Goal: Task Accomplishment & Management: Manage account settings

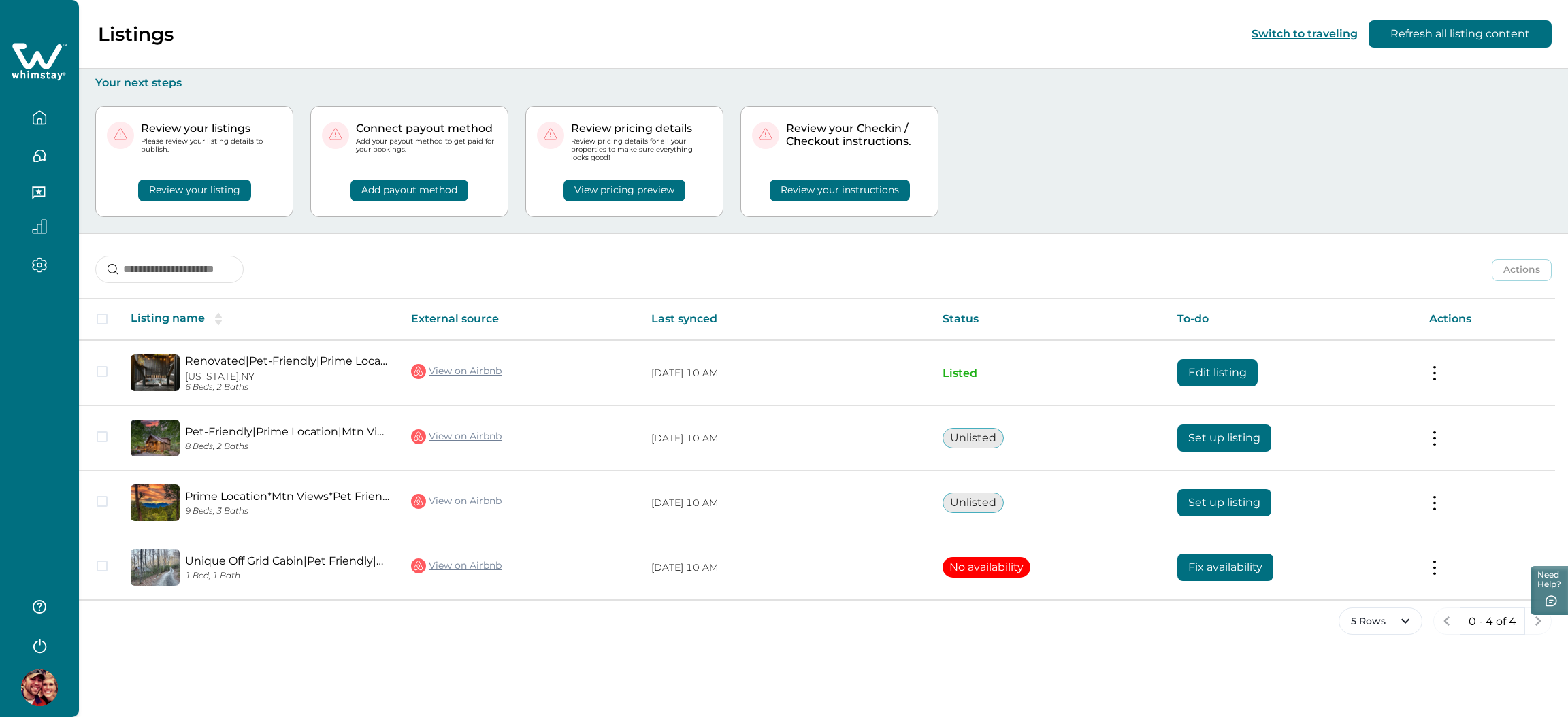
click at [204, 194] on button "Review your listing" at bounding box center [195, 190] width 113 height 22
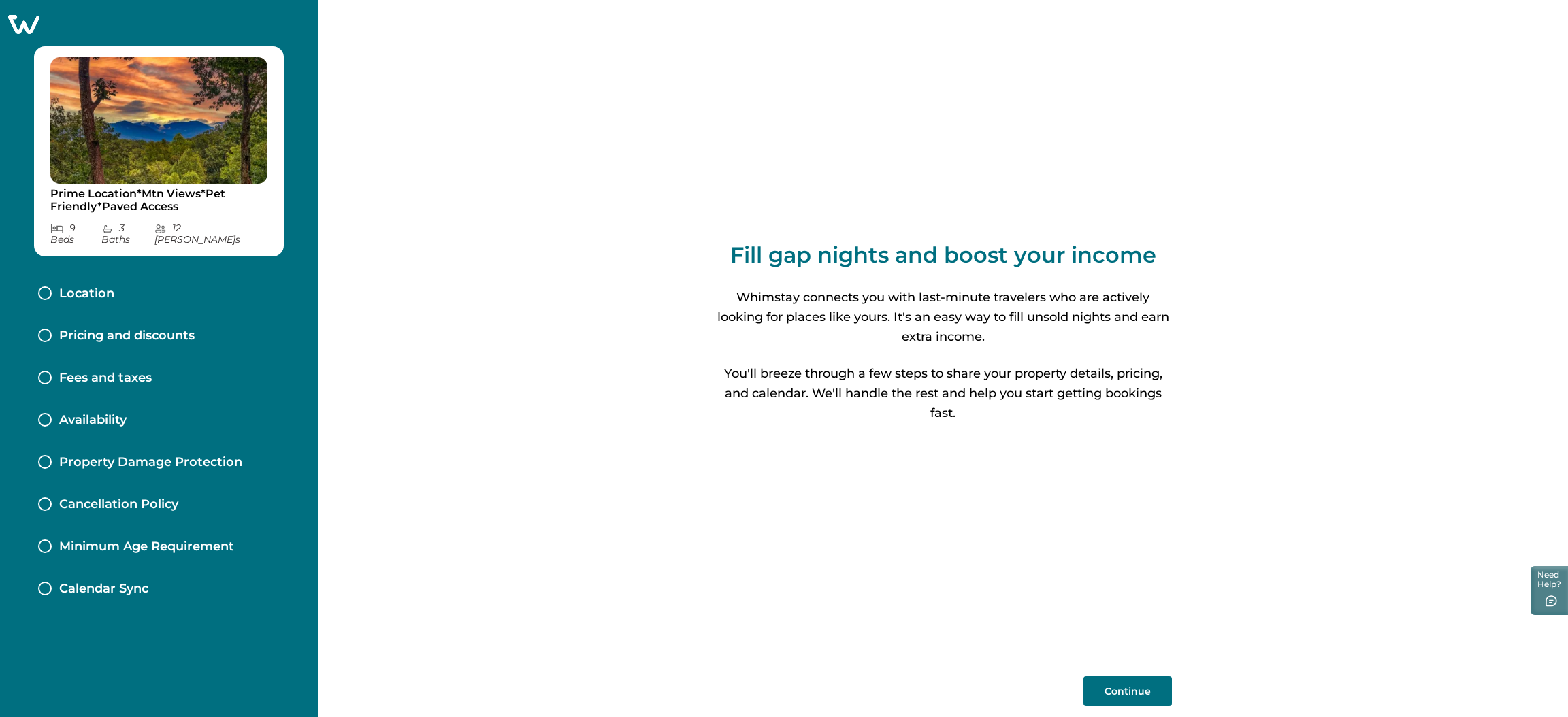
click at [19, 15] on icon at bounding box center [24, 24] width 32 height 19
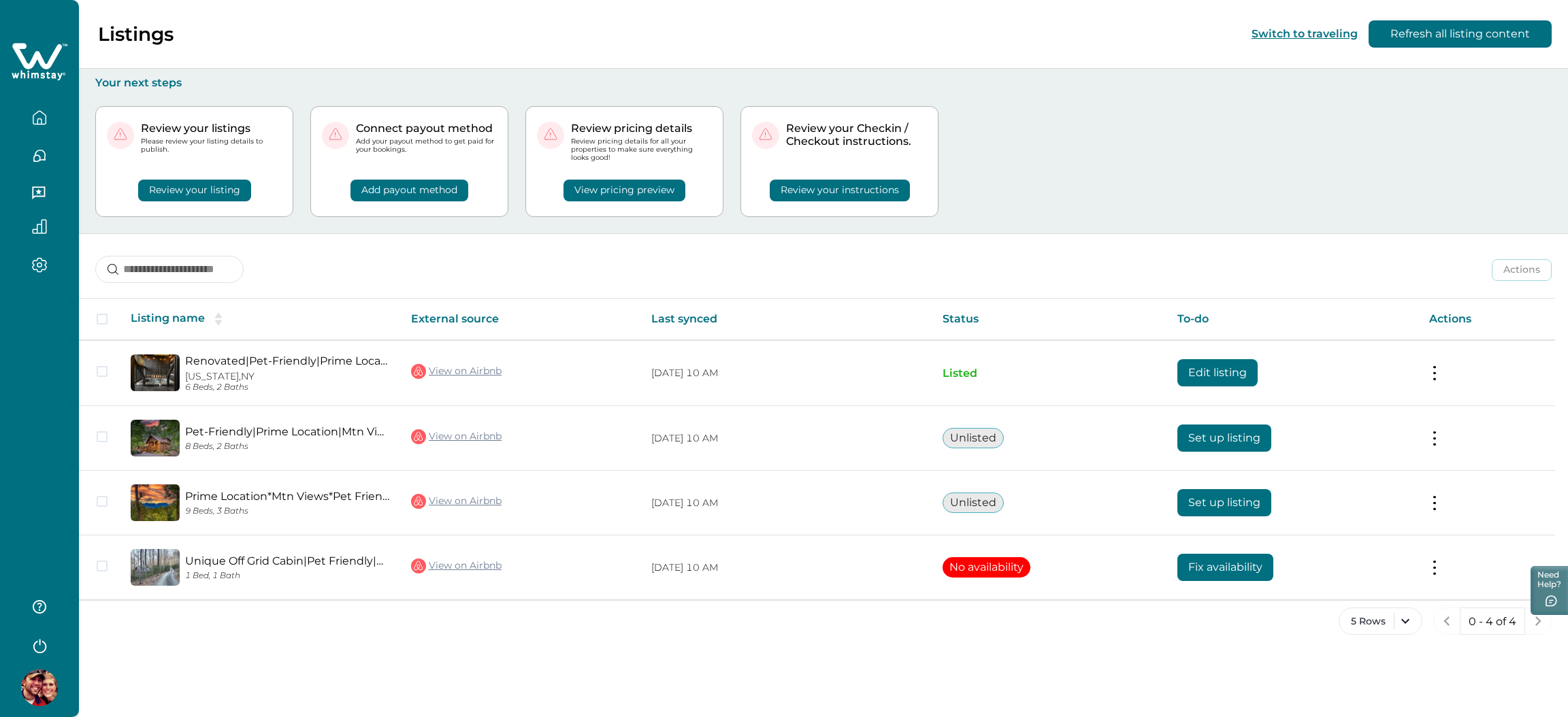
click at [646, 190] on button "View pricing preview" at bounding box center [624, 190] width 122 height 22
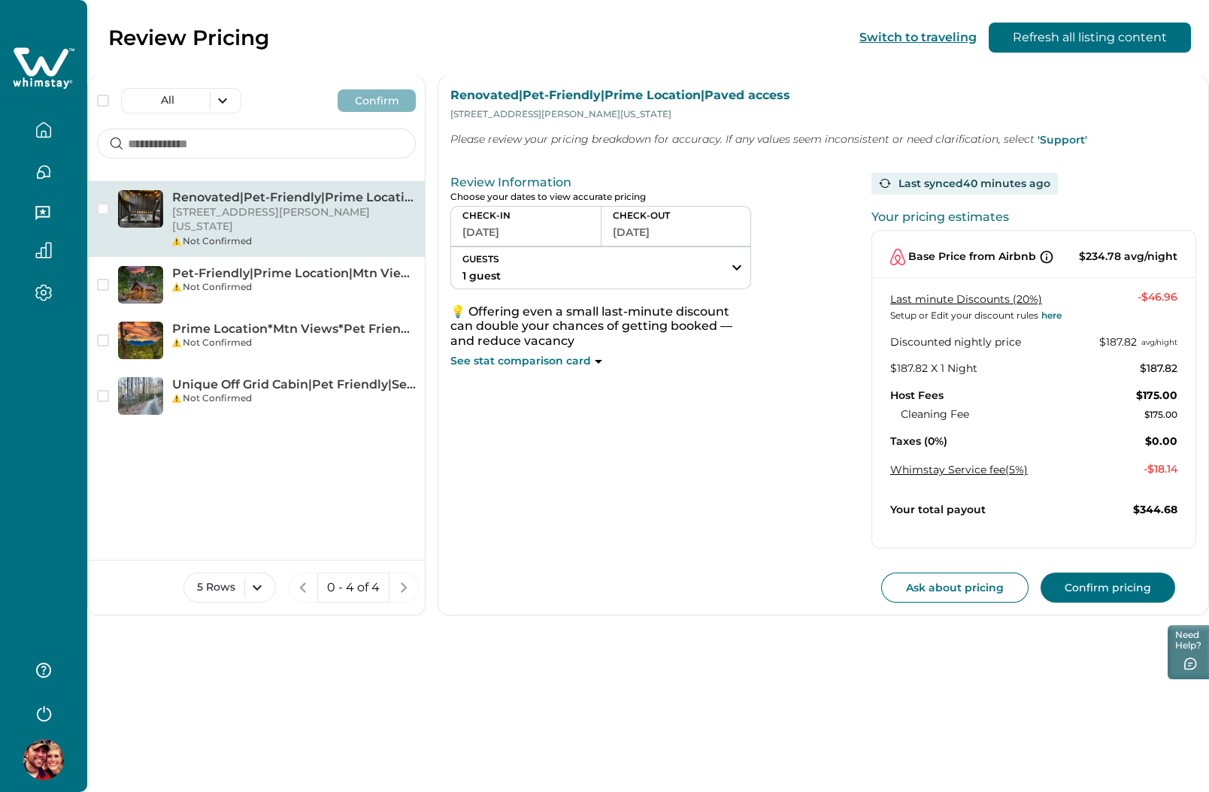
click at [480, 227] on button "09-18-2025" at bounding box center [525, 232] width 127 height 21
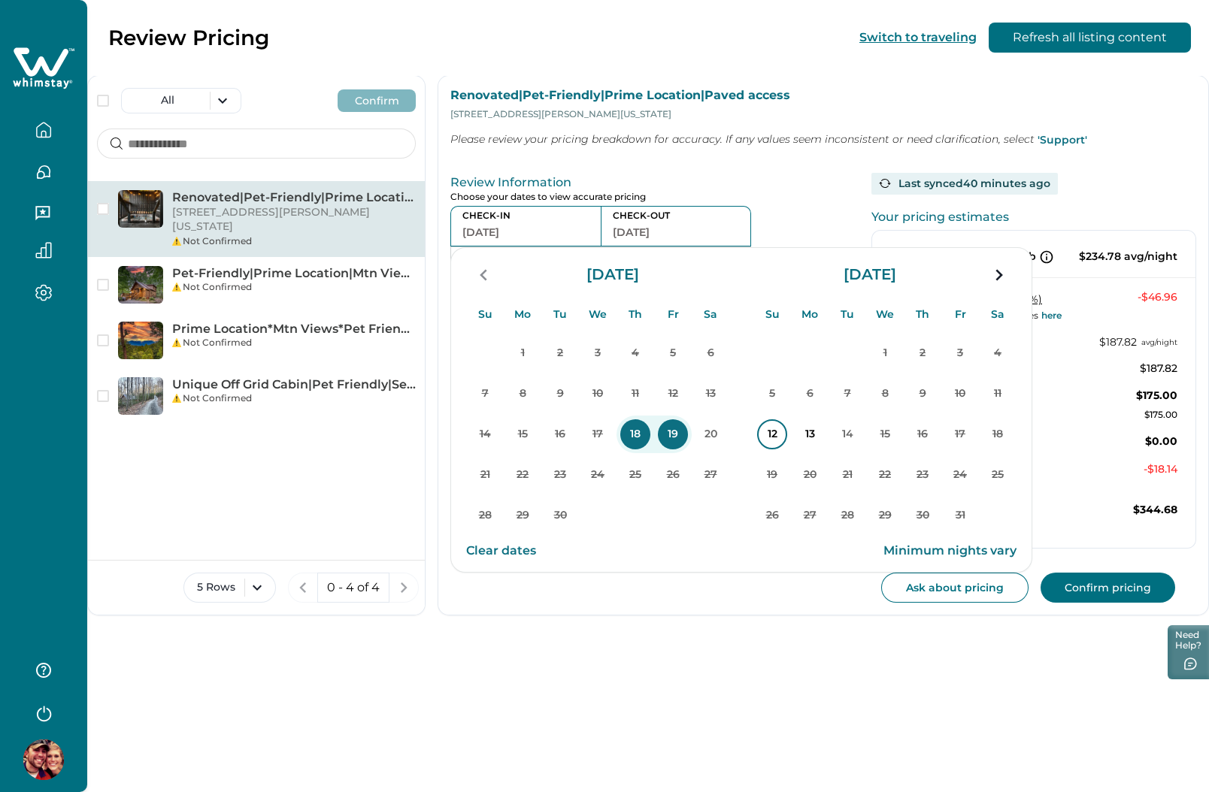
click at [776, 432] on p "12" at bounding box center [772, 434] width 30 height 30
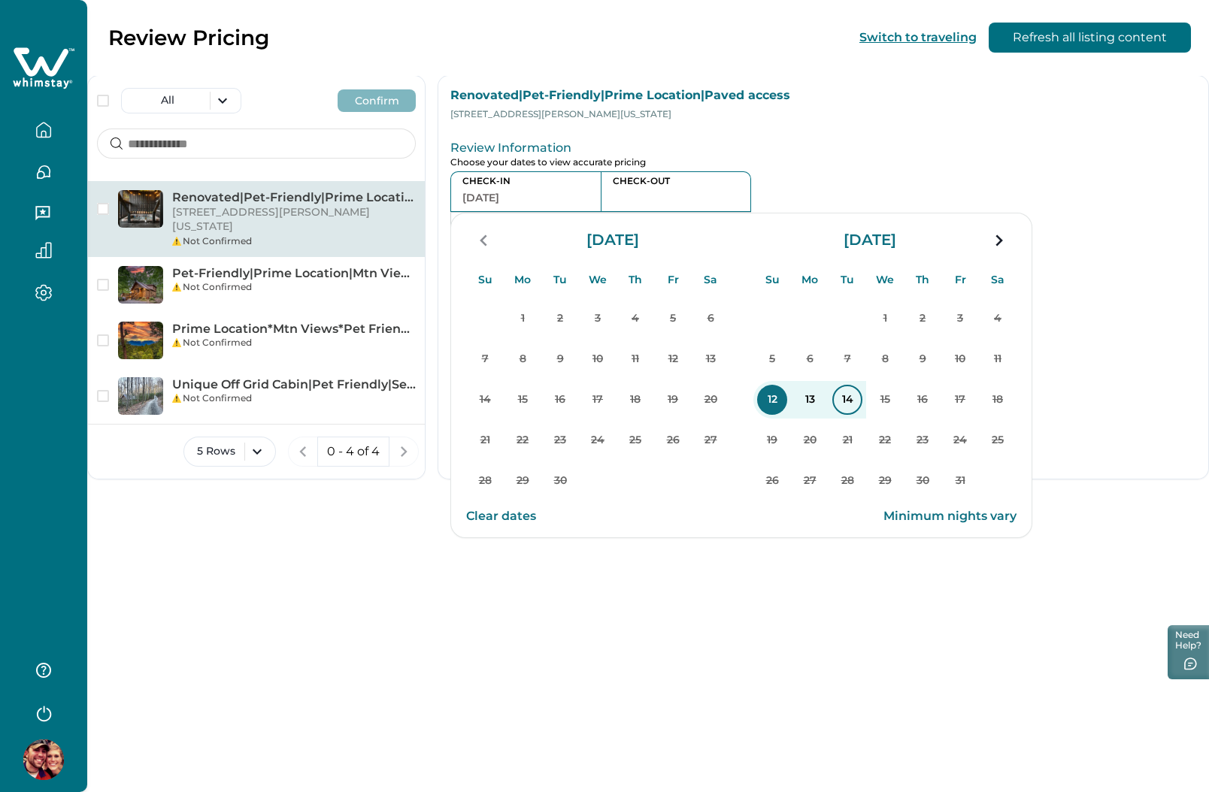
click at [859, 401] on p "14" at bounding box center [847, 400] width 30 height 30
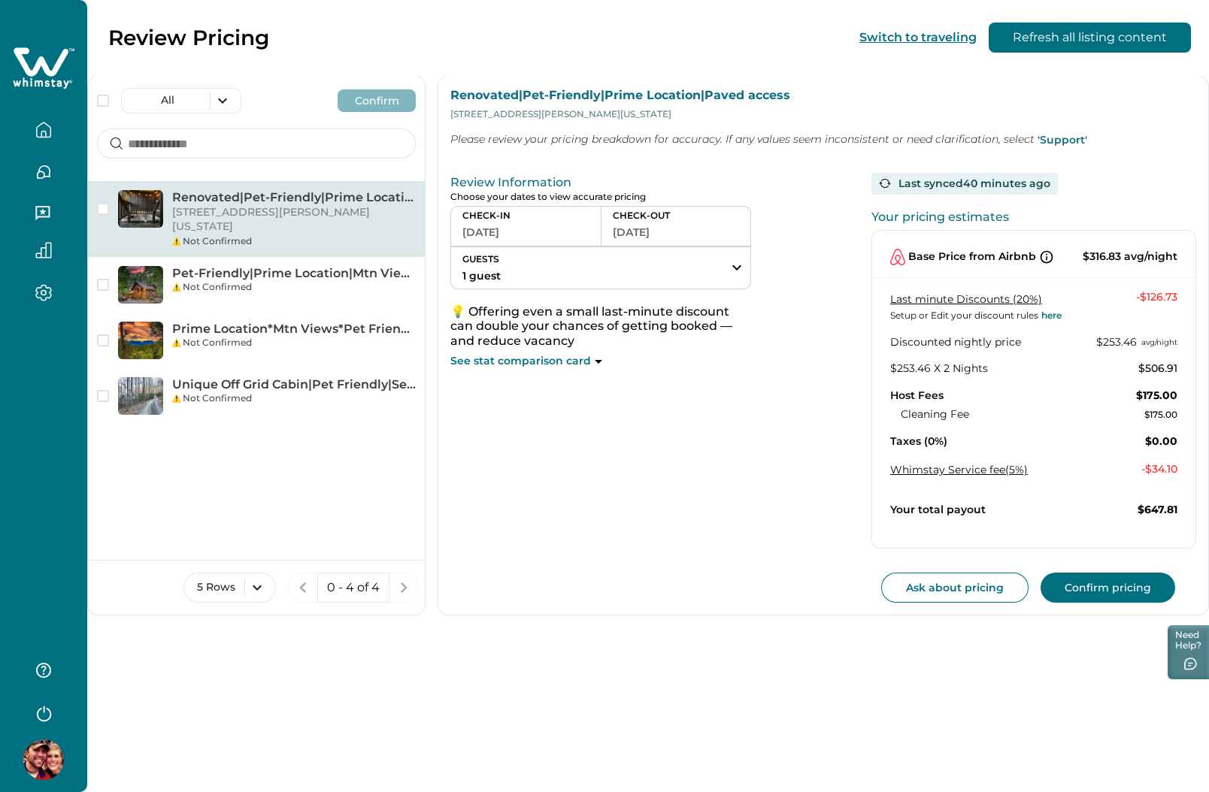
click at [886, 219] on p "Your pricing estimates" at bounding box center [1033, 220] width 325 height 21
drag, startPoint x: 886, startPoint y: 219, endPoint x: 990, endPoint y: 219, distance: 103.7
click at [990, 219] on p "Your pricing estimates" at bounding box center [1033, 220] width 325 height 21
copy p "Your pricing estimates"
click at [39, 756] on img at bounding box center [43, 760] width 41 height 41
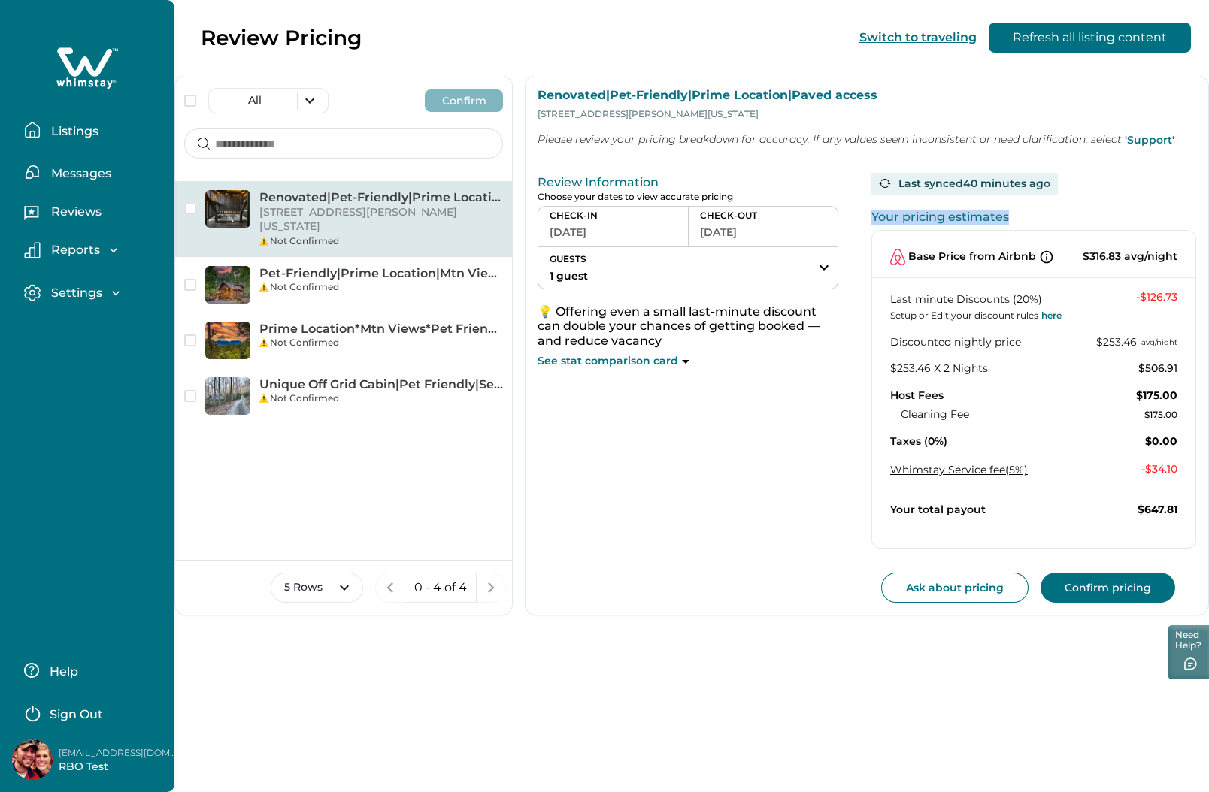
click at [39, 756] on img at bounding box center [32, 760] width 41 height 41
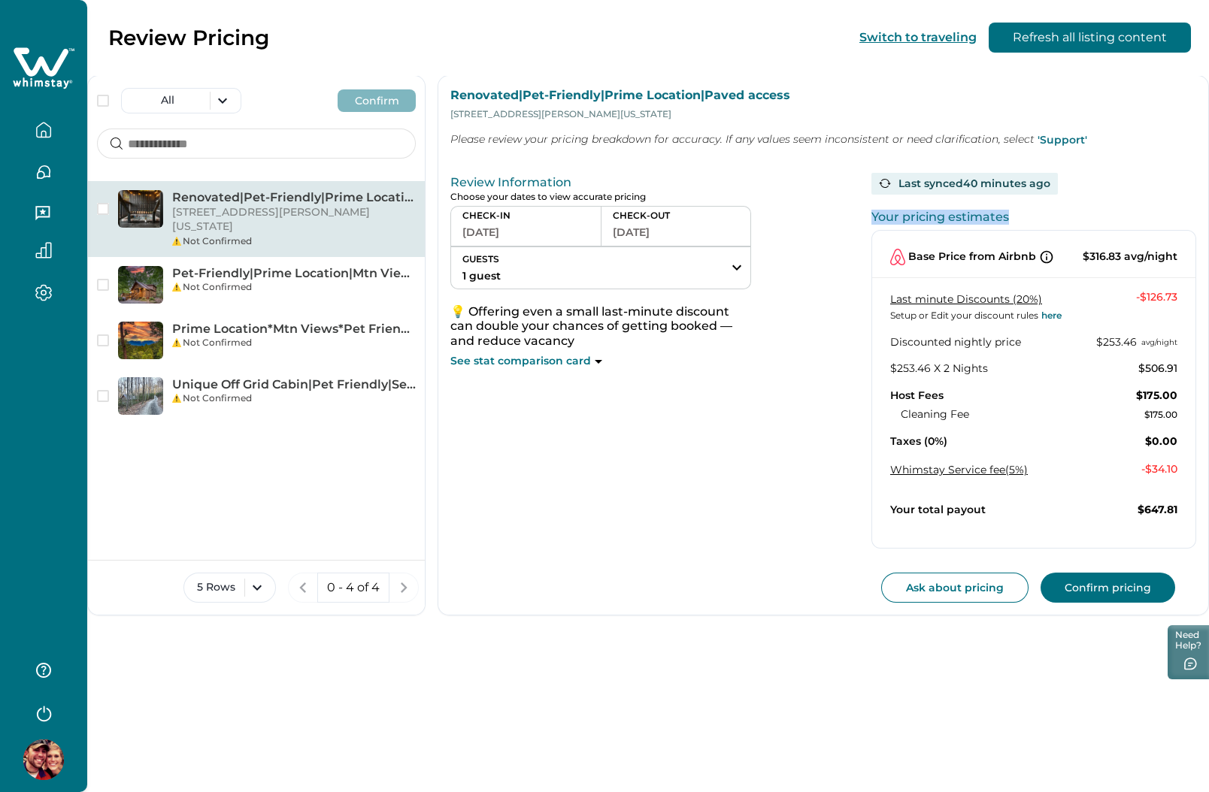
click at [589, 229] on button "10-12-2025" at bounding box center [525, 232] width 127 height 21
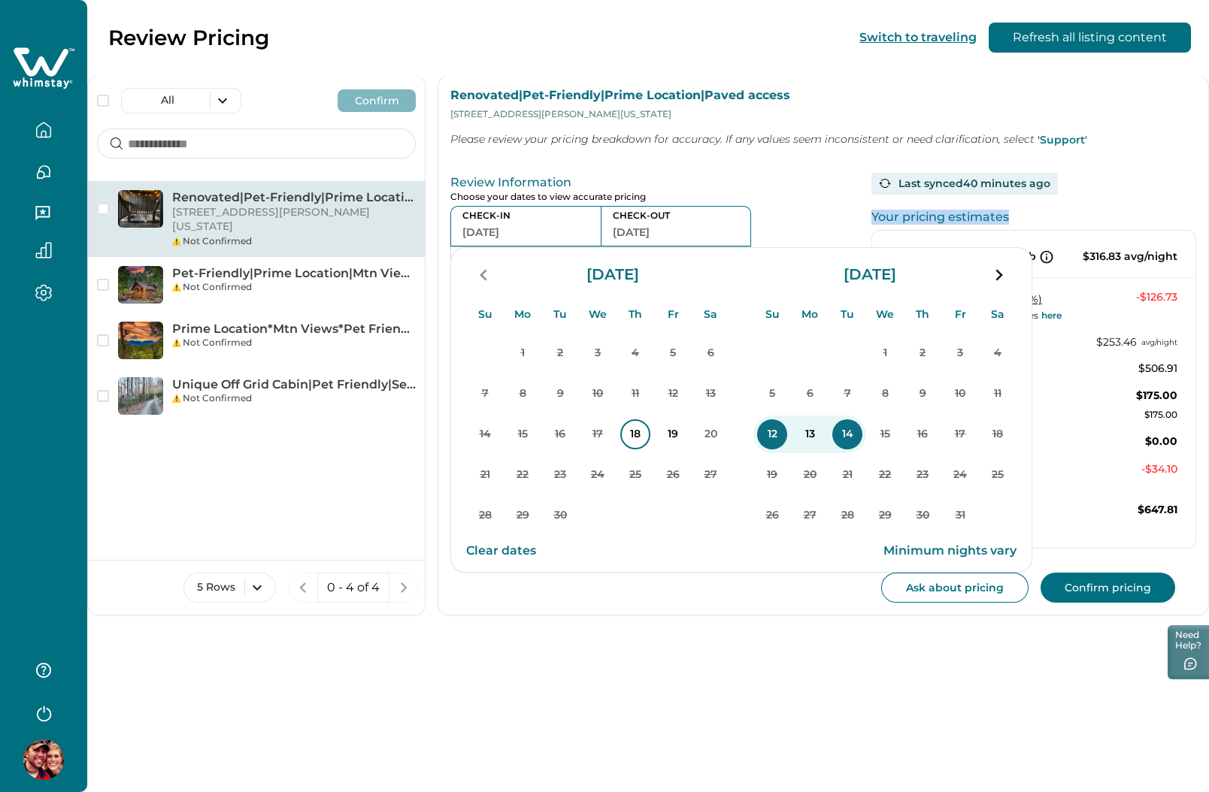
click at [635, 431] on p "18" at bounding box center [635, 434] width 30 height 30
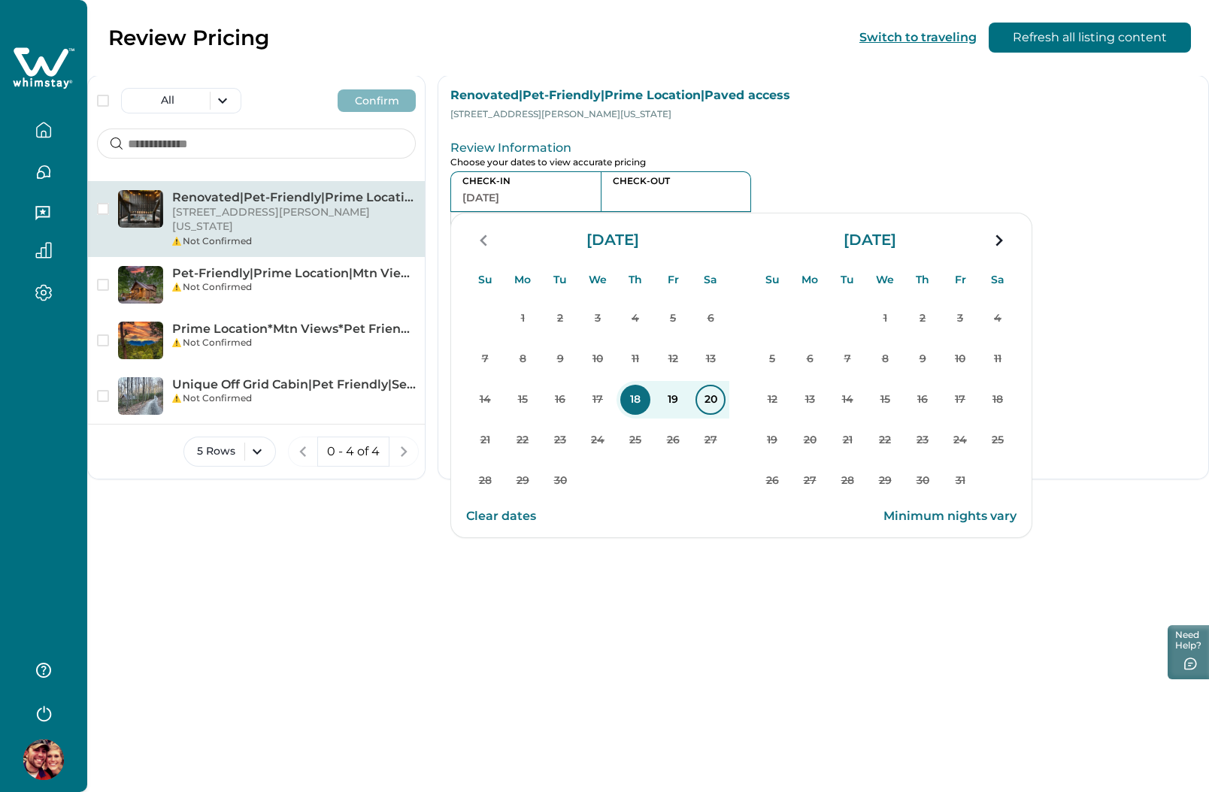
click at [720, 403] on p "20" at bounding box center [710, 400] width 30 height 30
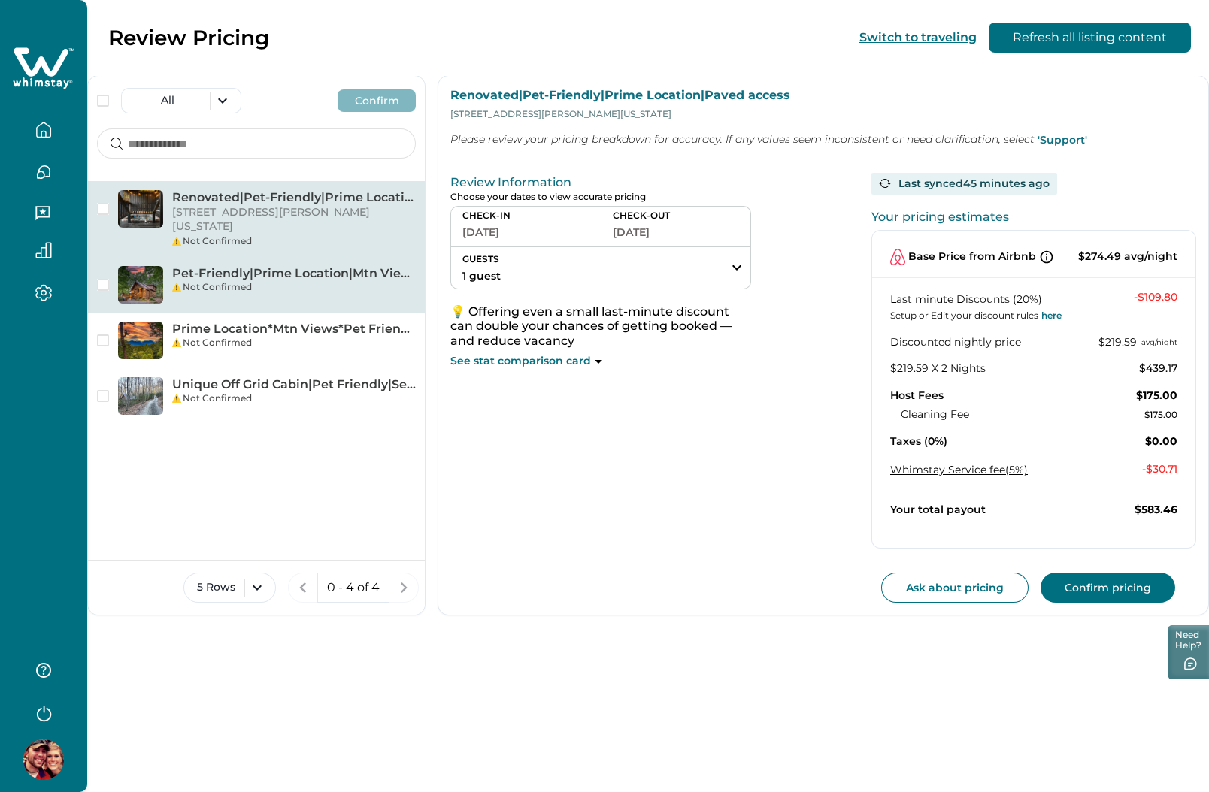
click at [259, 280] on div "Not Confirmed" at bounding box center [294, 287] width 244 height 14
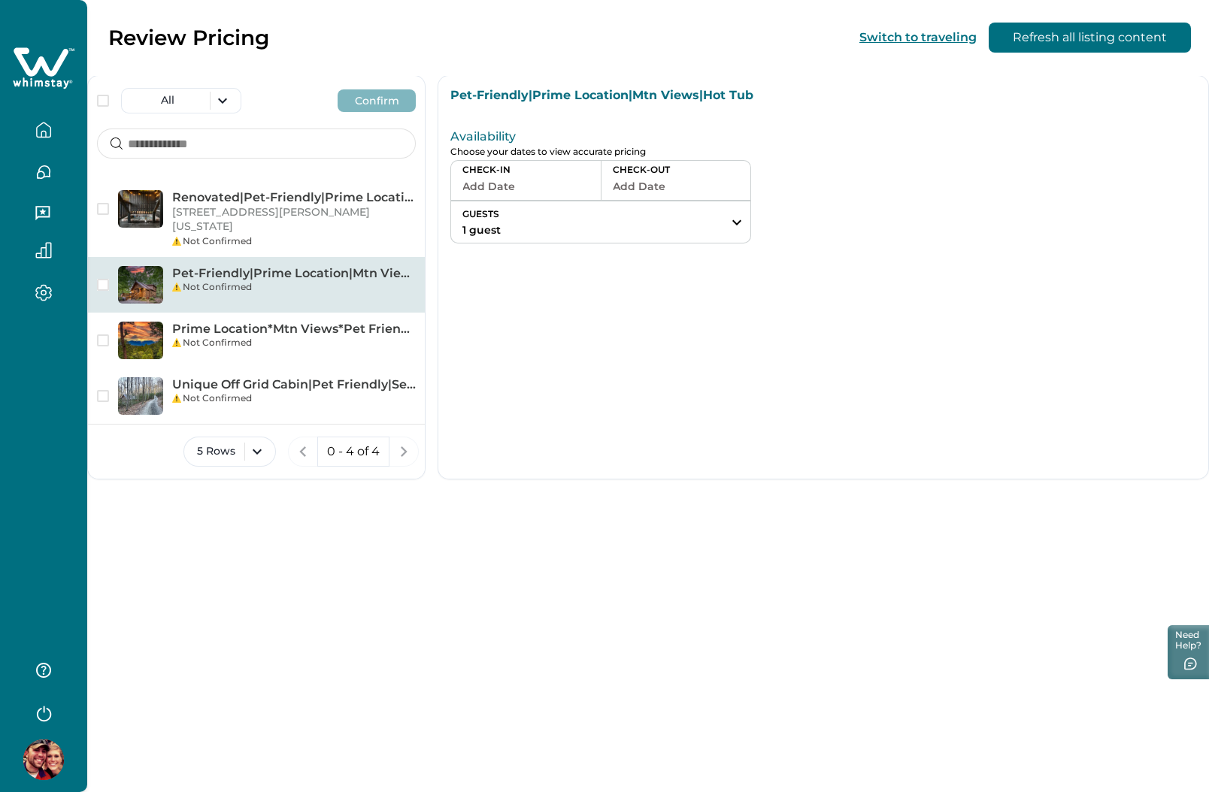
click at [534, 188] on button "Add Date" at bounding box center [525, 186] width 127 height 21
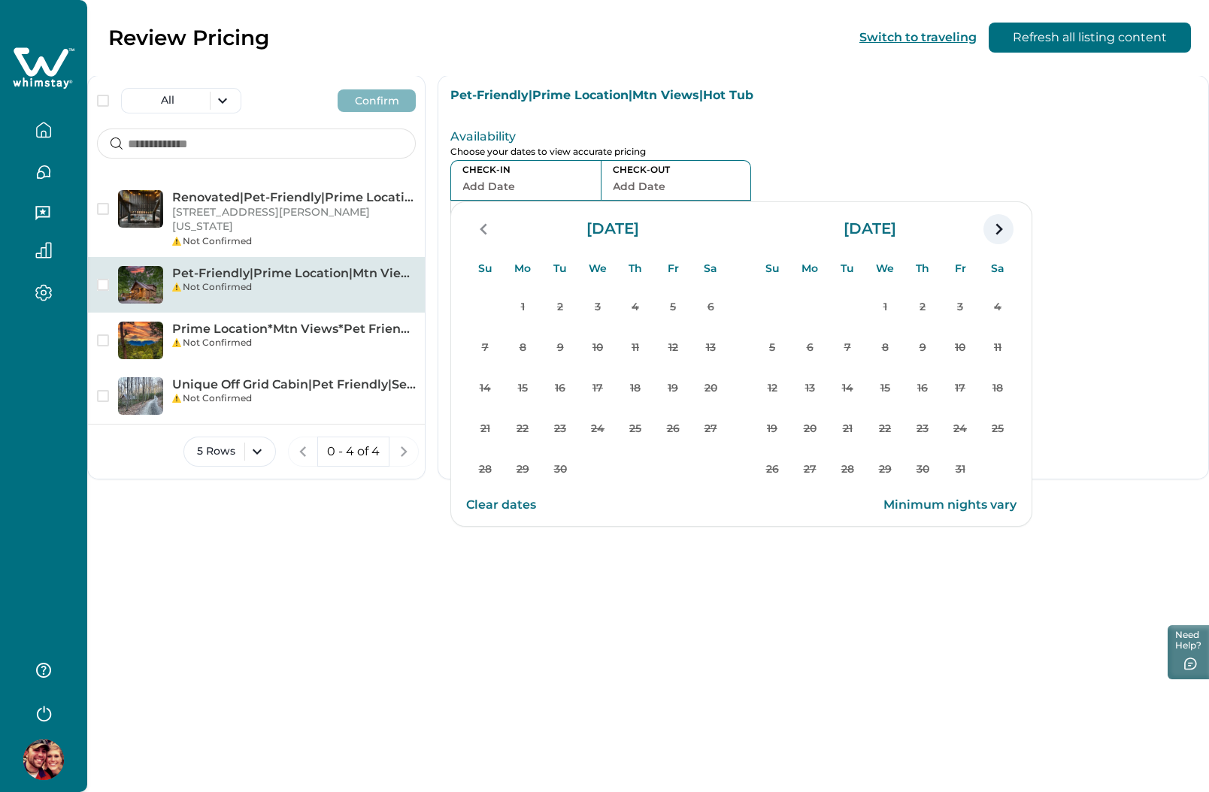
click at [988, 231] on icon "navigation button" at bounding box center [998, 229] width 24 height 27
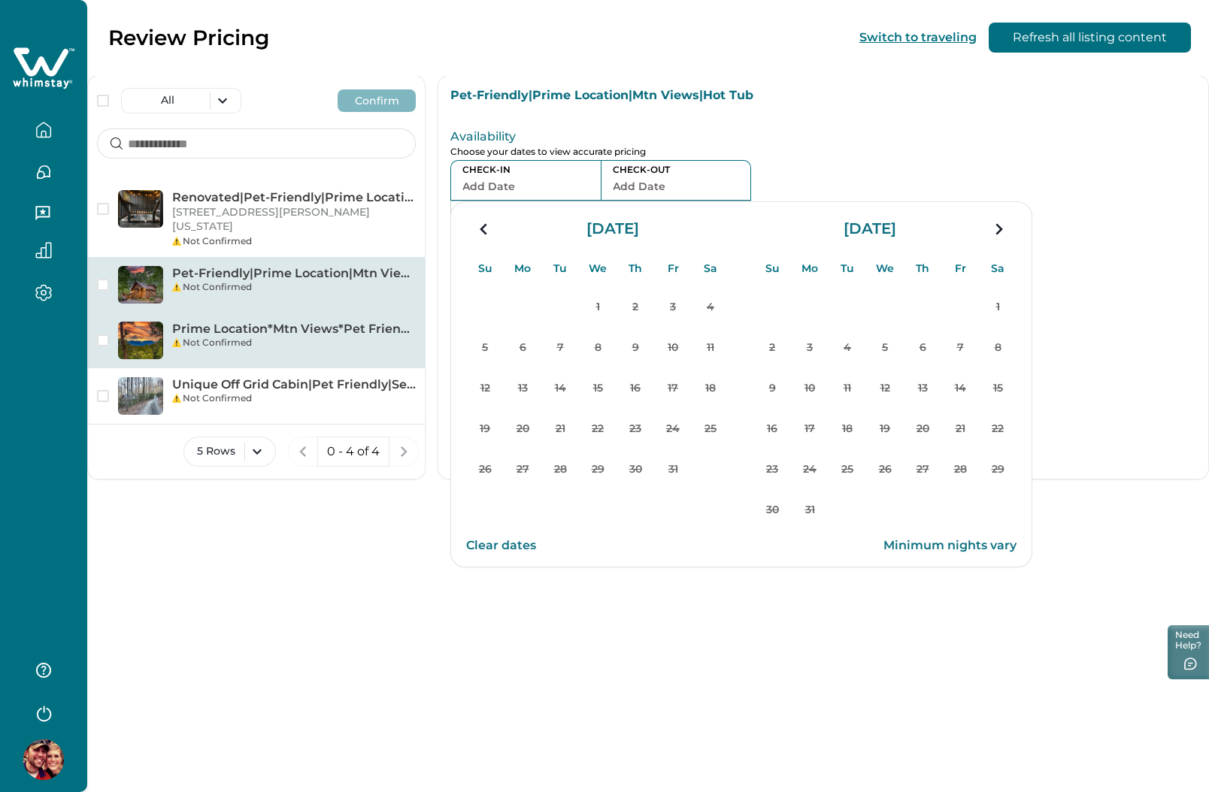
click at [237, 336] on div "Not Confirmed" at bounding box center [294, 343] width 244 height 14
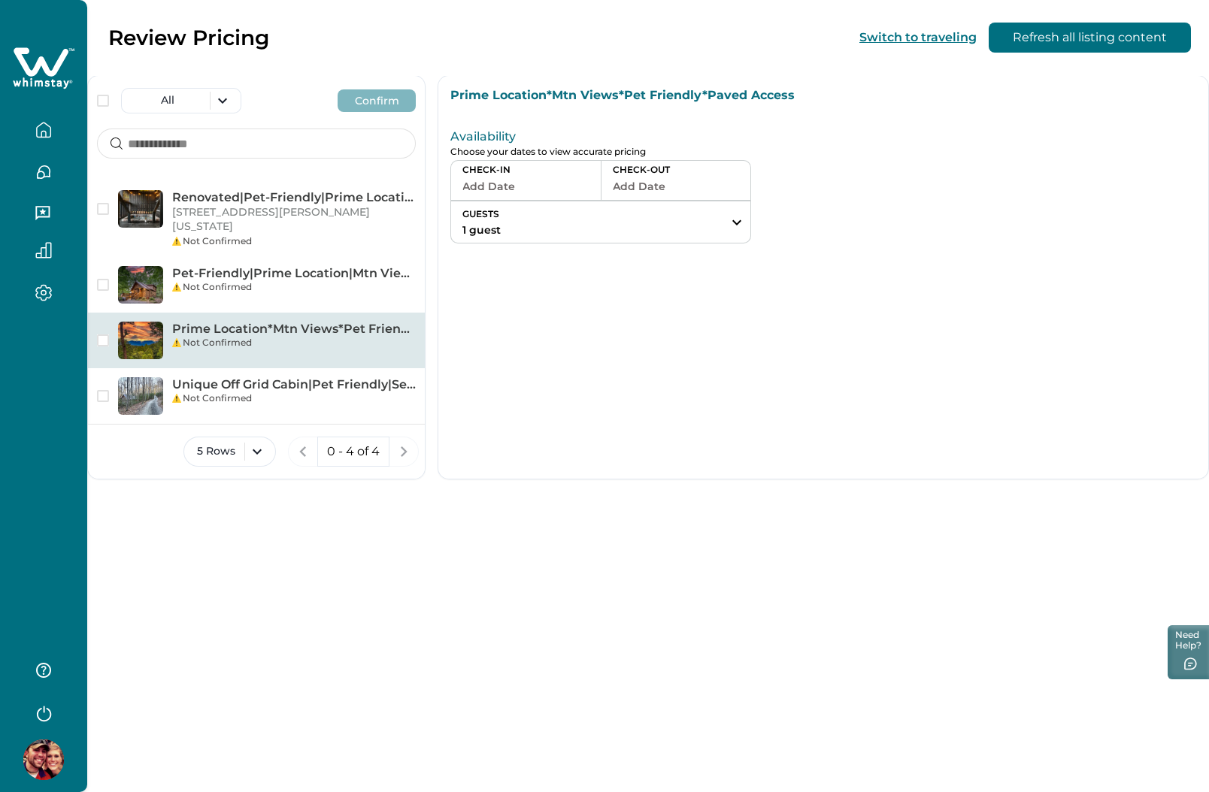
click at [571, 189] on button "Add Date" at bounding box center [525, 186] width 127 height 21
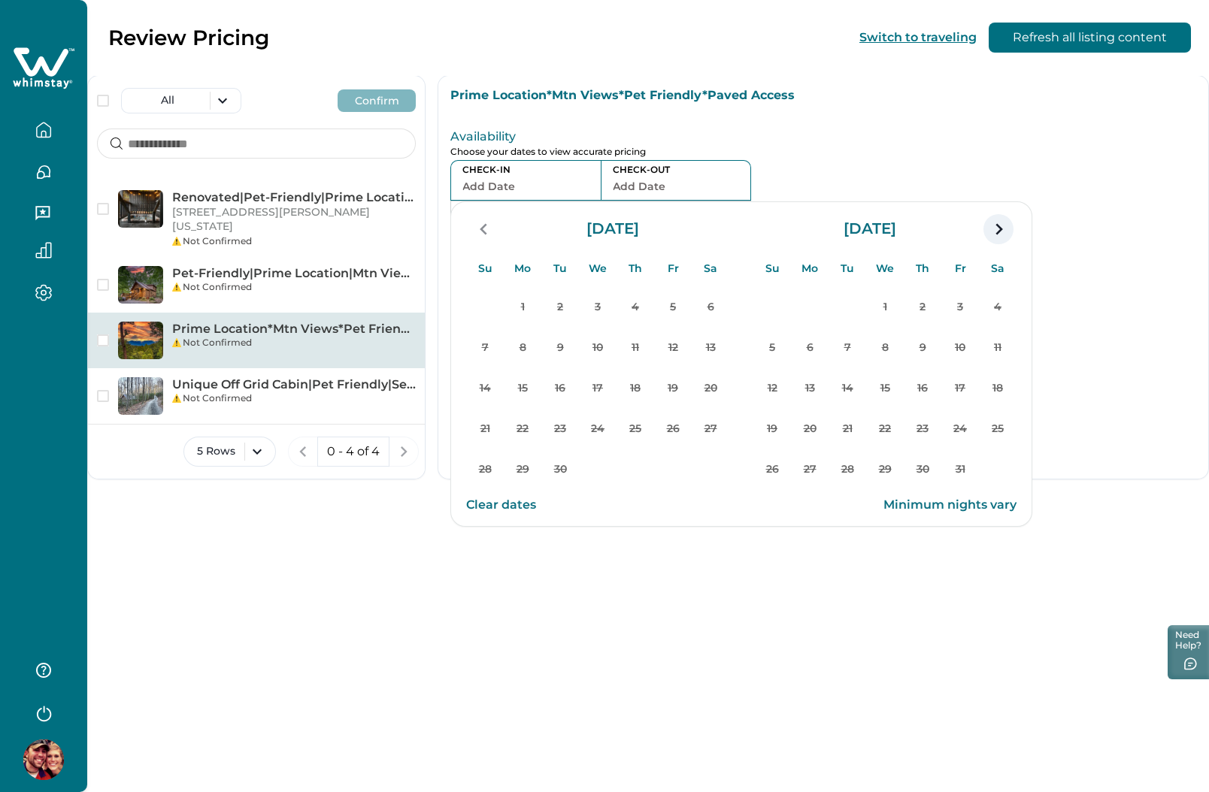
click at [1003, 228] on icon "navigation button" at bounding box center [998, 229] width 24 height 27
click at [226, 392] on div "Not Confirmed" at bounding box center [294, 399] width 244 height 14
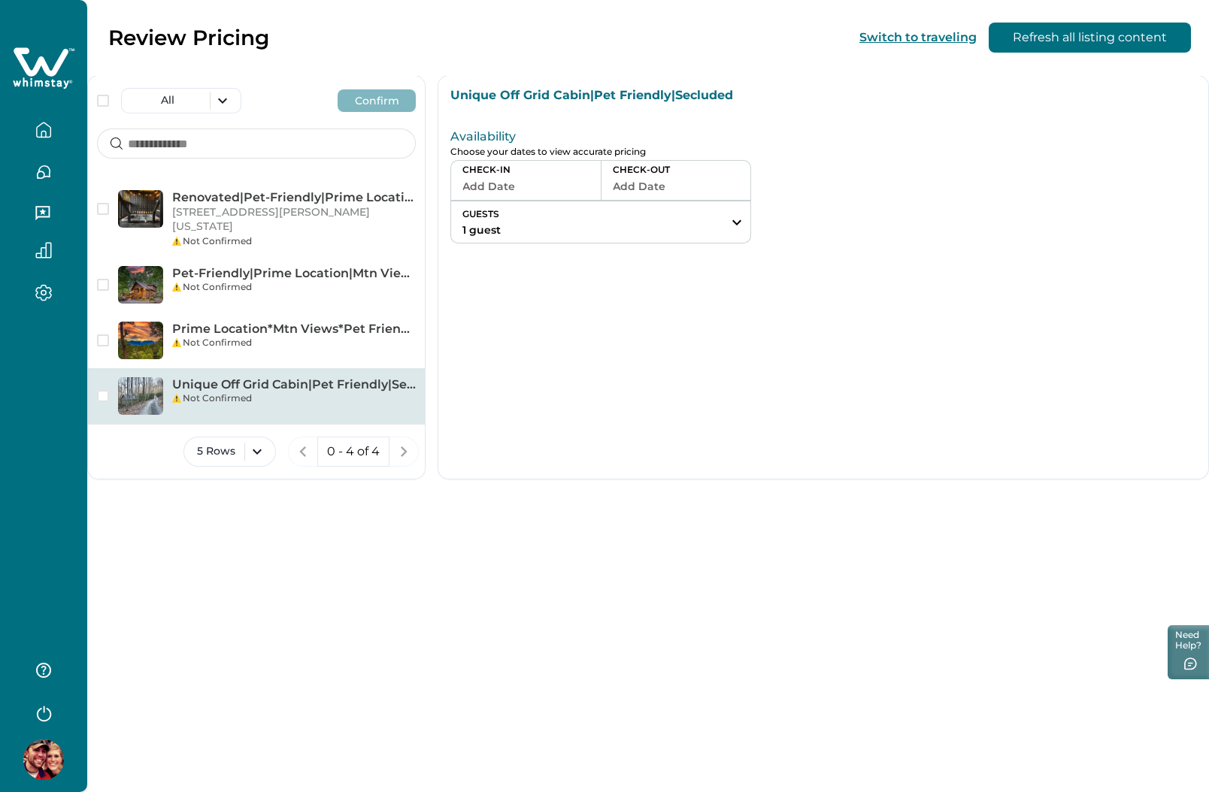
click at [538, 192] on button "Add Date" at bounding box center [525, 186] width 127 height 21
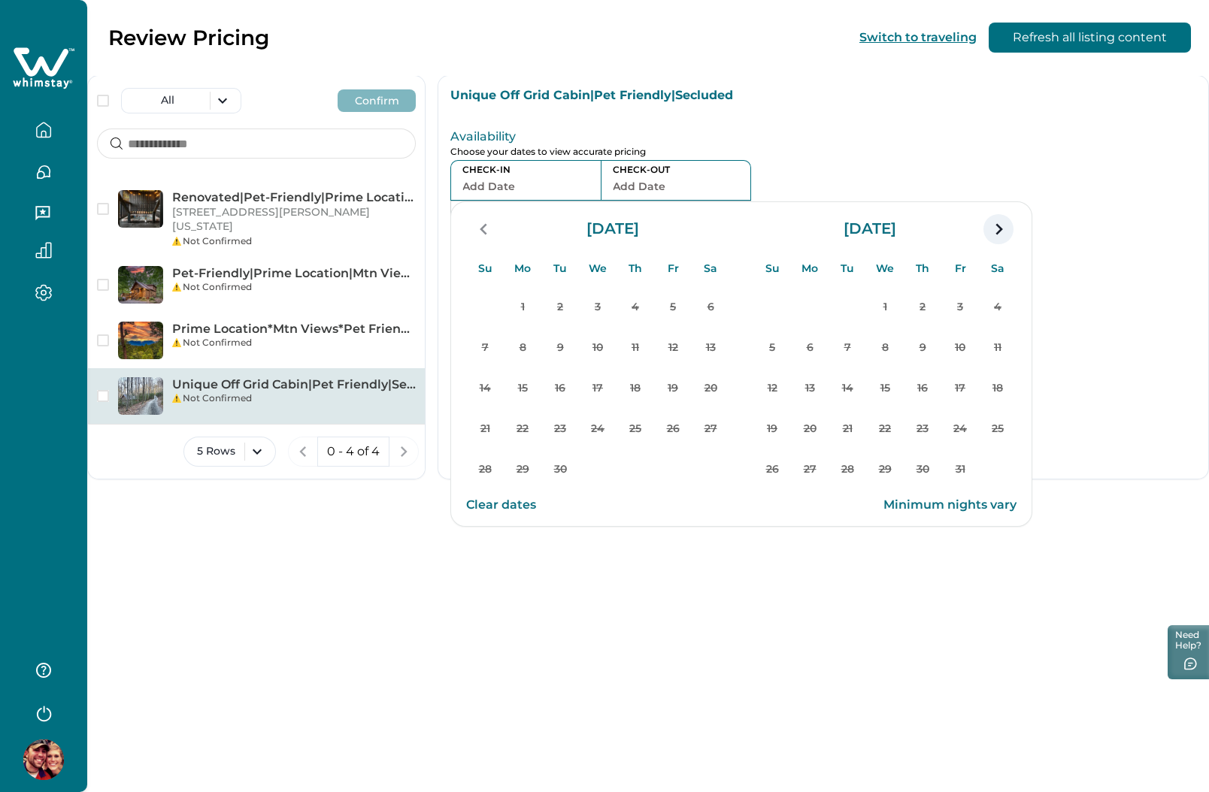
click at [987, 236] on icon "navigation button" at bounding box center [998, 229] width 24 height 27
click at [37, 68] on icon at bounding box center [41, 61] width 55 height 29
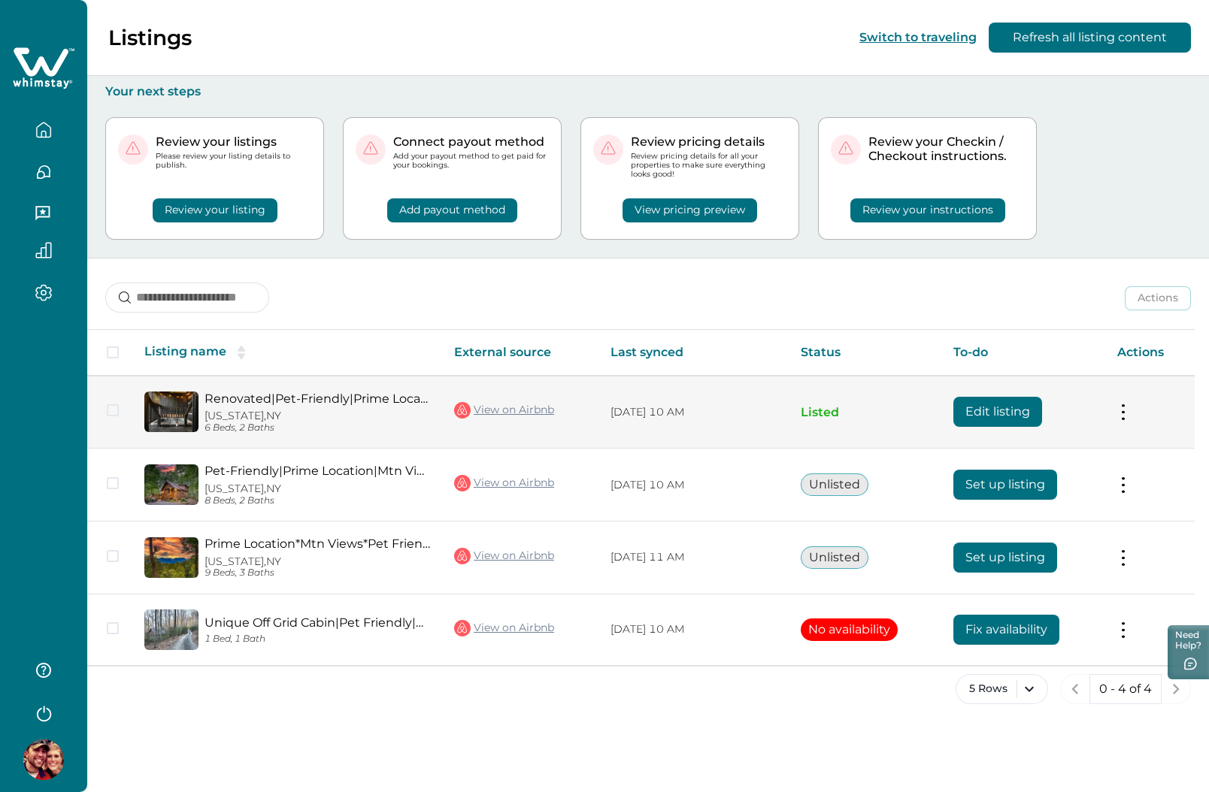
click at [993, 410] on button "Edit listing" at bounding box center [997, 412] width 89 height 30
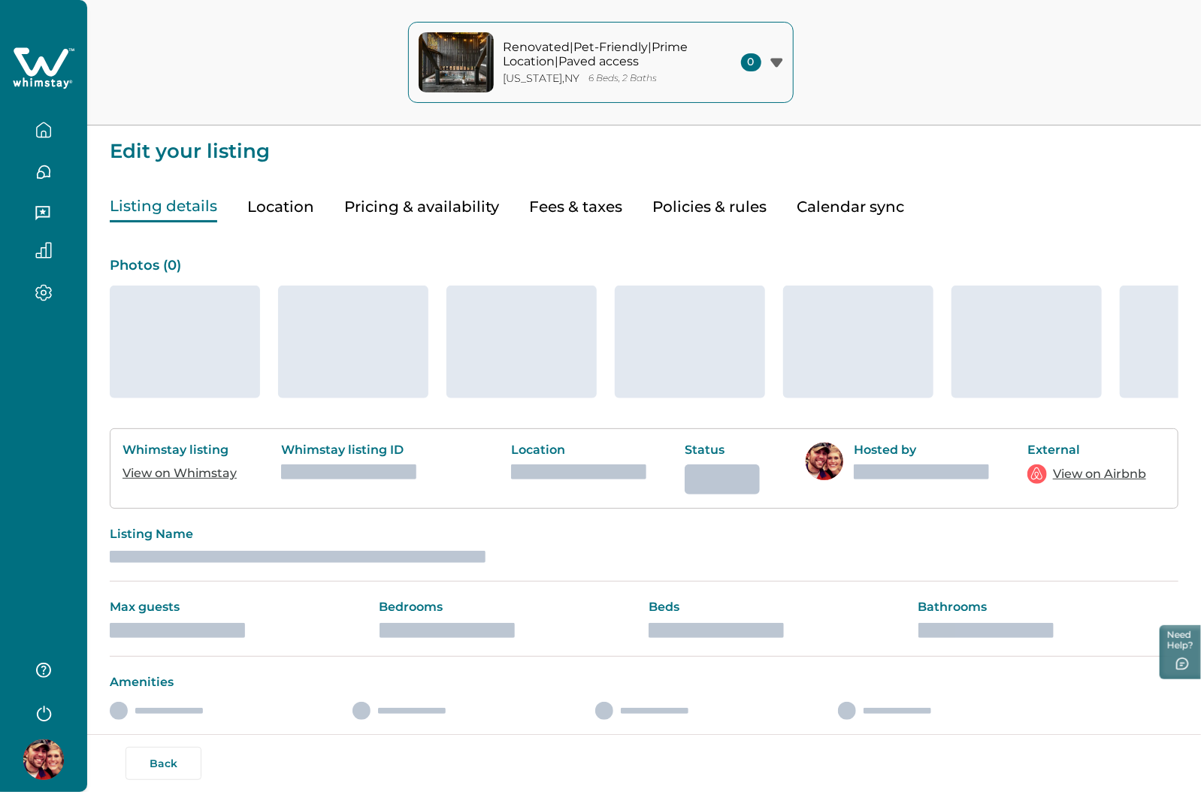
click at [398, 203] on button "Pricing & availability" at bounding box center [421, 207] width 155 height 31
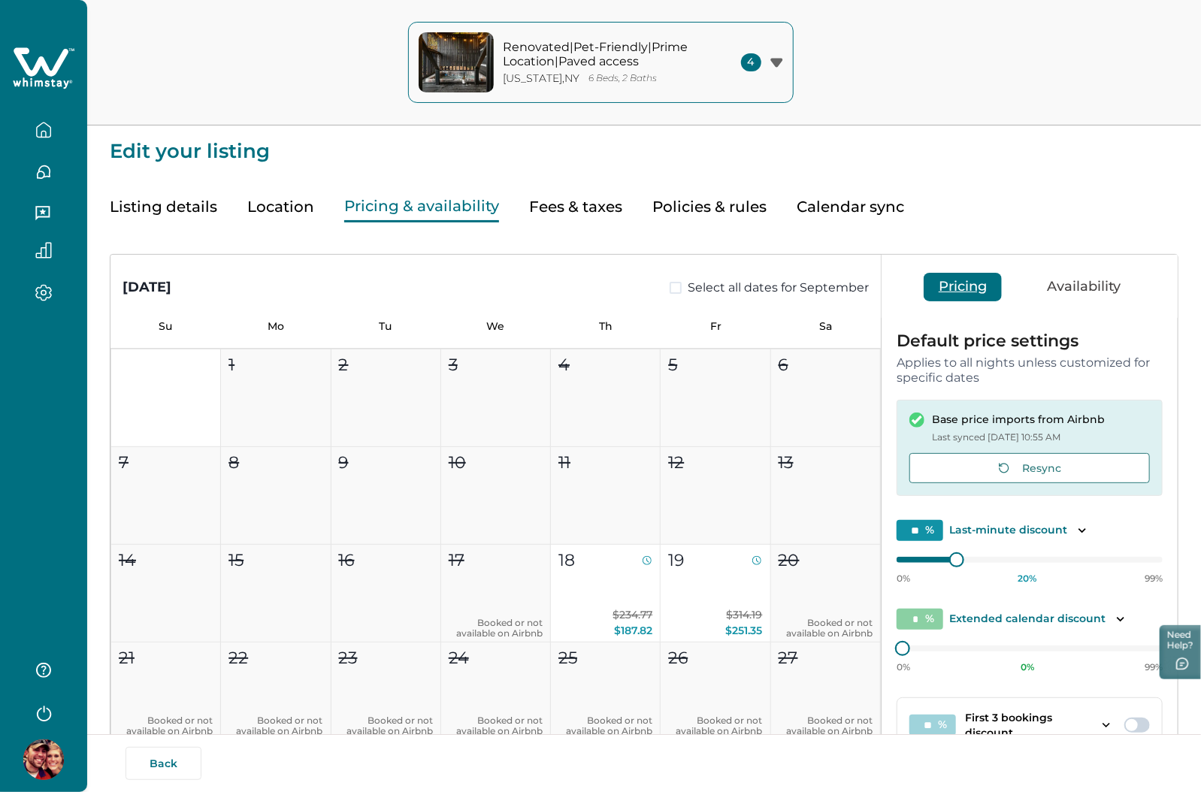
type input "**"
click at [578, 209] on button "Fees & taxes" at bounding box center [575, 207] width 93 height 31
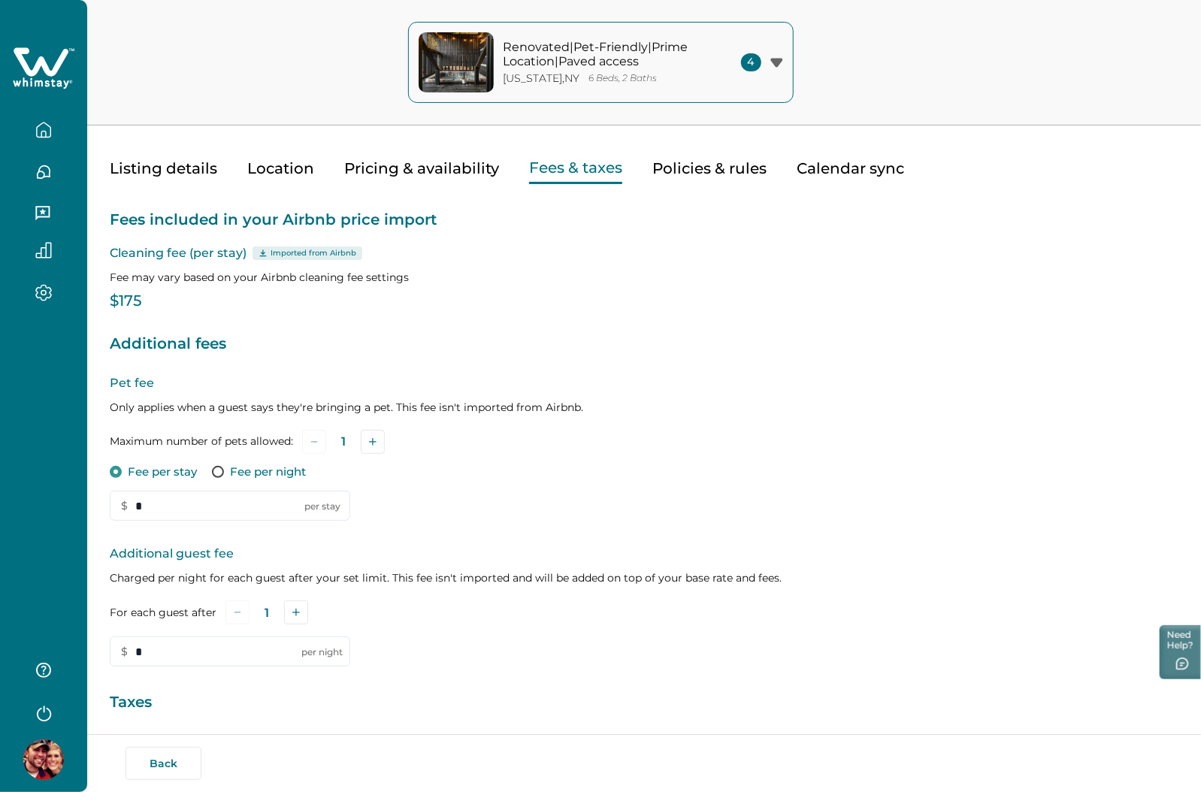
scroll to position [224, 0]
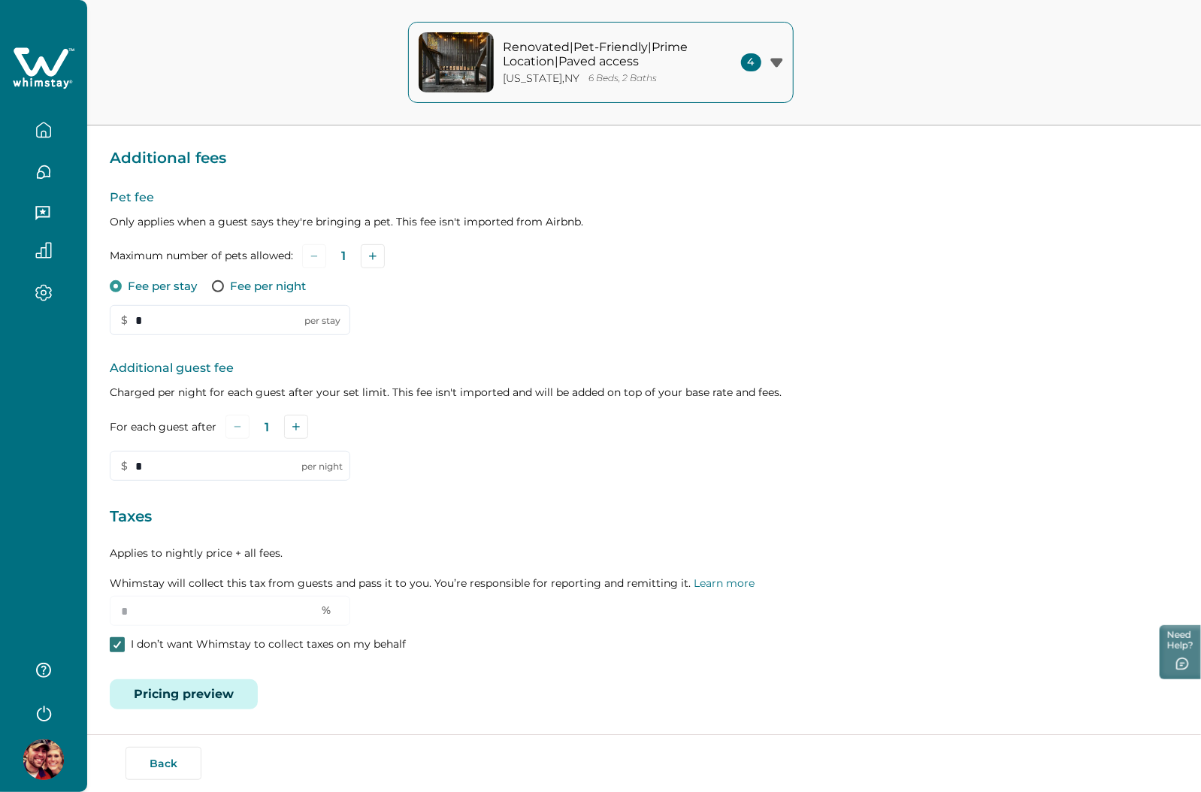
click at [114, 646] on icon at bounding box center [117, 645] width 9 height 8
drag, startPoint x: 138, startPoint y: 610, endPoint x: 76, endPoint y: 599, distance: 63.4
click at [76, 568] on div "Renovated|Pet-Friendly|Prime Location|Paved access New York , NY 6 Beds, 2 Bath…" at bounding box center [600, 172] width 1201 height 792
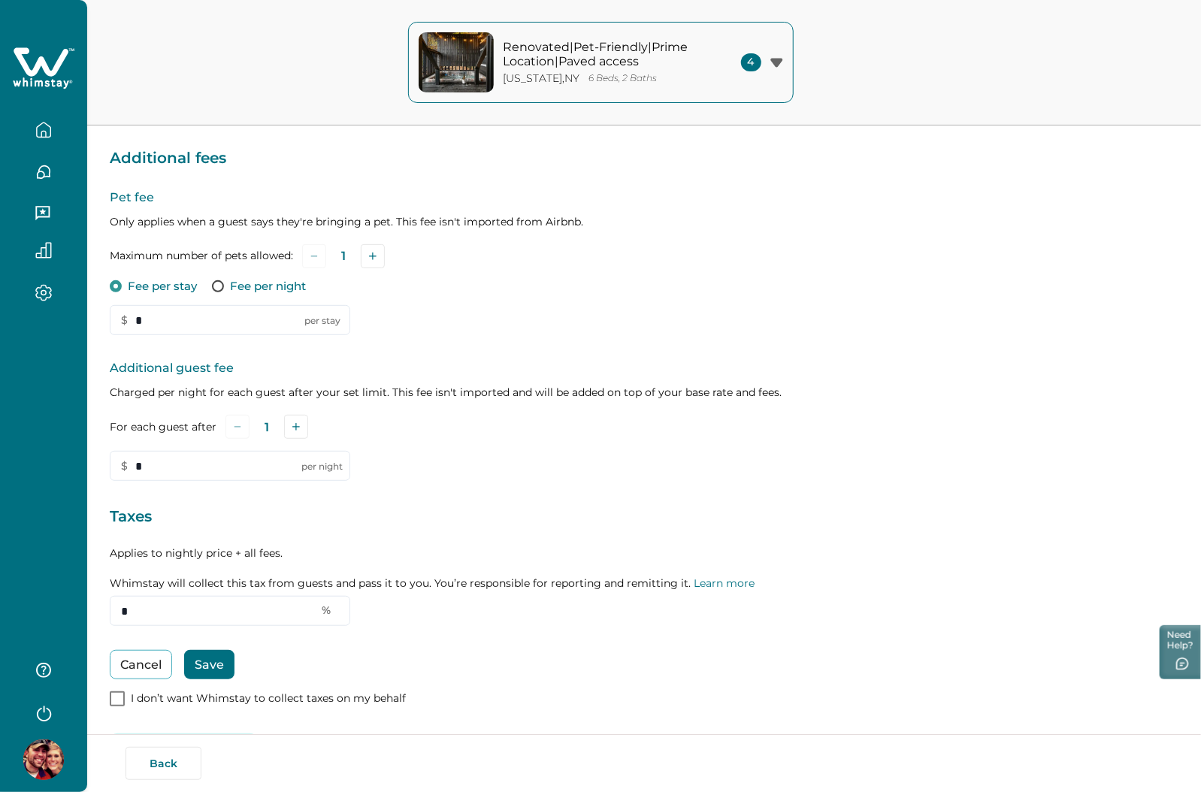
type input "*"
click at [214, 657] on button "Save" at bounding box center [209, 664] width 50 height 29
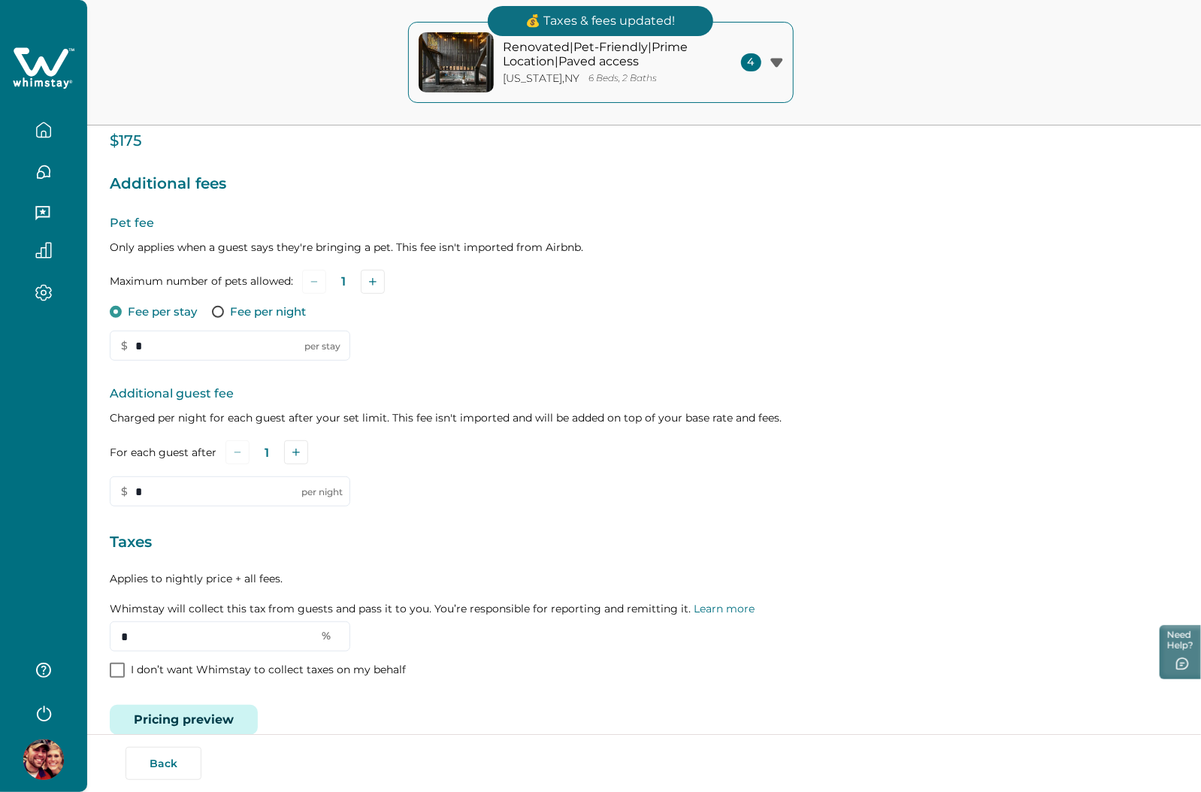
scroll to position [0, 0]
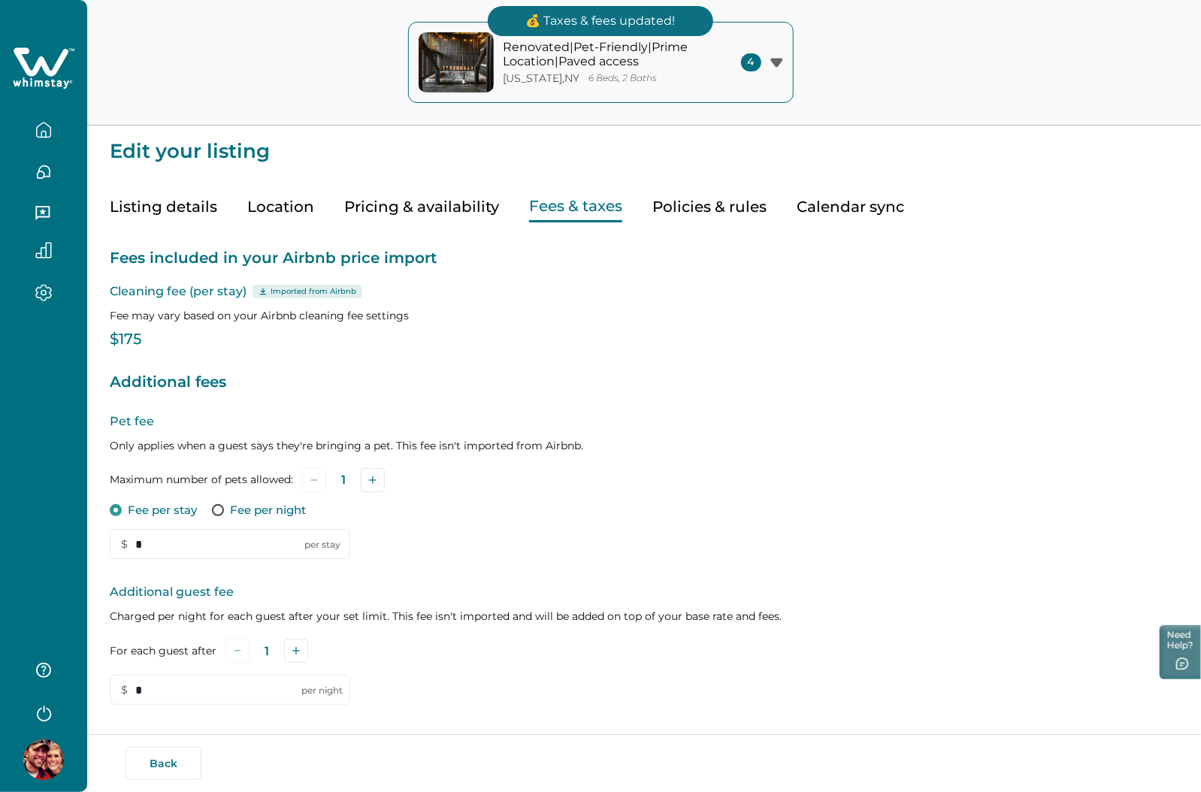
click at [413, 209] on button "Pricing & availability" at bounding box center [421, 207] width 155 height 31
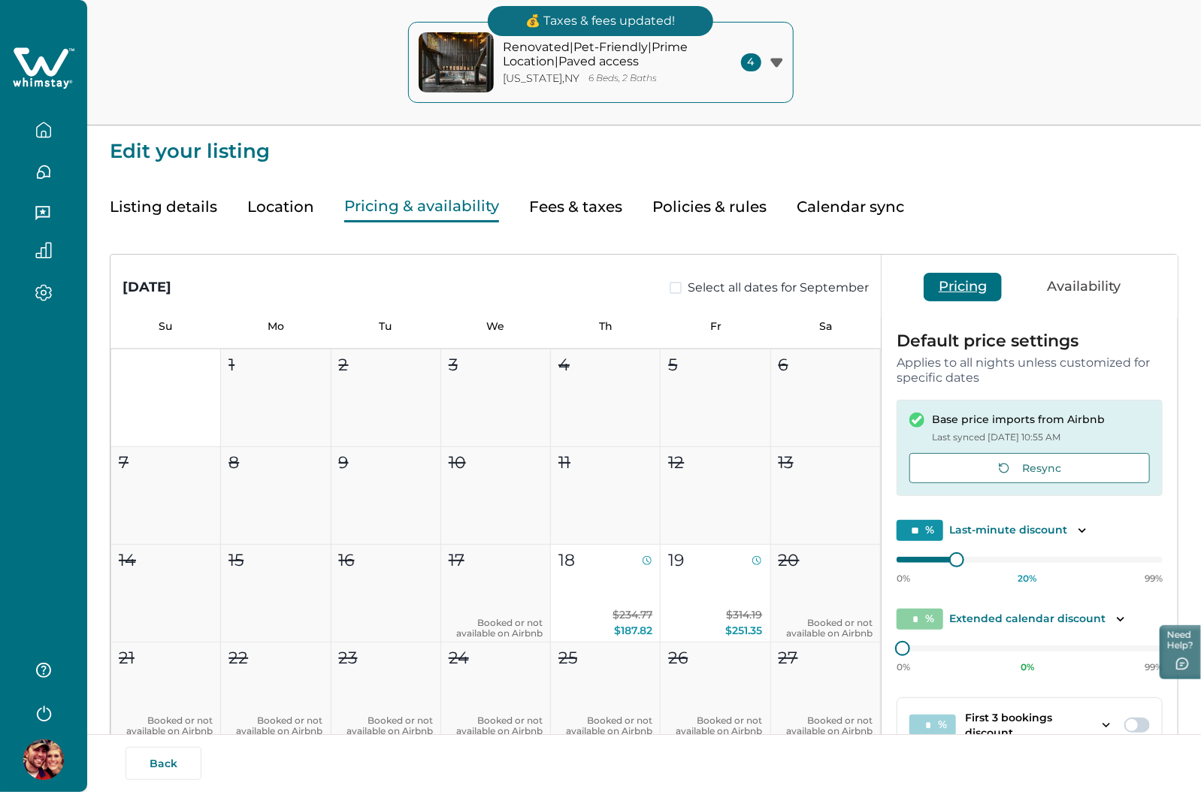
click at [561, 202] on button "Fees & taxes" at bounding box center [575, 207] width 93 height 31
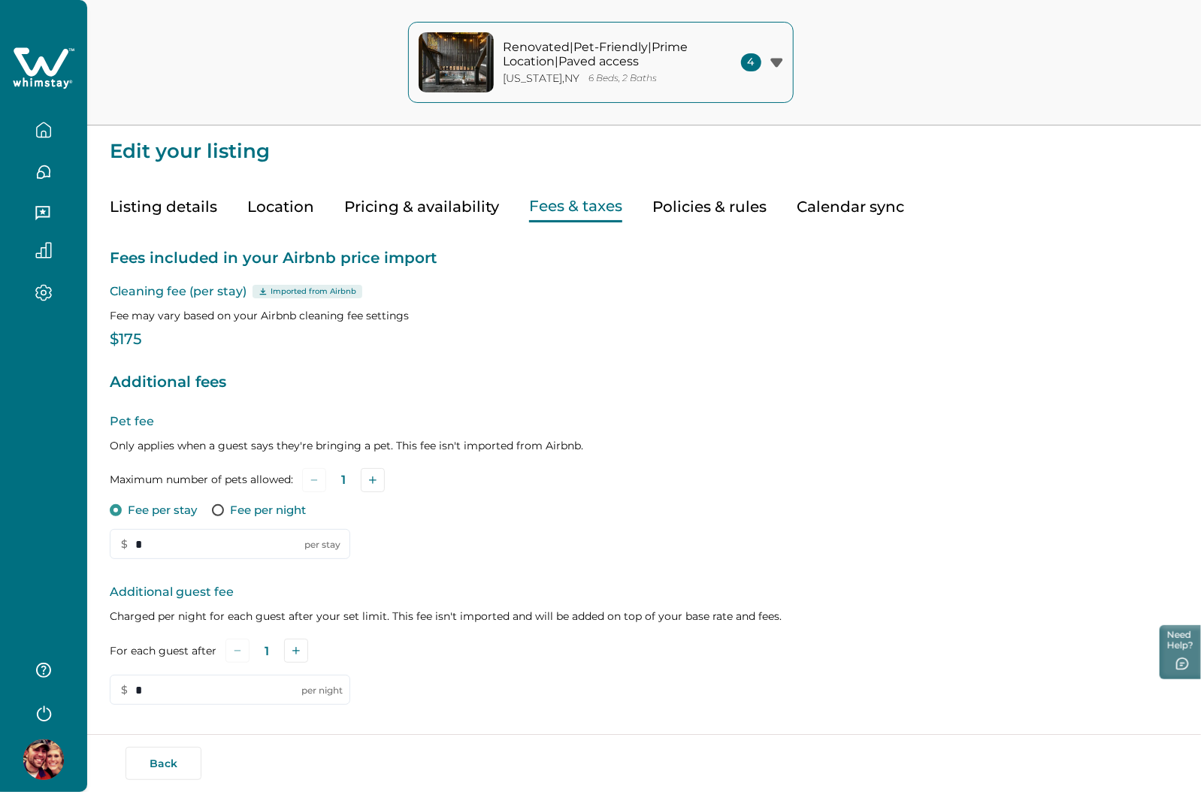
click at [35, 61] on icon at bounding box center [44, 68] width 62 height 45
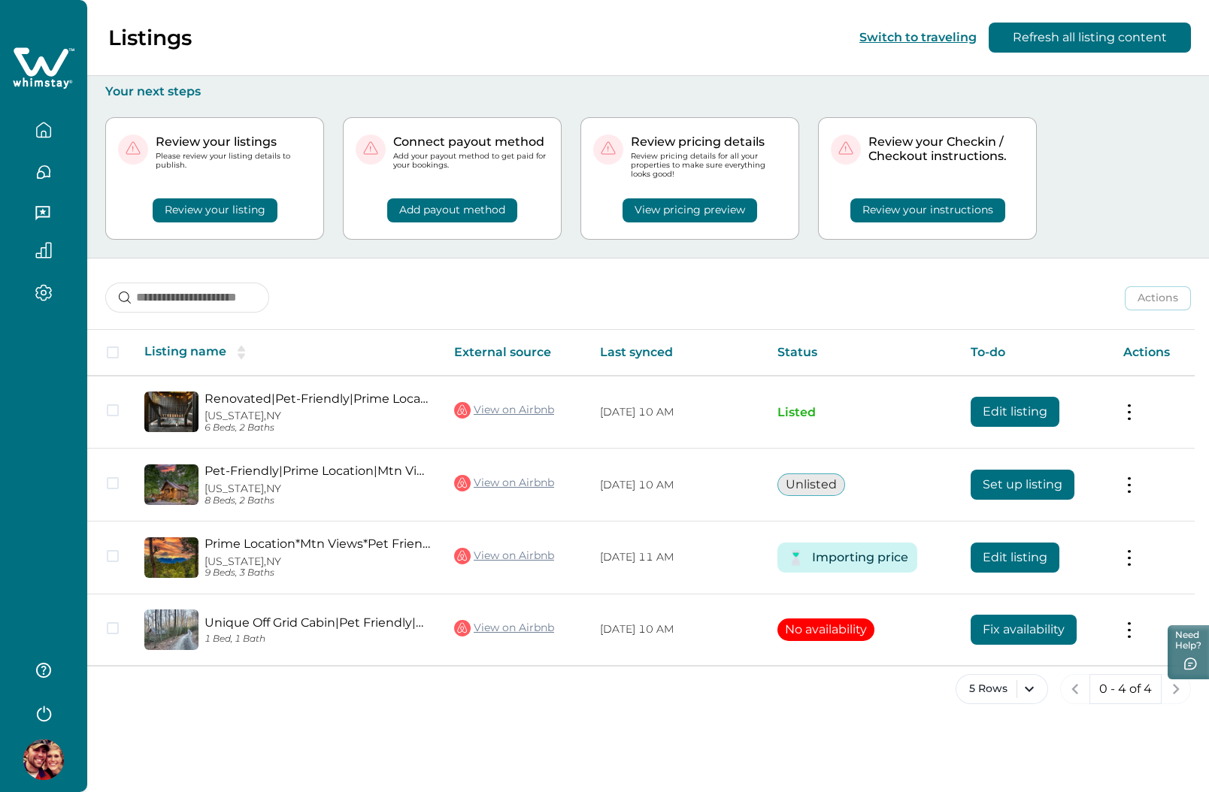
click at [707, 205] on button "View pricing preview" at bounding box center [689, 210] width 135 height 24
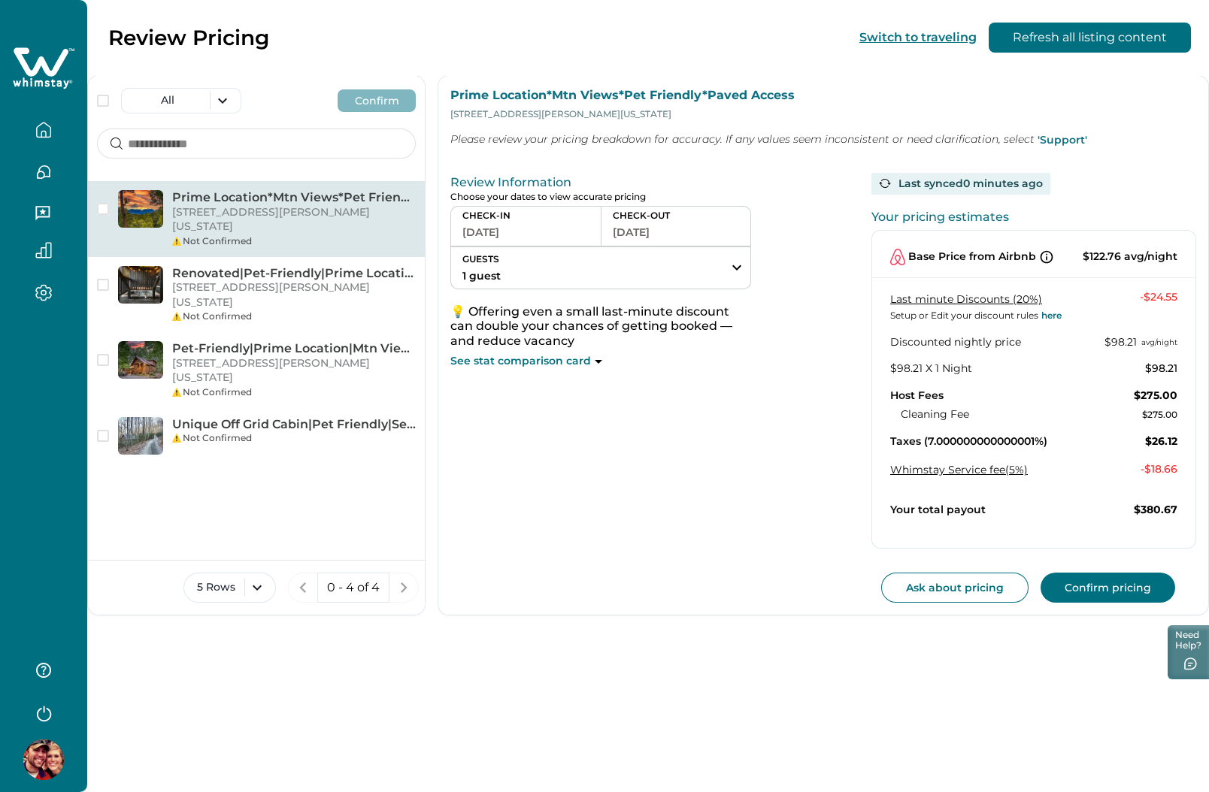
click at [904, 442] on p "Taxes (7.000000000000001%)" at bounding box center [968, 441] width 157 height 15
drag, startPoint x: 904, startPoint y: 442, endPoint x: 1054, endPoint y: 442, distance: 150.3
click at [1054, 442] on div "Taxes (7.000000000000001%) $26.12" at bounding box center [1033, 441] width 287 height 15
click at [759, 477] on div "Review Information Choose your dates to view accurate pricing CHECK-IN 09-23-20…" at bounding box center [645, 385] width 391 height 436
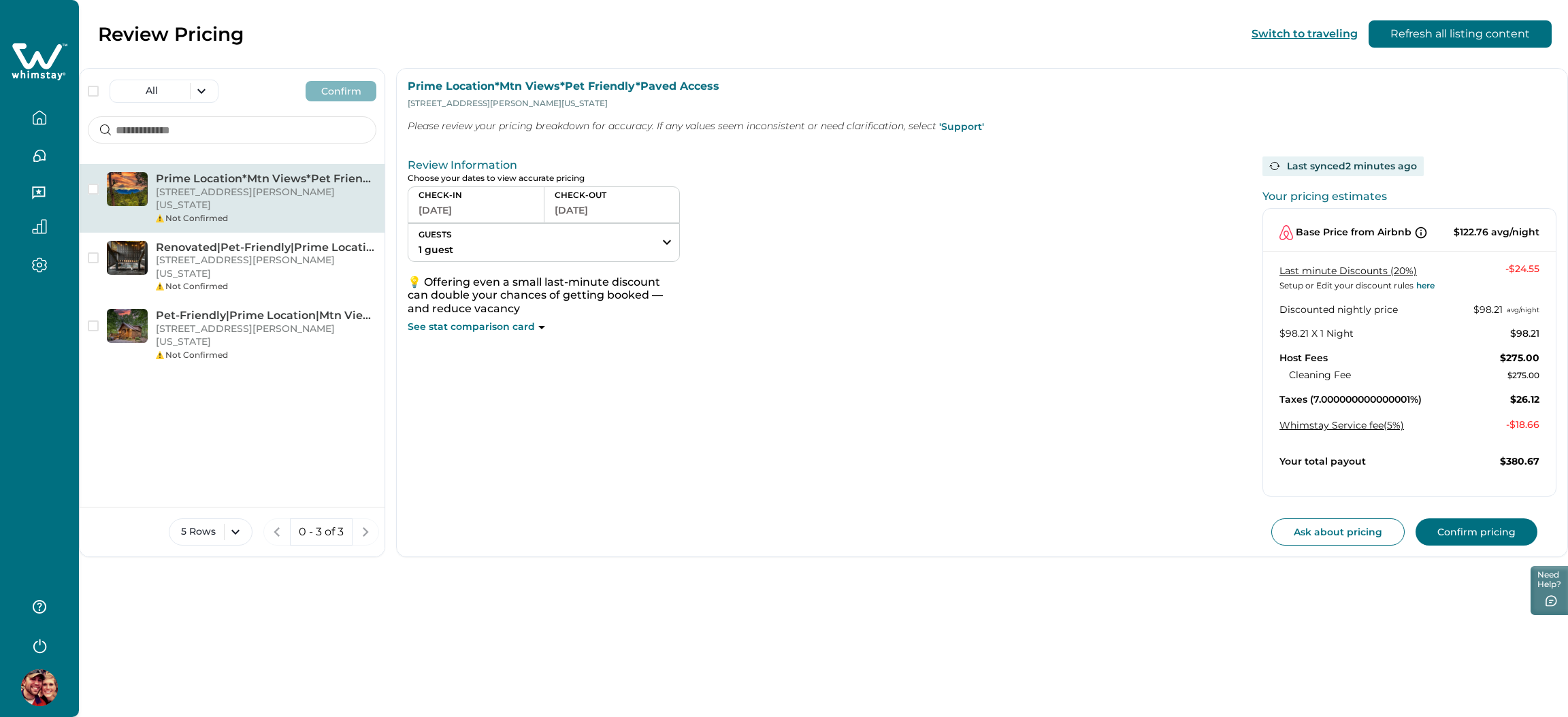
click at [33, 47] on icon at bounding box center [40, 62] width 56 height 41
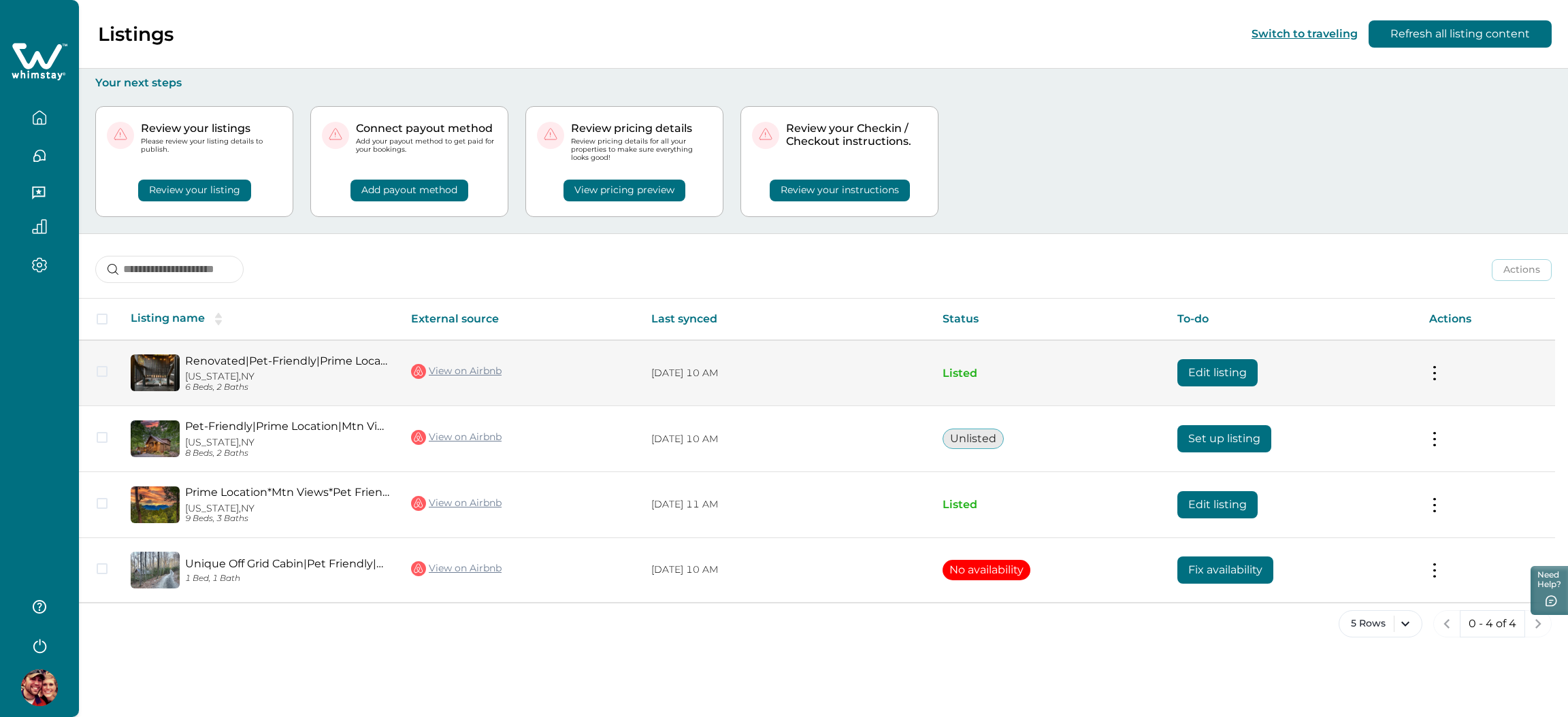
click at [1220, 365] on button "Edit listing" at bounding box center [1217, 373] width 81 height 27
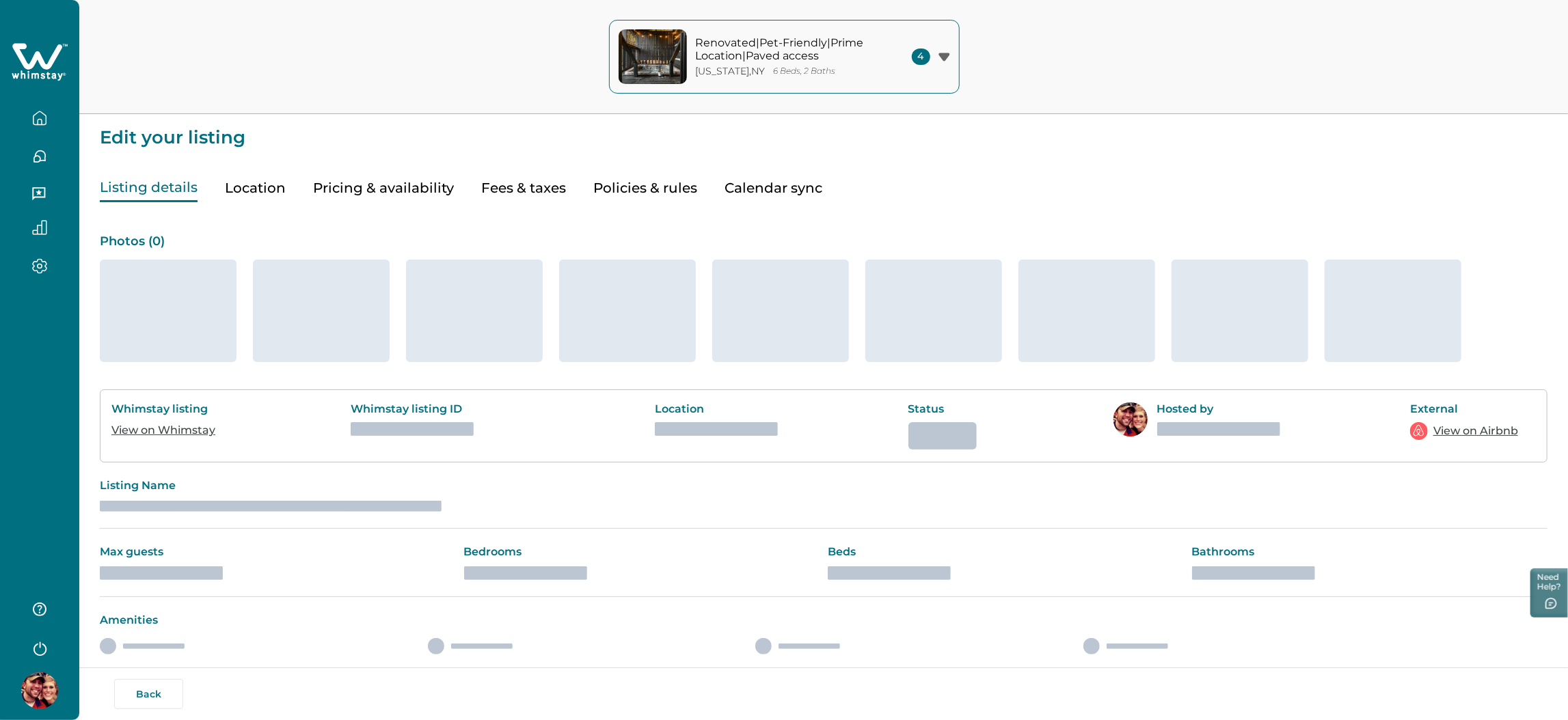
click at [507, 188] on button "Fees & taxes" at bounding box center [523, 188] width 85 height 28
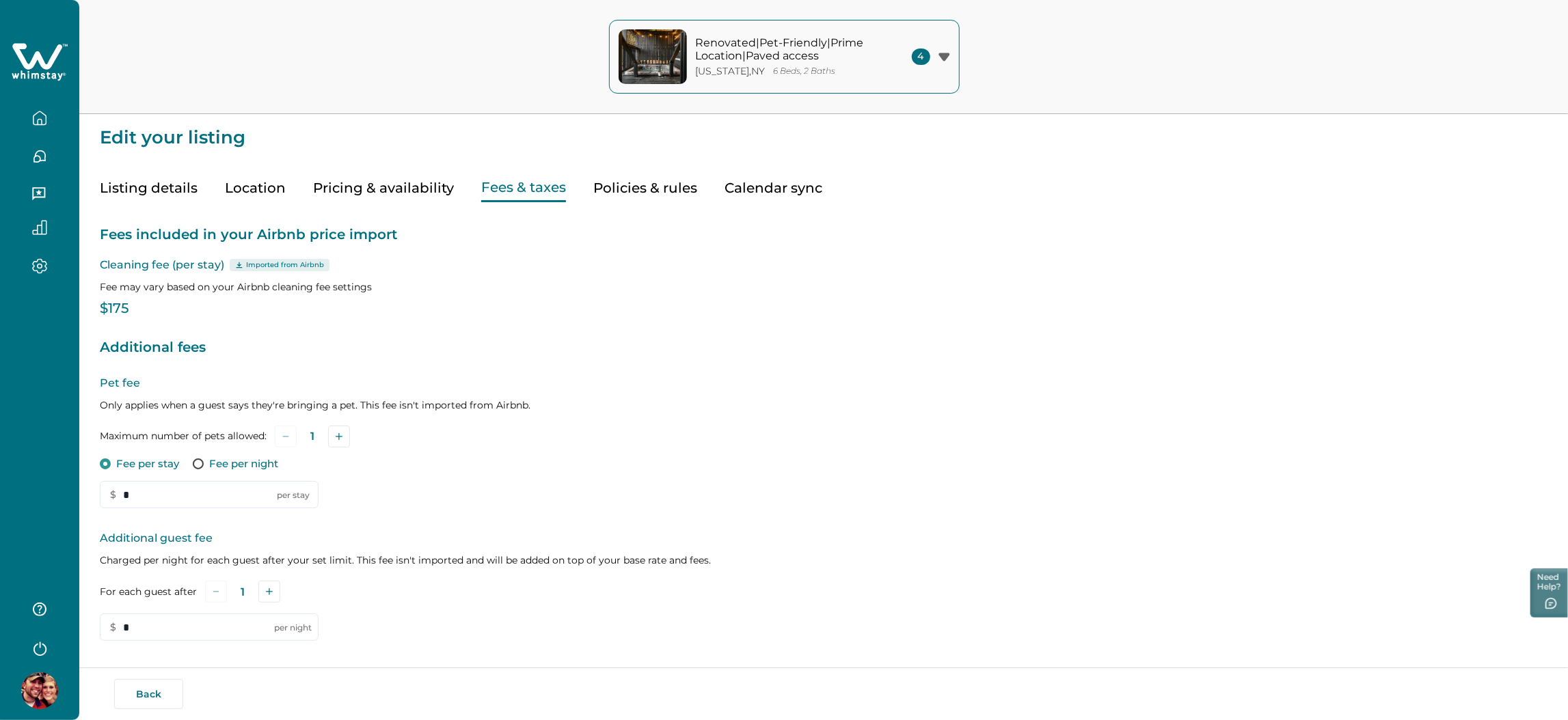
type input "*"
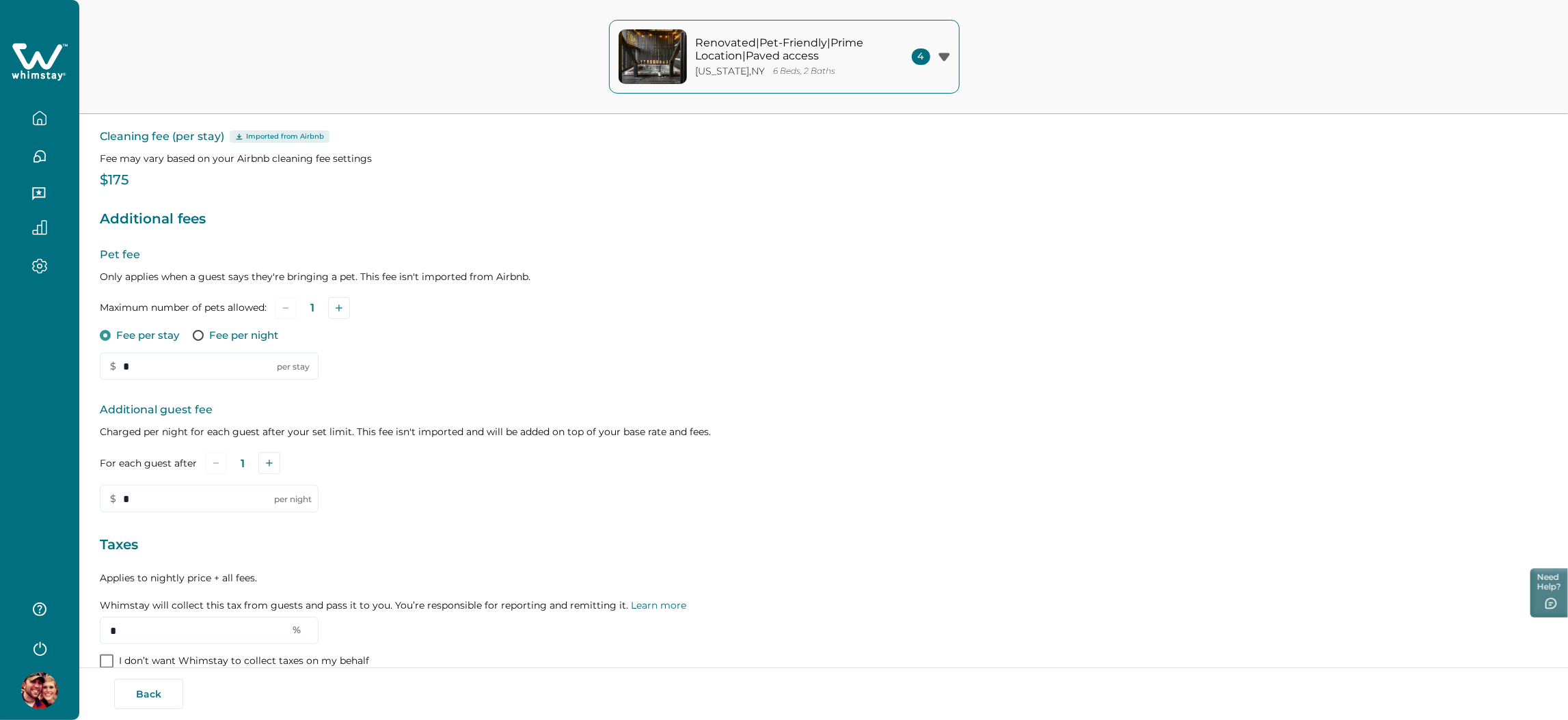
scroll to position [204, 0]
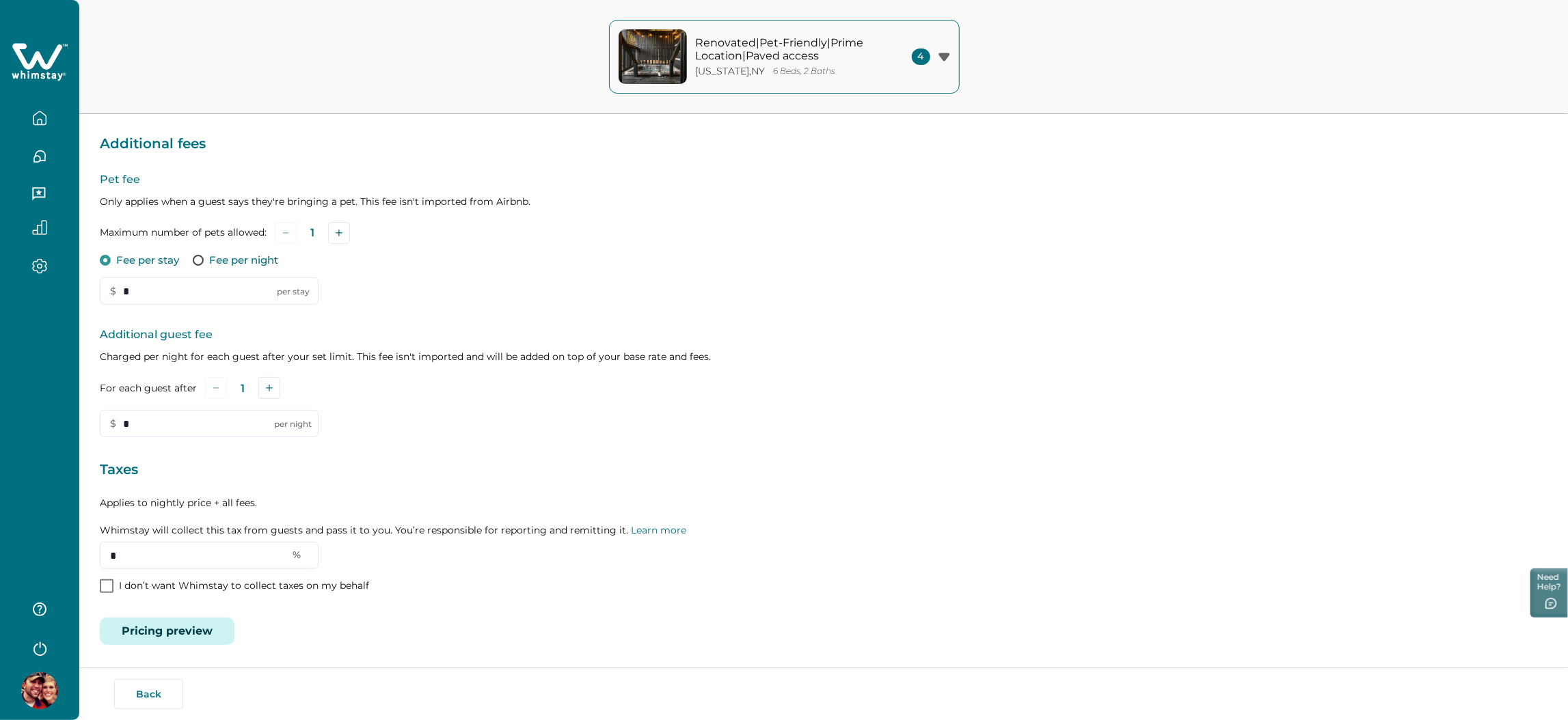
click at [106, 502] on p "Applies to nightly price + all fees. Whimstay will collect this tax from guests…" at bounding box center [824, 516] width 1448 height 41
drag, startPoint x: 106, startPoint y: 502, endPoint x: 247, endPoint y: 503, distance: 141.0
click at [247, 503] on p "Applies to nightly price + all fees. Whimstay will collect this tax from guests…" at bounding box center [824, 516] width 1448 height 41
copy p "Applies to nightly price + all fees"
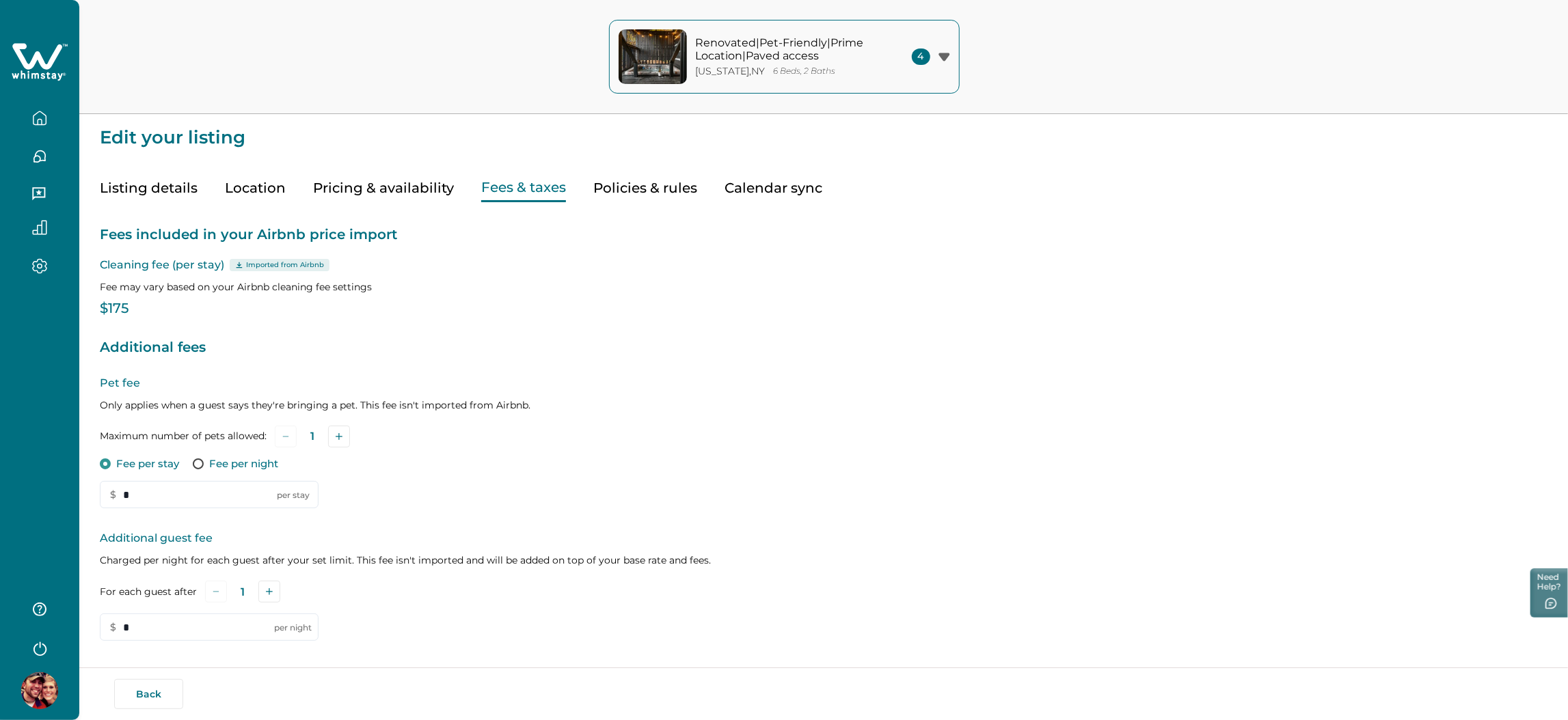
click at [399, 182] on button "Pricing & availability" at bounding box center [383, 188] width 141 height 28
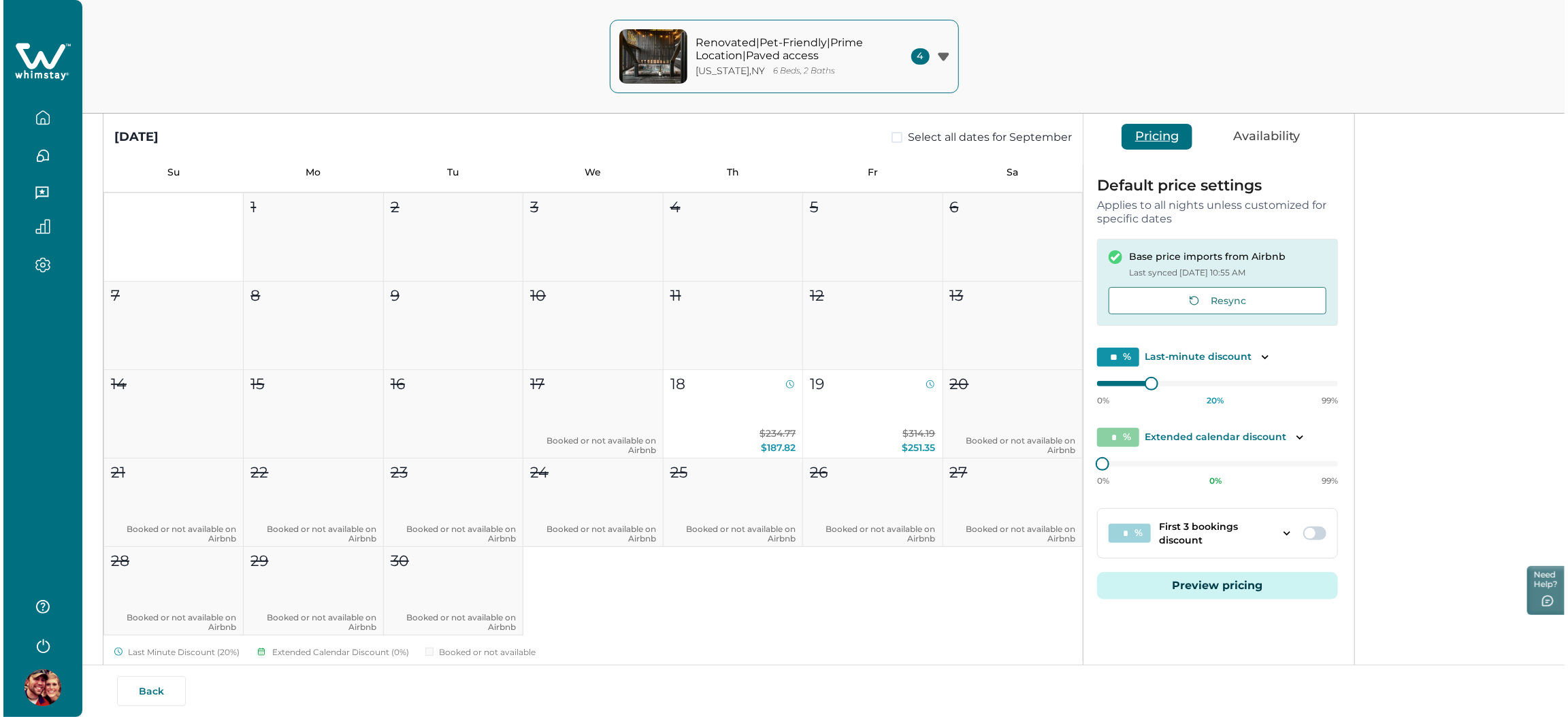
scroll to position [252, 0]
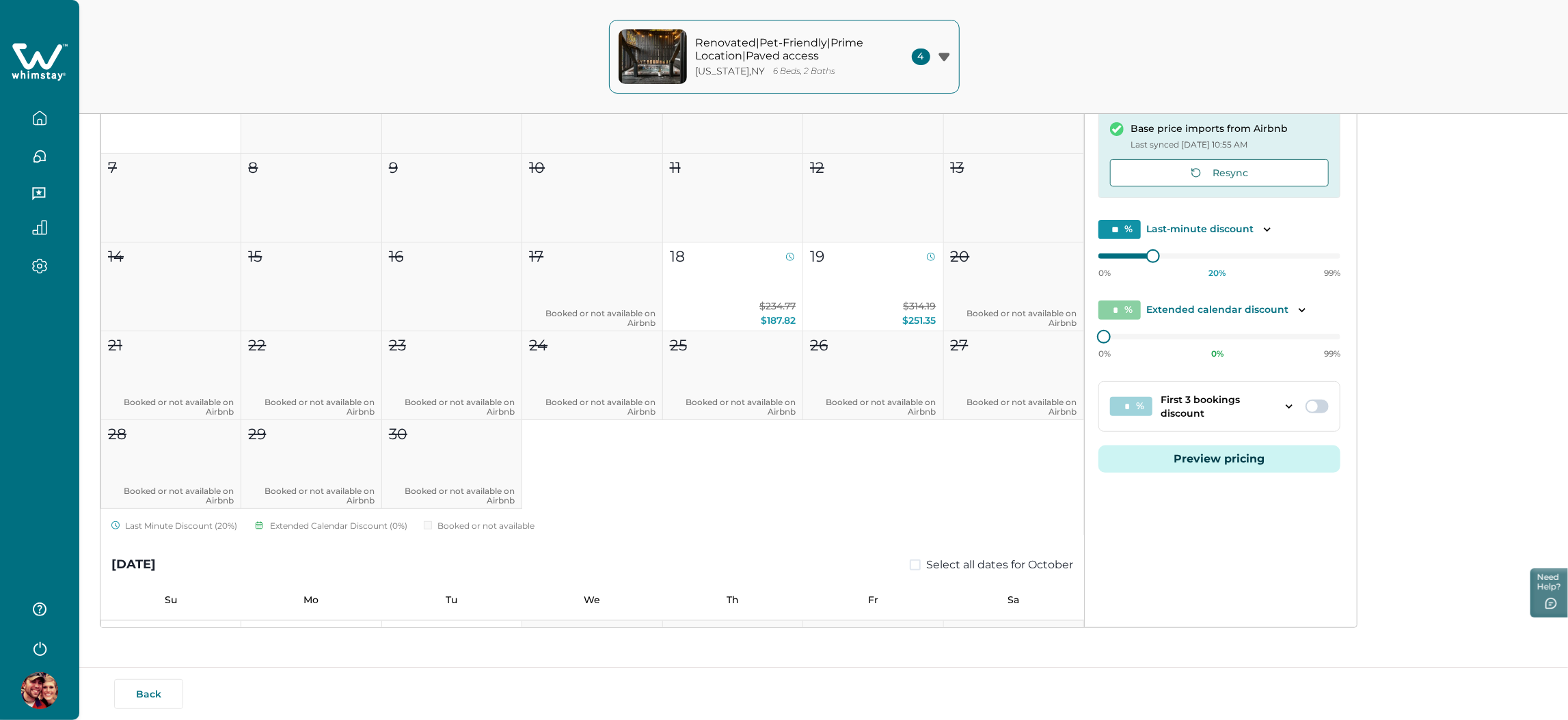
click at [1207, 453] on button "Preview pricing" at bounding box center [1220, 459] width 242 height 27
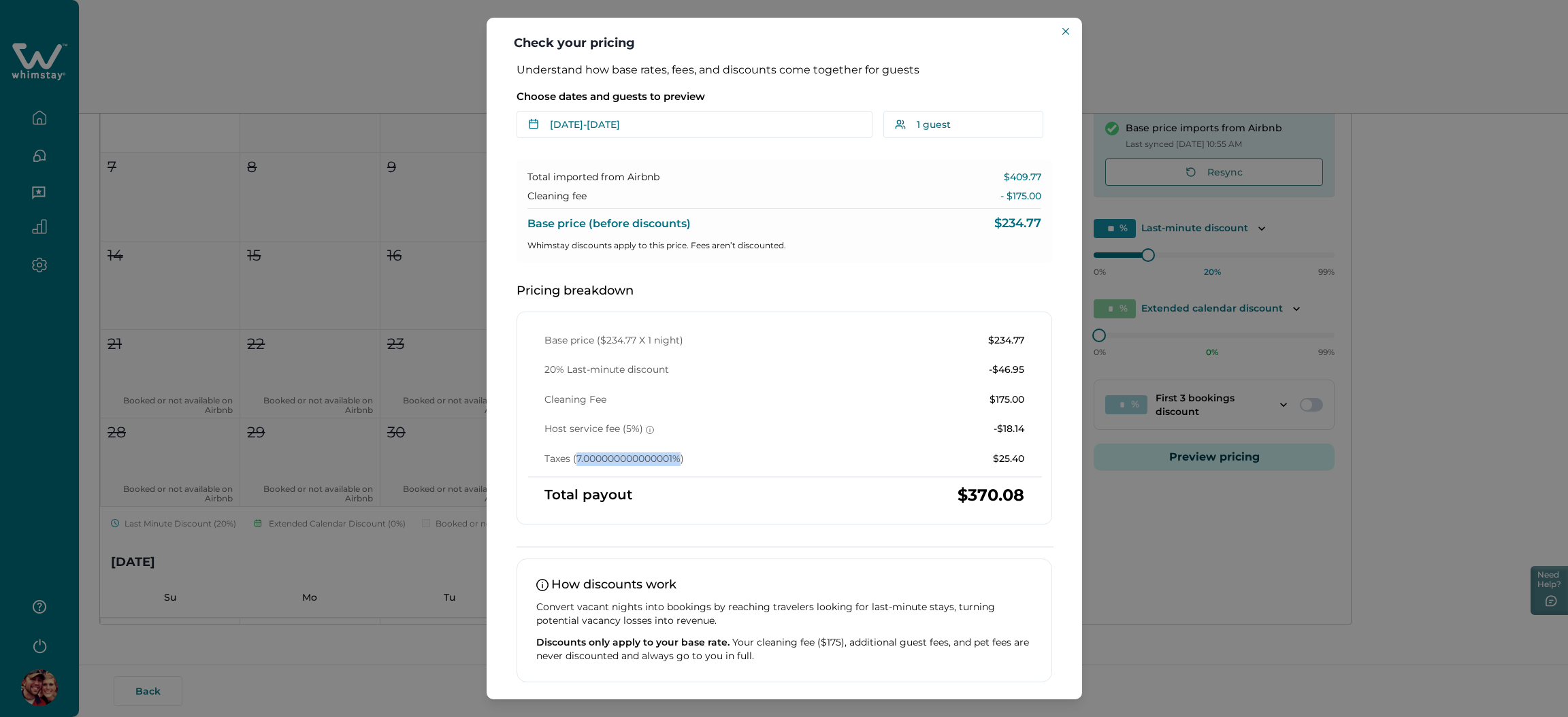
drag, startPoint x: 577, startPoint y: 455, endPoint x: 678, endPoint y: 460, distance: 101.1
click at [678, 460] on p "Taxes (7.000000000000001%)" at bounding box center [614, 459] width 139 height 14
click at [807, 426] on div "Host service fee (5%) -$18.14" at bounding box center [784, 429] width 480 height 14
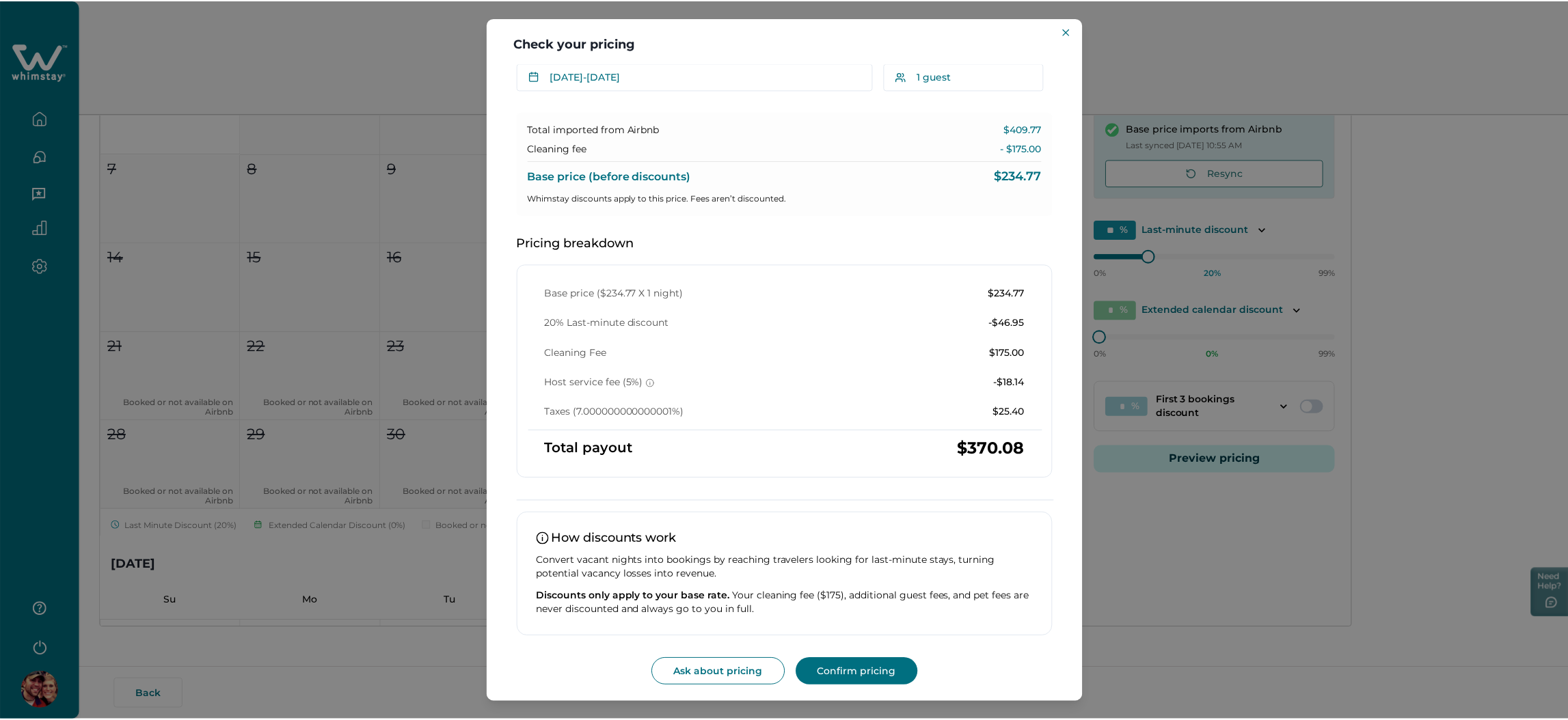
scroll to position [0, 0]
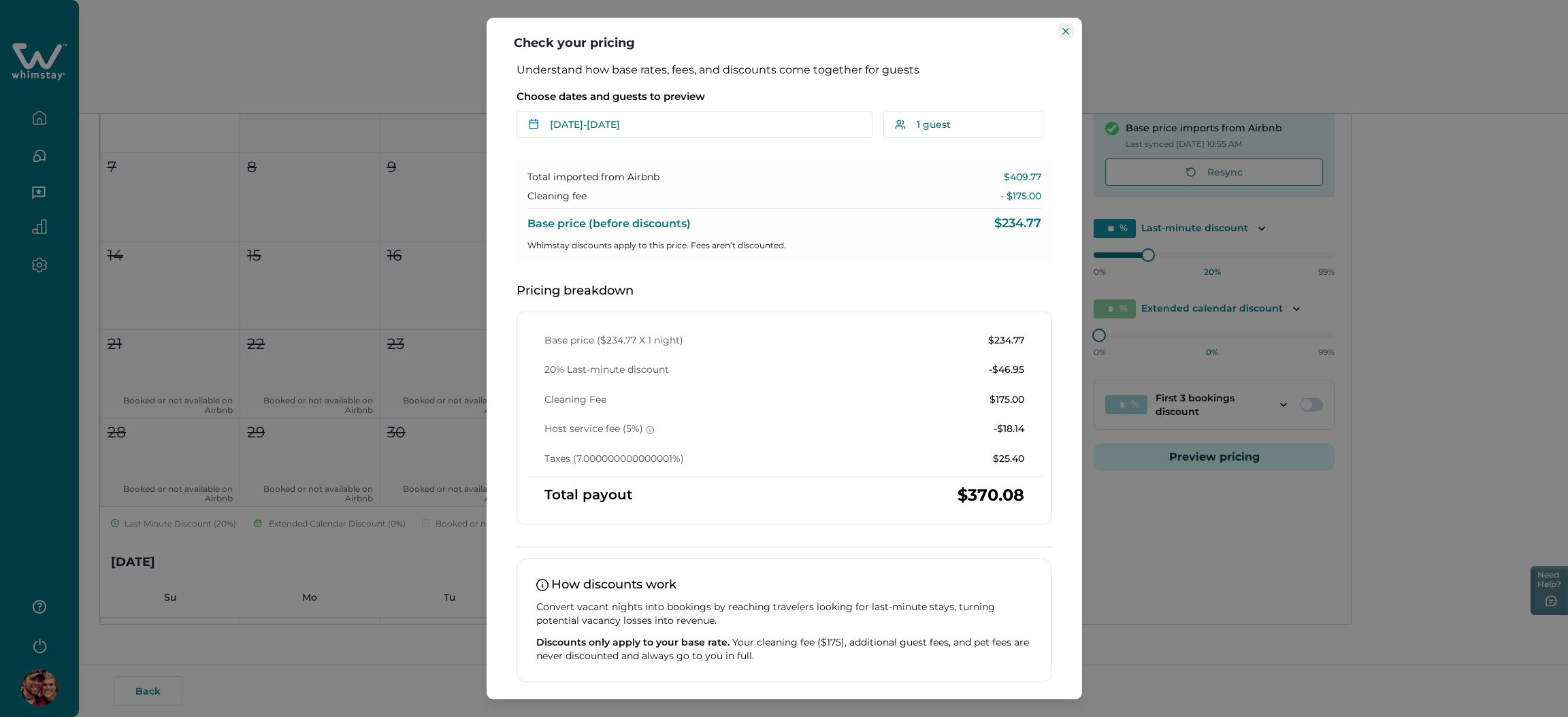
click at [1058, 28] on button "Close" at bounding box center [1066, 32] width 16 height 16
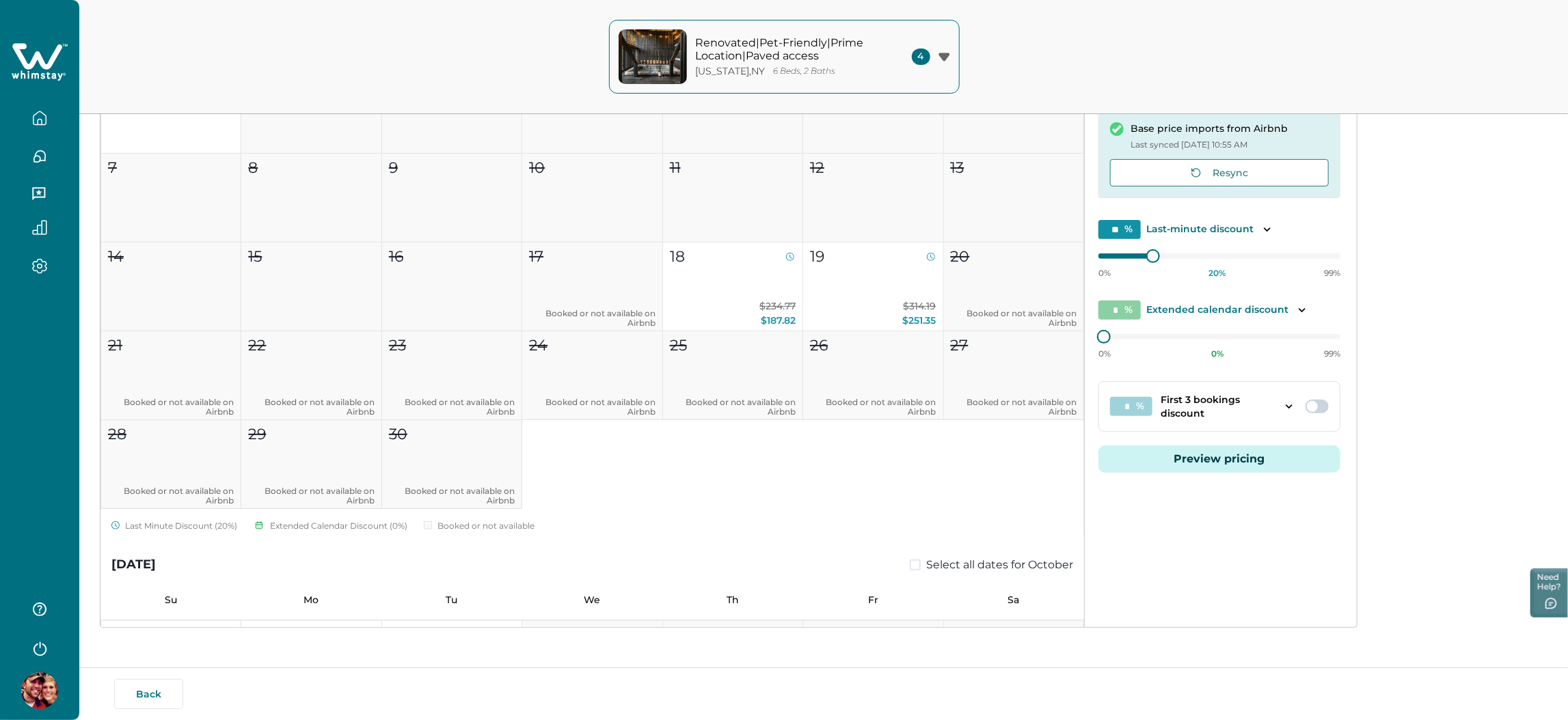
click at [1194, 463] on button "Preview pricing" at bounding box center [1220, 459] width 242 height 27
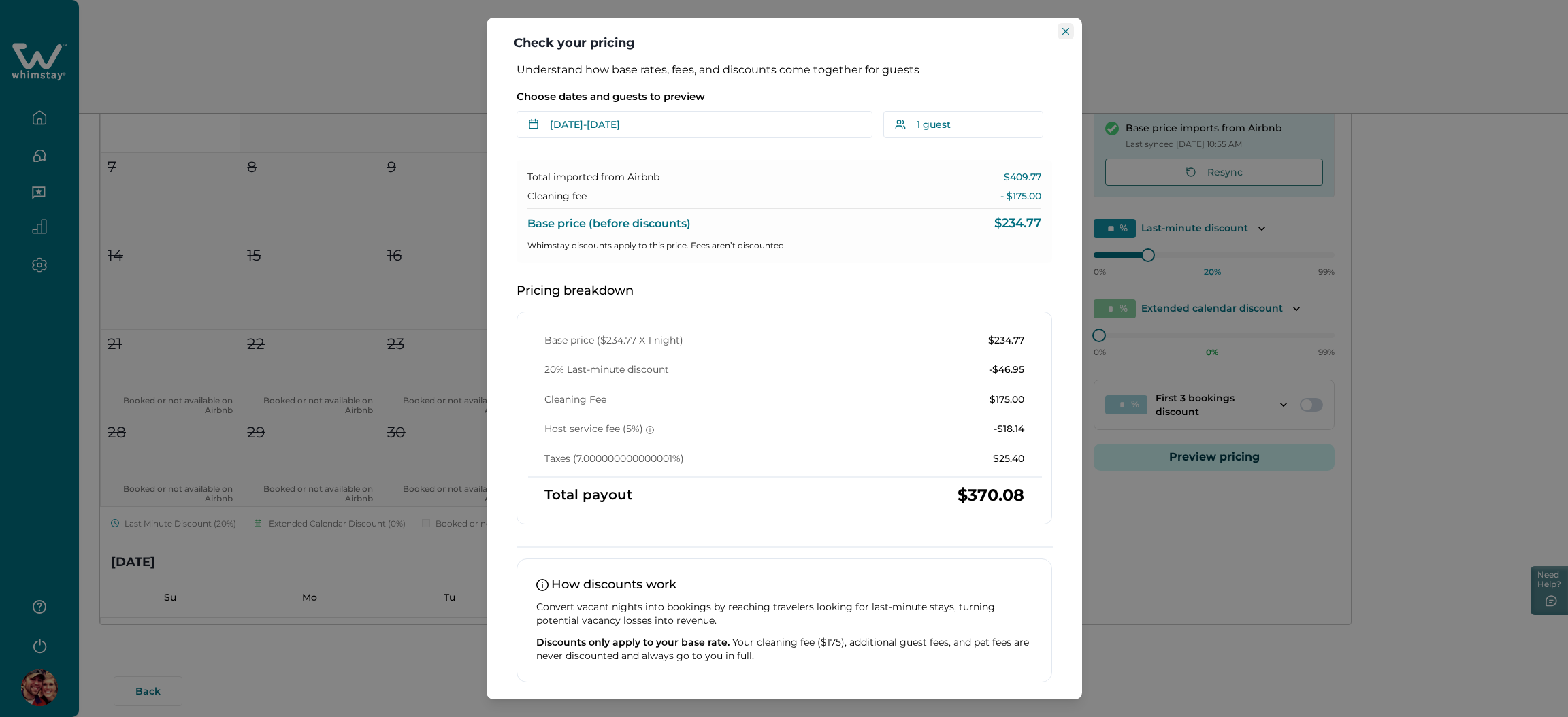
click at [1059, 27] on button "Close" at bounding box center [1066, 32] width 16 height 16
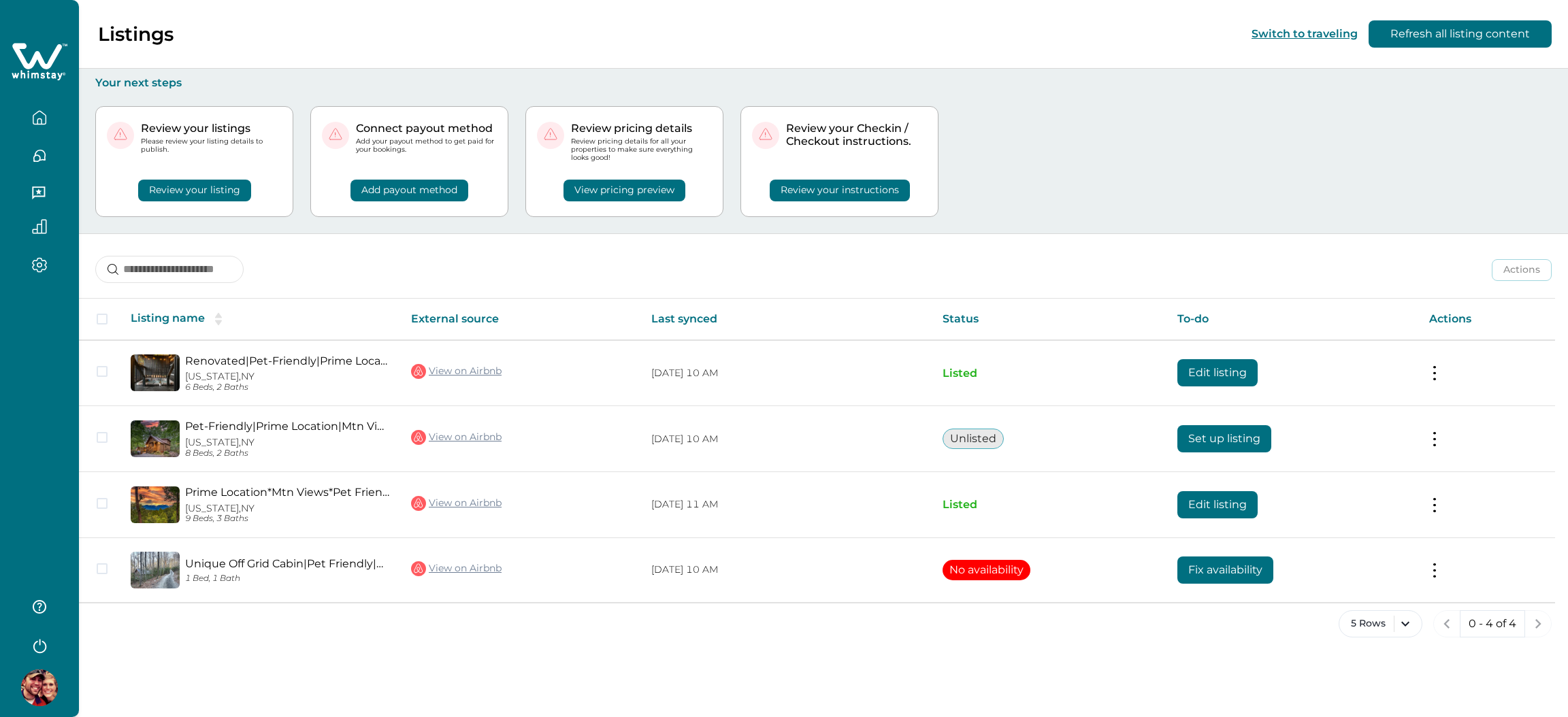
click at [658, 182] on button "View pricing preview" at bounding box center [624, 190] width 122 height 22
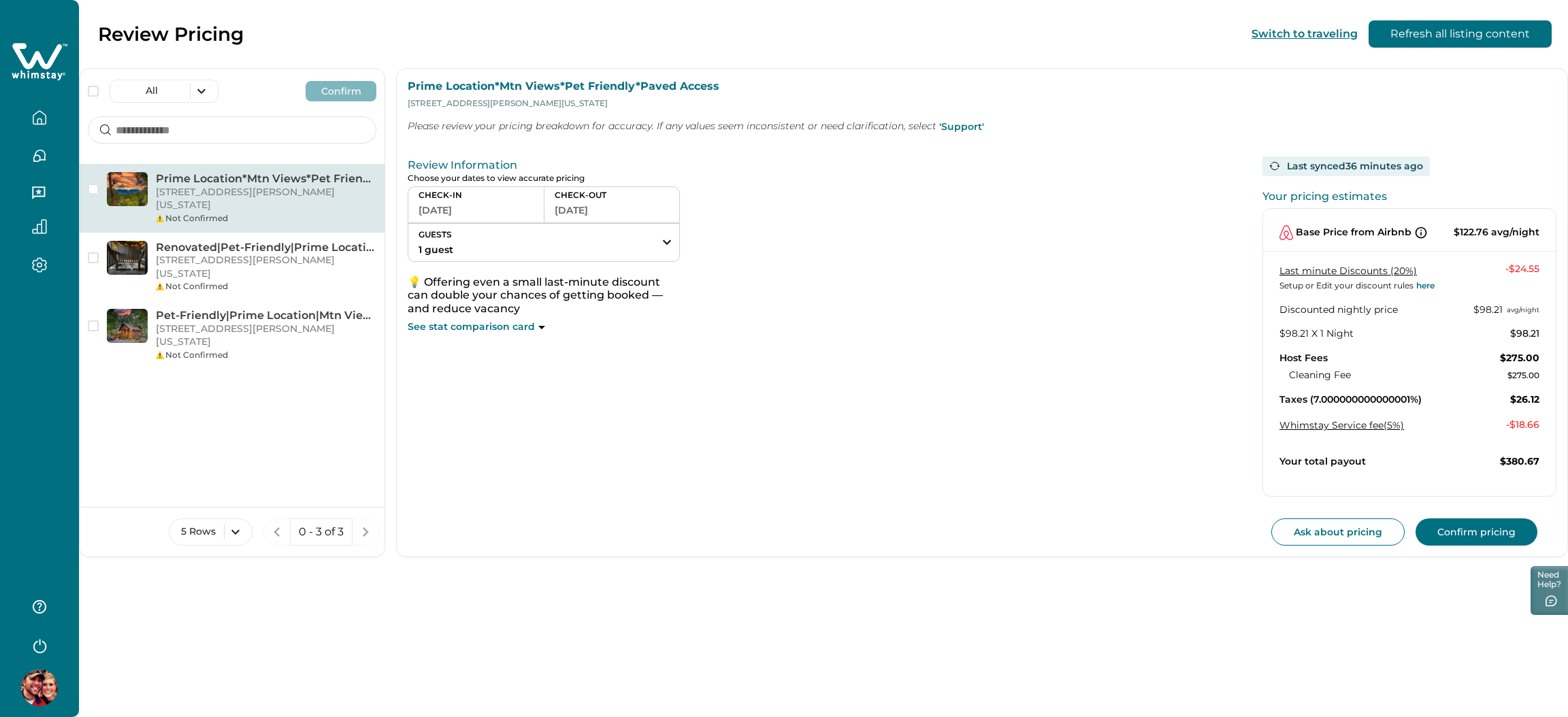
click at [47, 53] on icon at bounding box center [40, 62] width 56 height 41
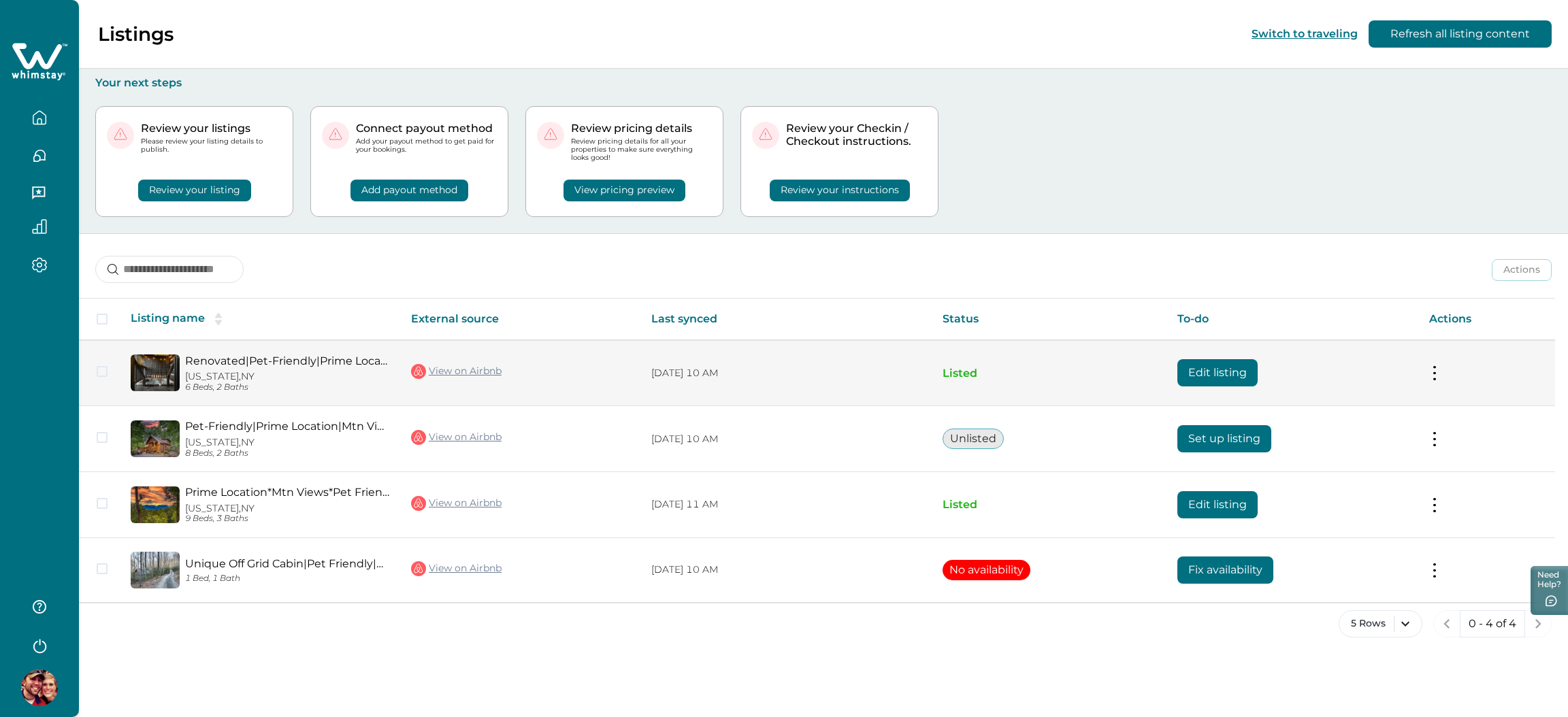
click at [1219, 366] on button "Edit listing" at bounding box center [1217, 373] width 81 height 27
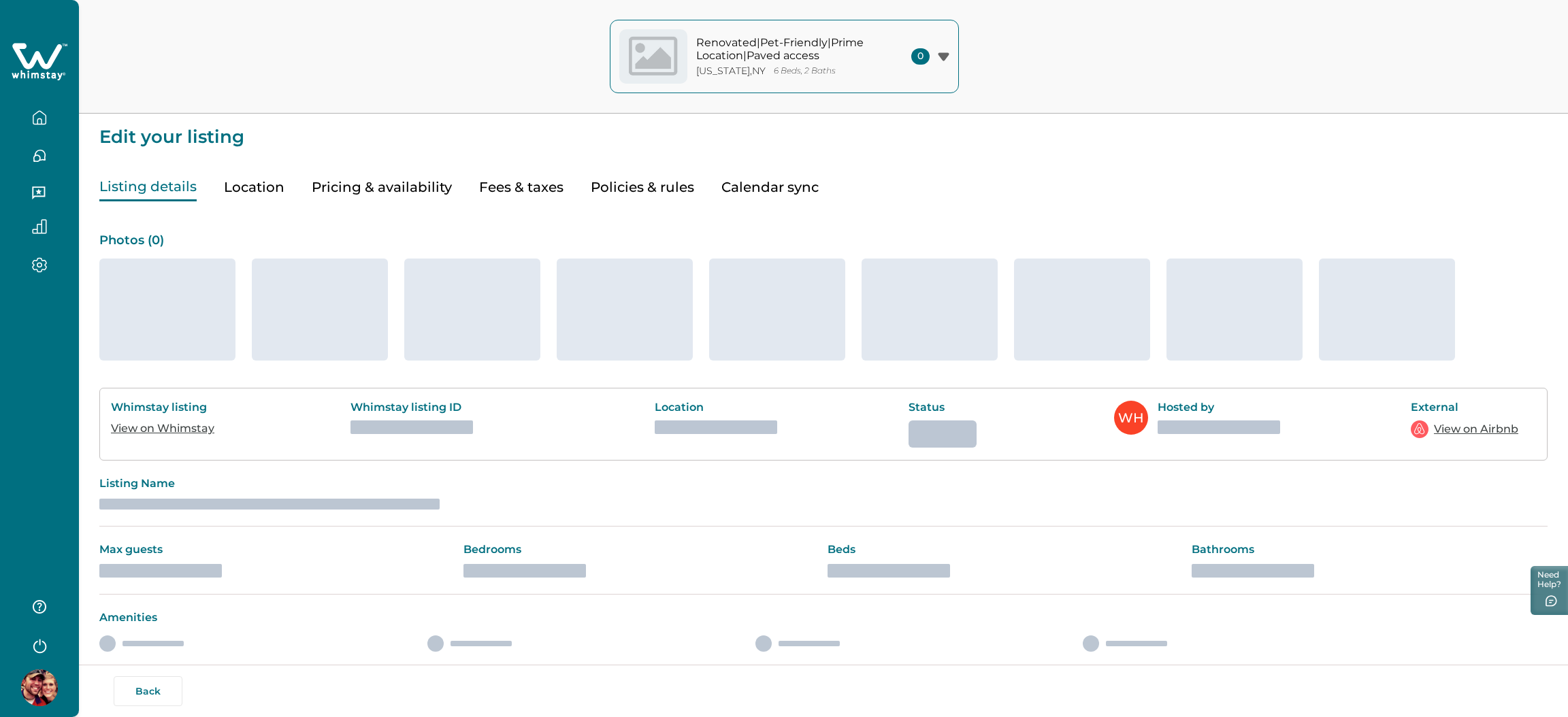
click at [508, 177] on button "Fees & taxes" at bounding box center [521, 187] width 84 height 28
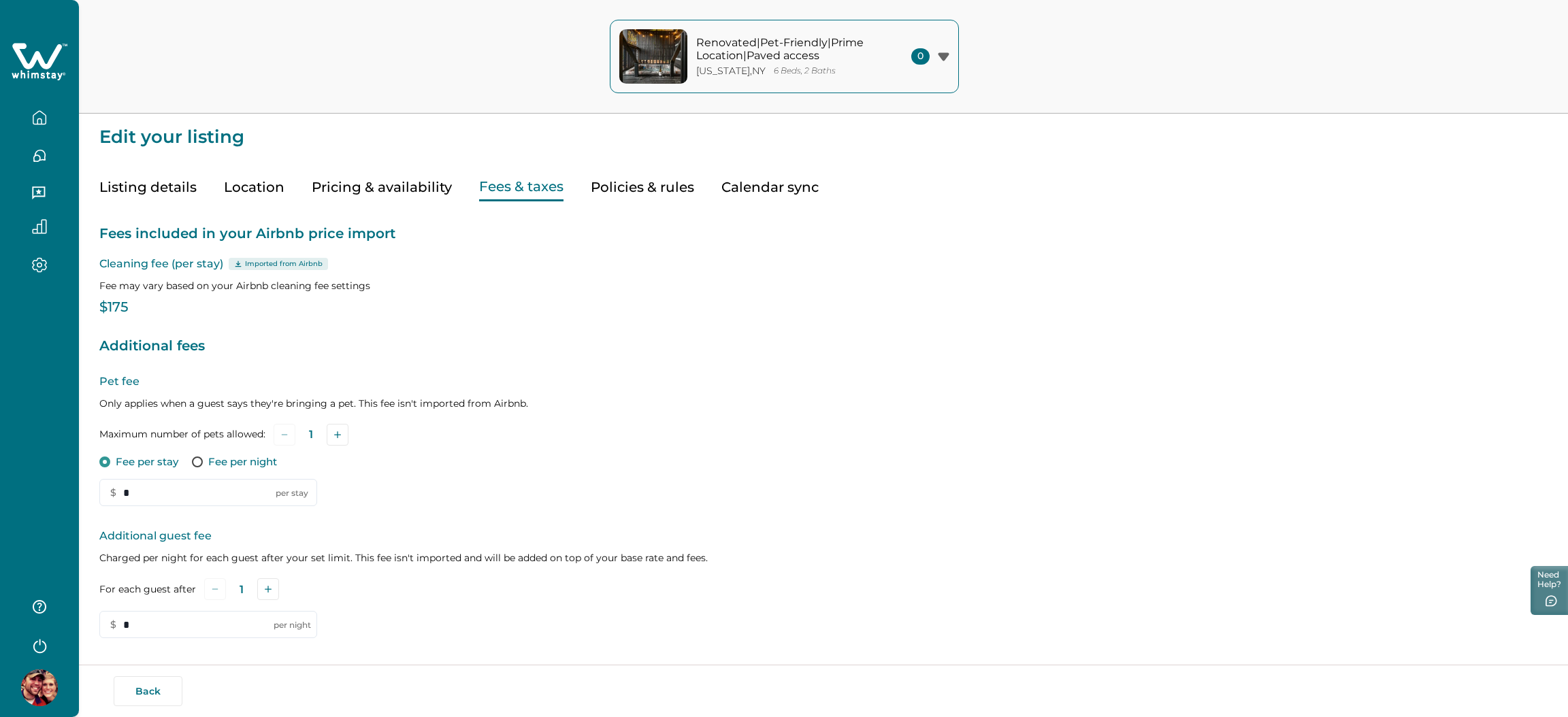
type input "*"
click at [500, 183] on button "Fees & taxes" at bounding box center [521, 187] width 84 height 28
click at [153, 617] on input "*" at bounding box center [208, 625] width 218 height 27
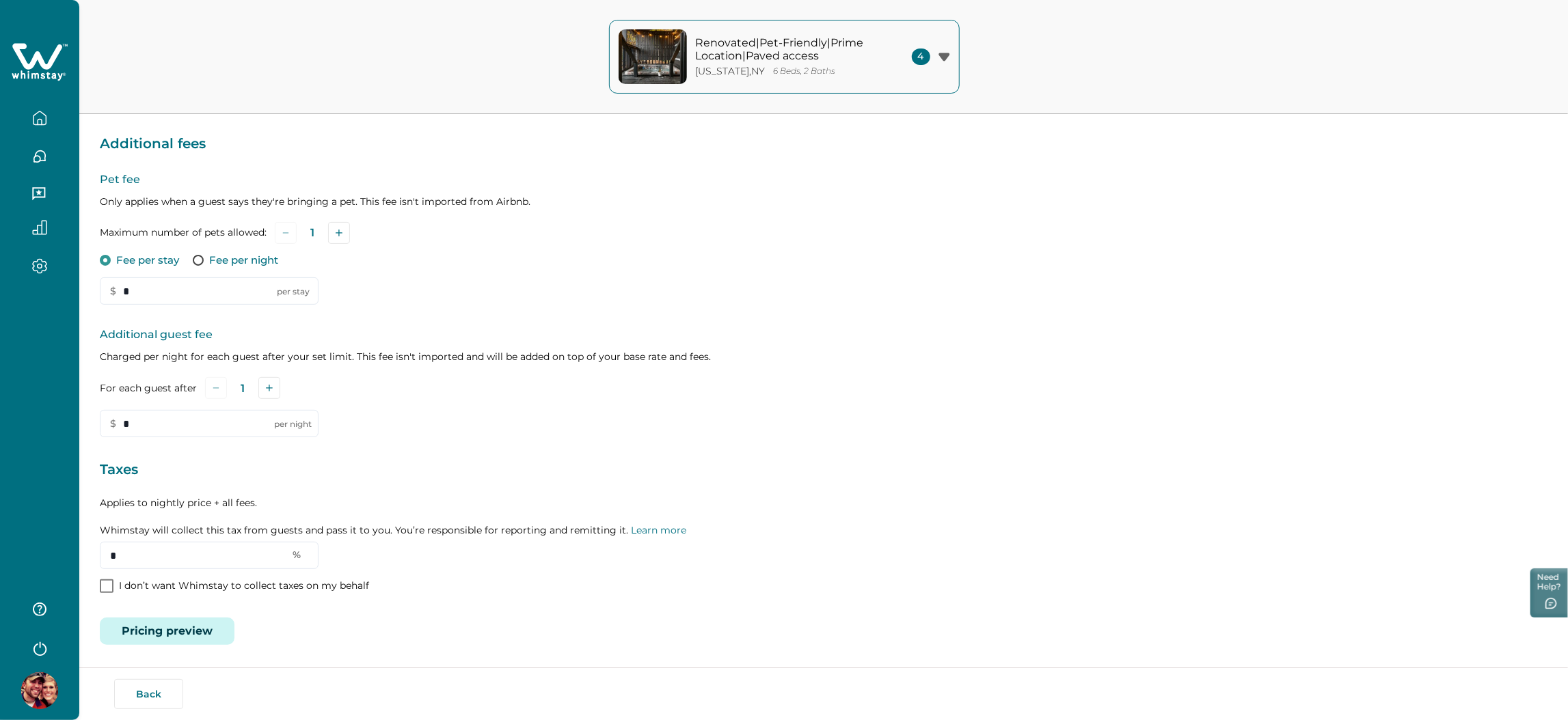
click at [169, 625] on button "Pricing preview" at bounding box center [167, 631] width 135 height 27
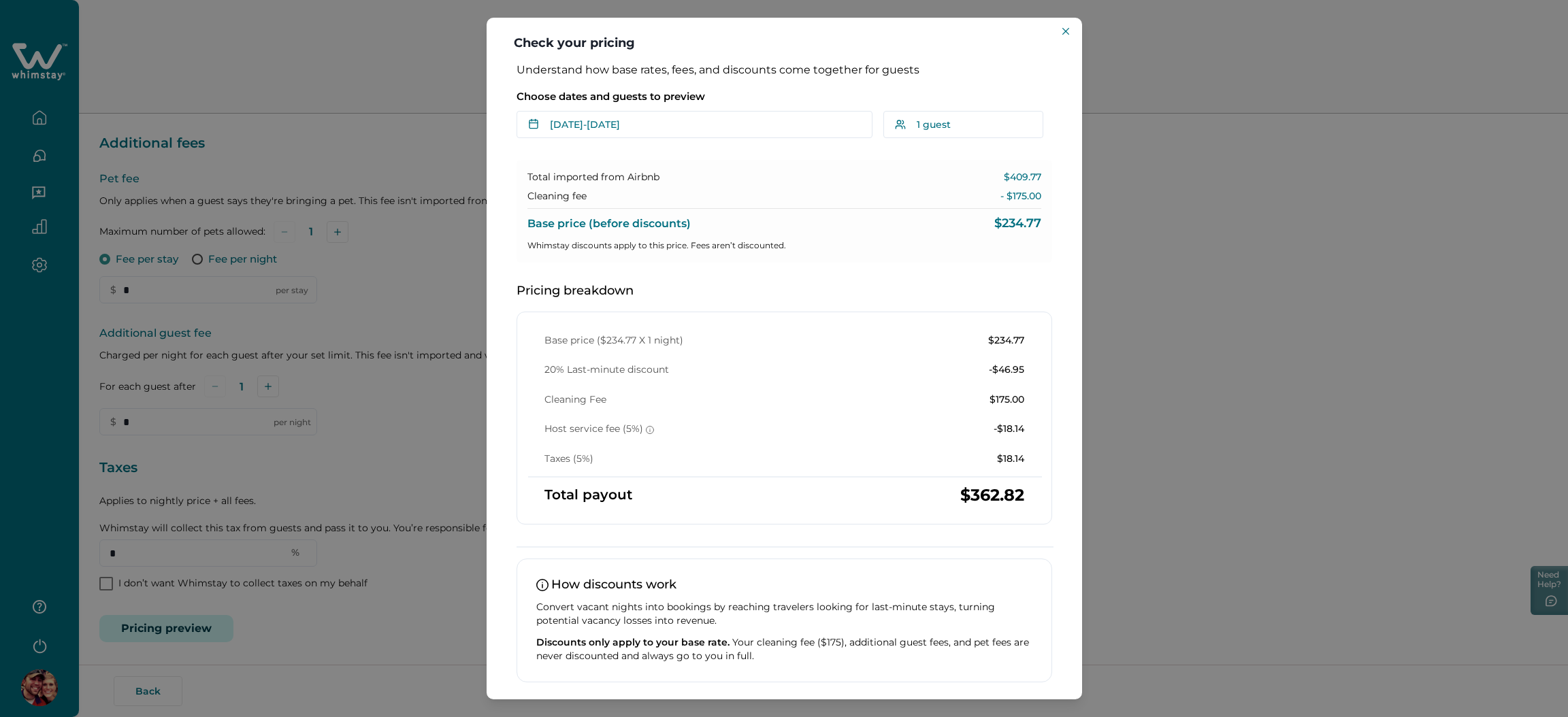
click at [169, 578] on div "Check your pricing Understand how base rates, fees, and discounts come together…" at bounding box center [784, 358] width 1568 height 717
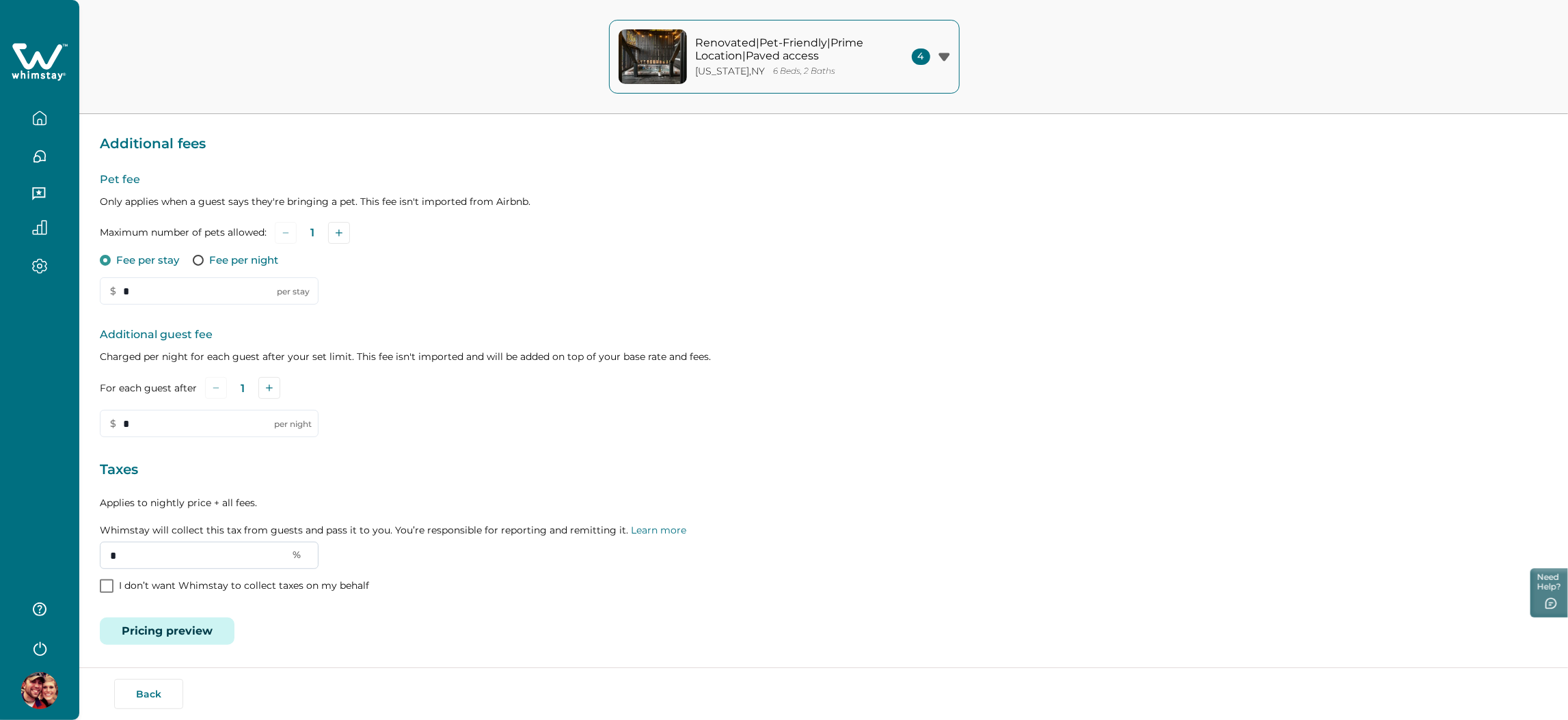
drag, startPoint x: 126, startPoint y: 552, endPoint x: 105, endPoint y: 551, distance: 21.0
click at [105, 551] on input "*" at bounding box center [209, 555] width 219 height 27
type input "*"
click at [187, 608] on button "Save" at bounding box center [190, 604] width 45 height 26
click at [176, 625] on button "Pricing preview" at bounding box center [167, 631] width 135 height 27
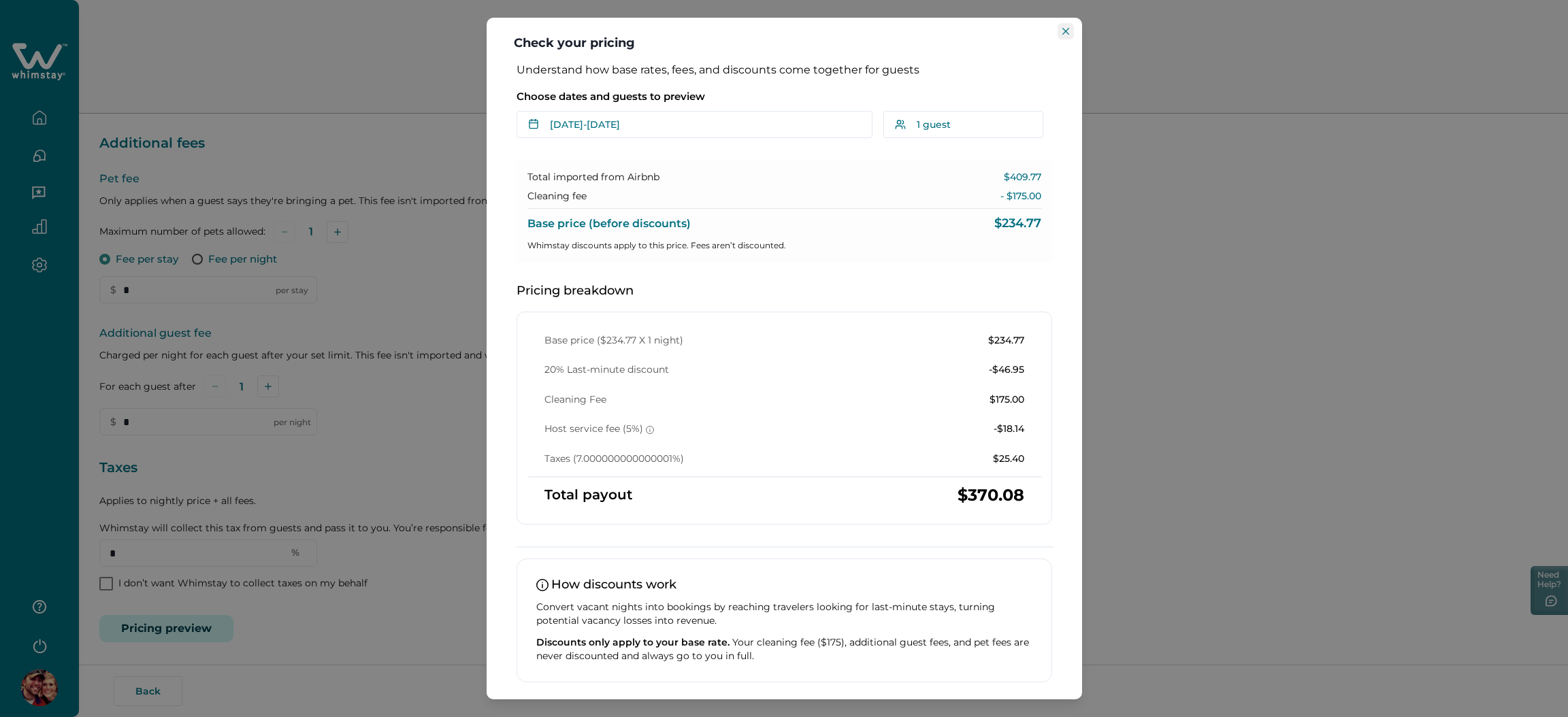
click at [1064, 31] on icon "Close" at bounding box center [1066, 32] width 7 height 7
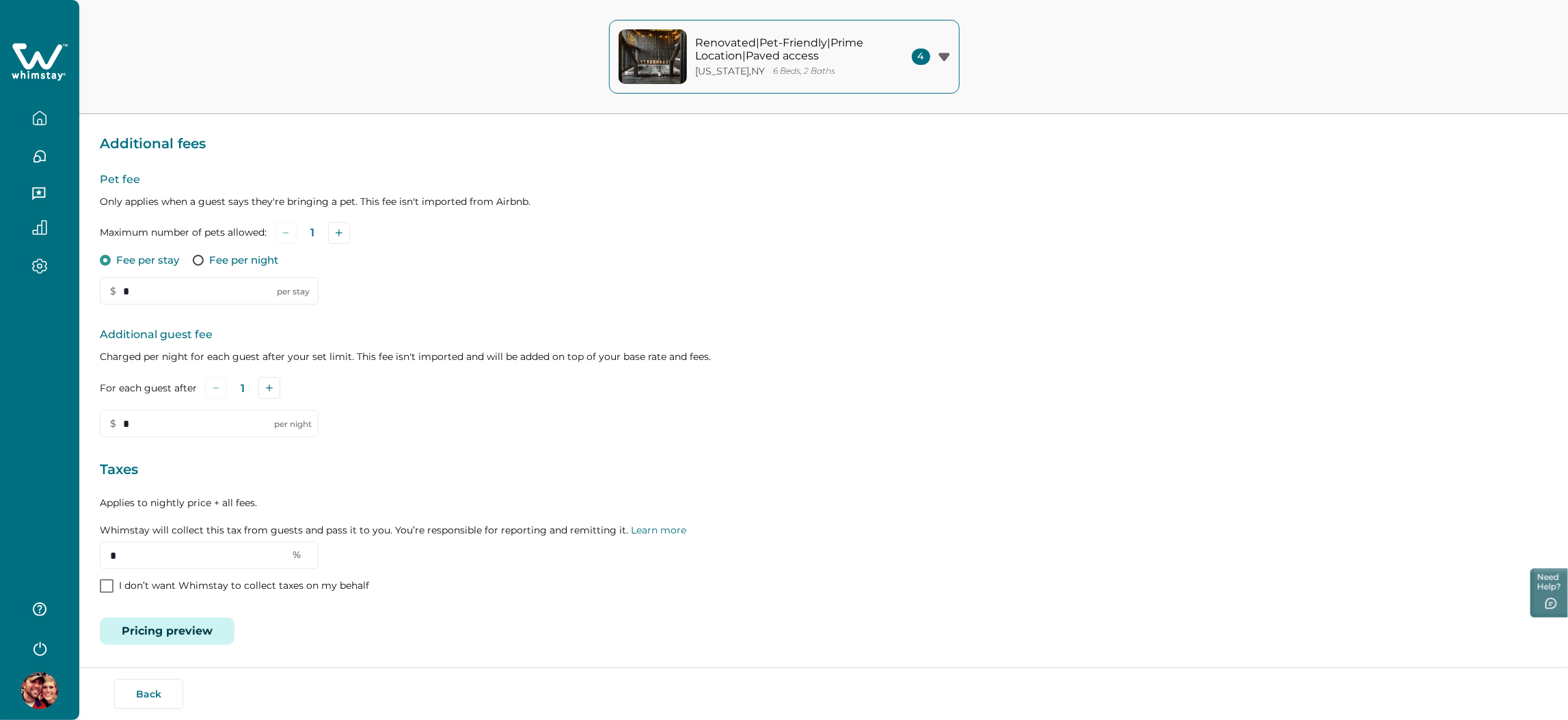
click at [43, 57] on icon at bounding box center [40, 62] width 56 height 41
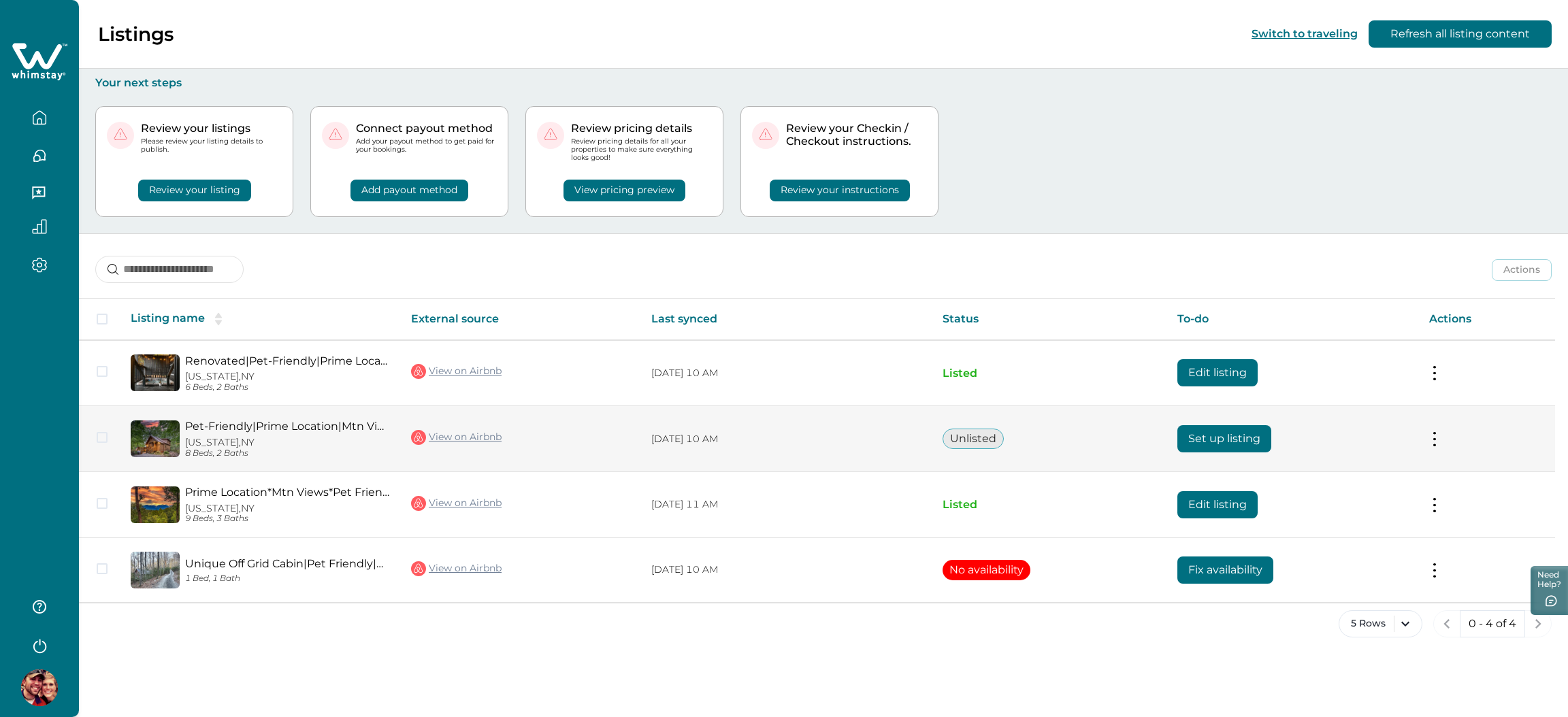
click at [1250, 426] on button "Set up listing" at bounding box center [1224, 439] width 94 height 27
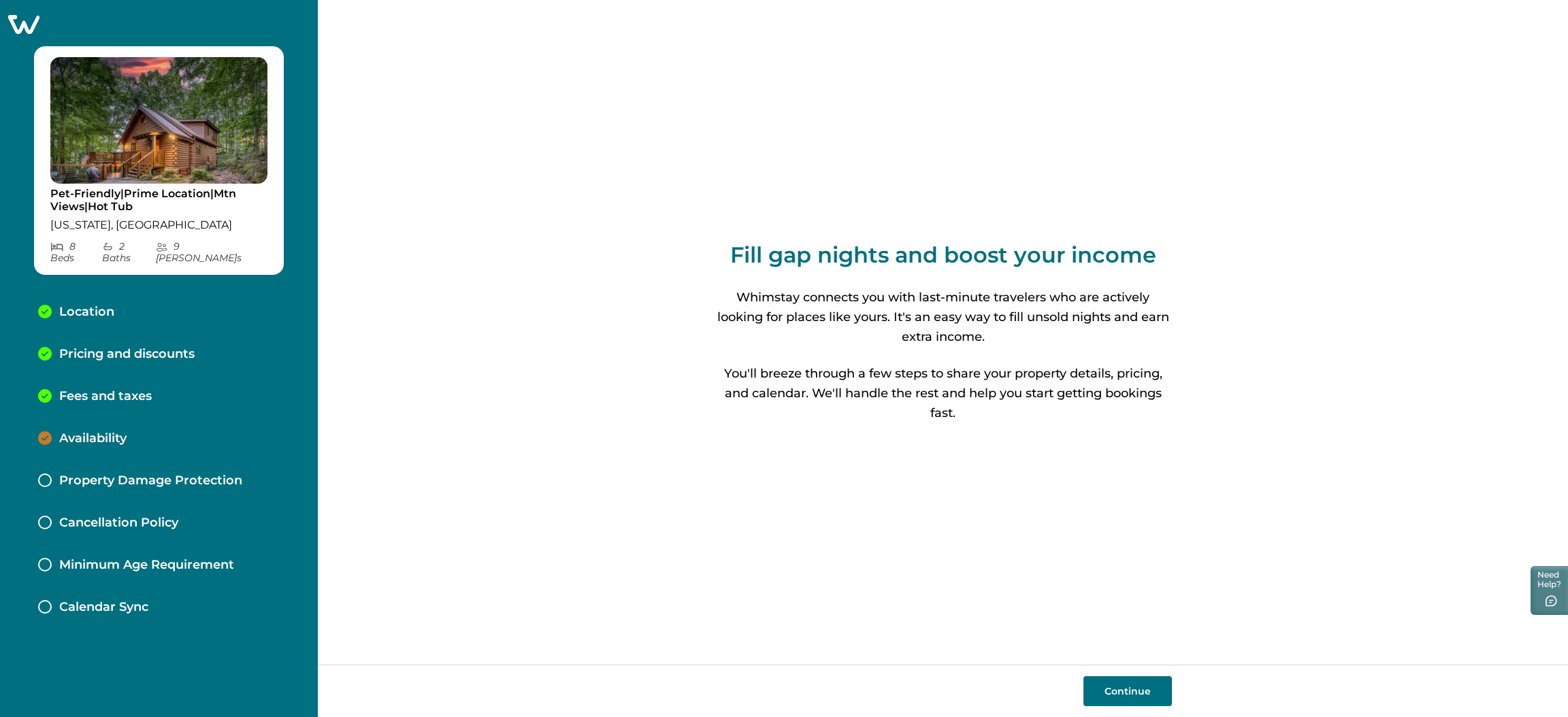
click at [17, 16] on icon at bounding box center [24, 24] width 33 height 21
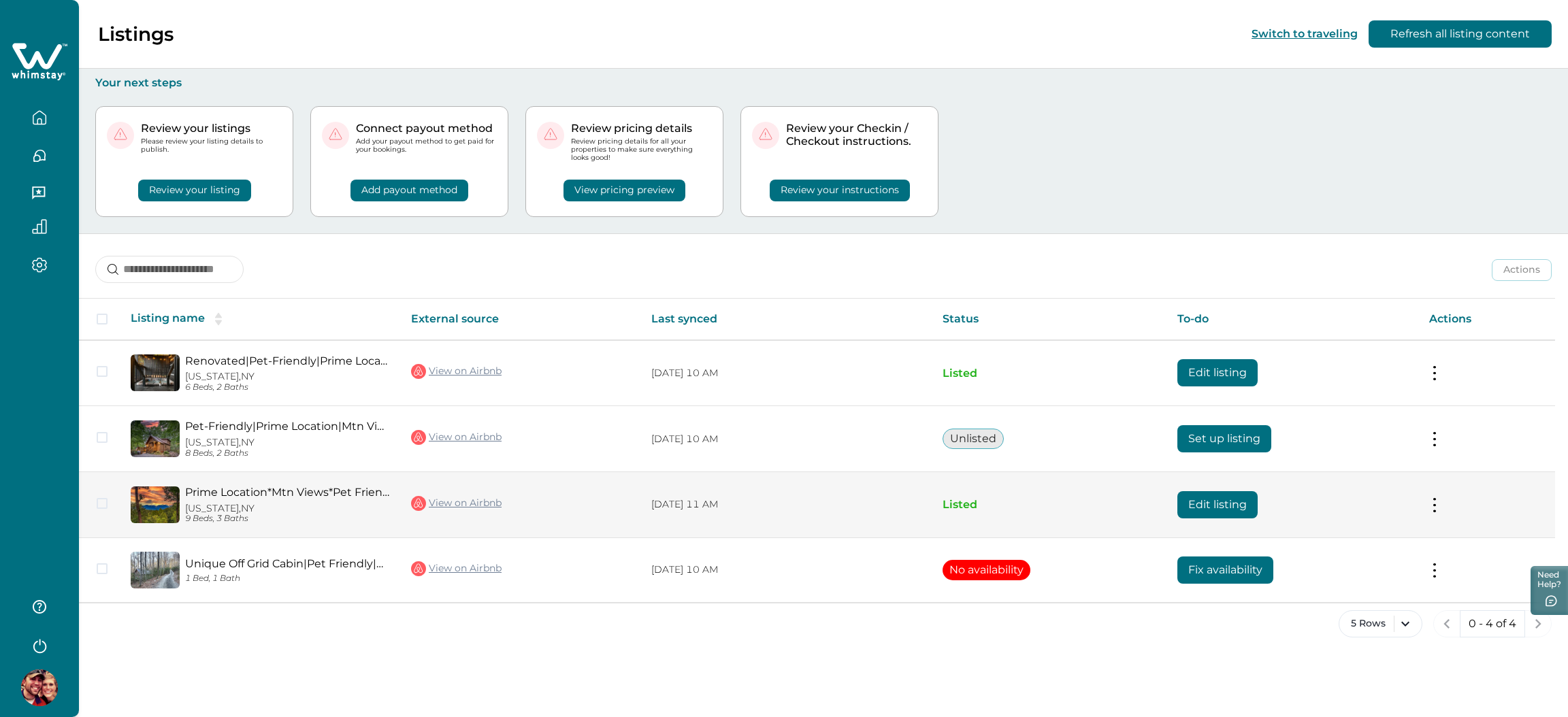
click at [1218, 504] on button "Edit listing" at bounding box center [1217, 505] width 81 height 27
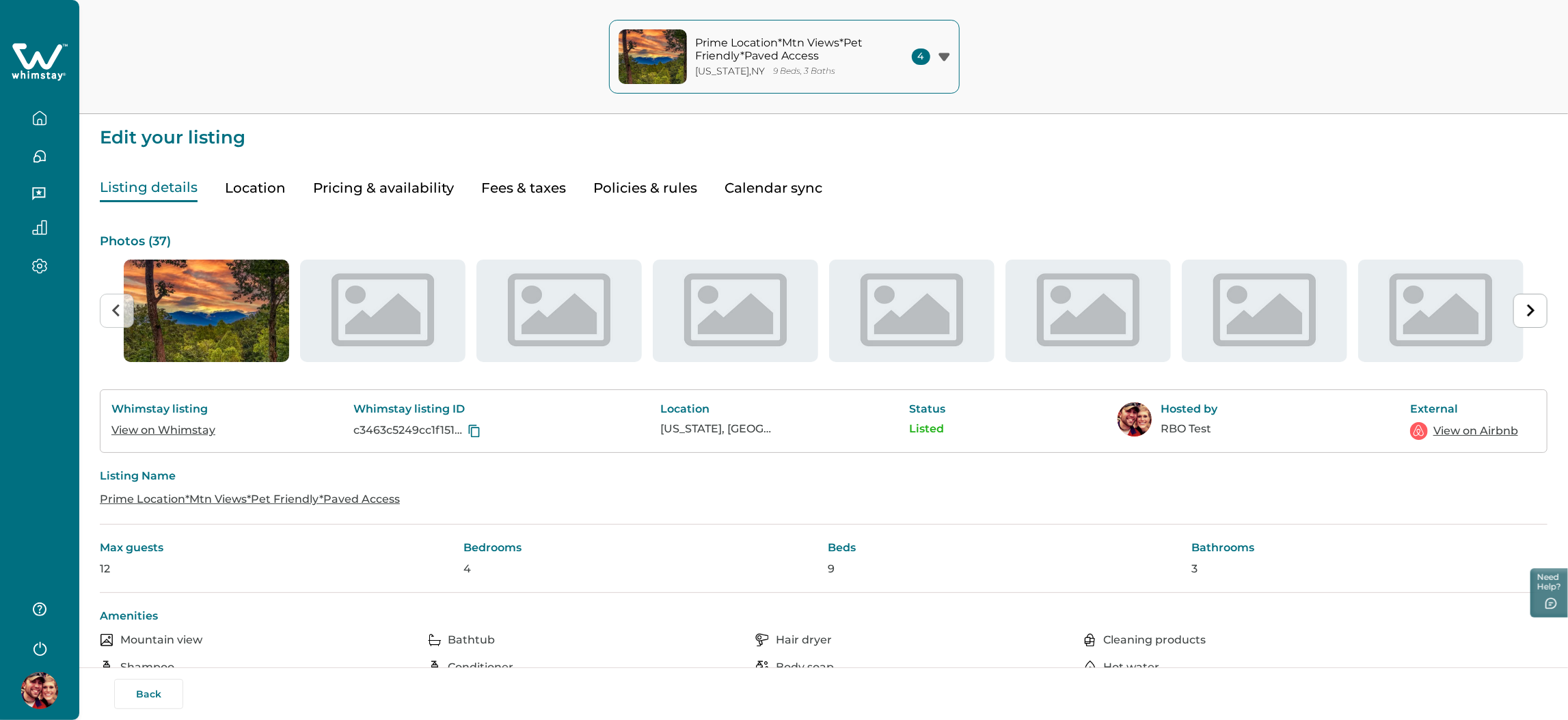
click at [516, 183] on button "Fees & taxes" at bounding box center [523, 188] width 85 height 28
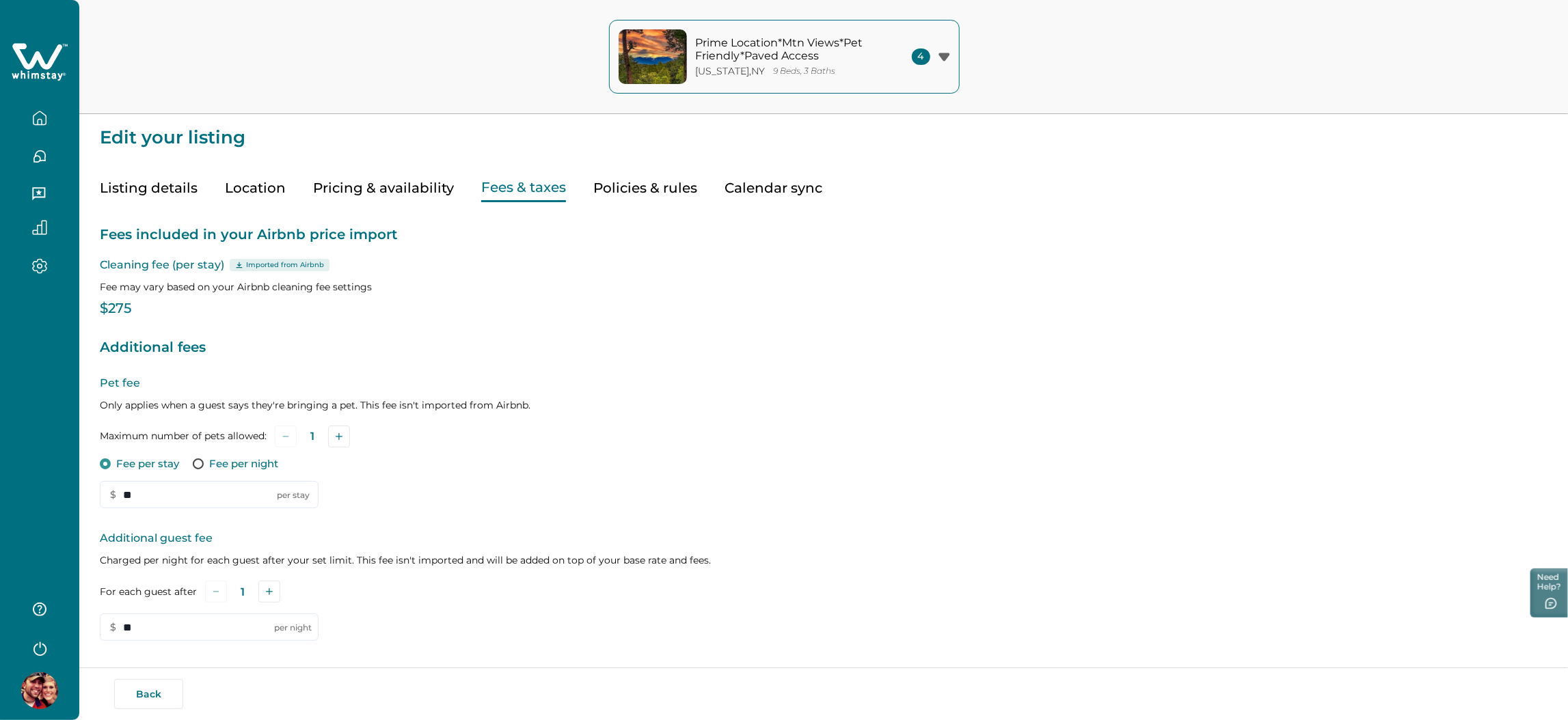
type input "**"
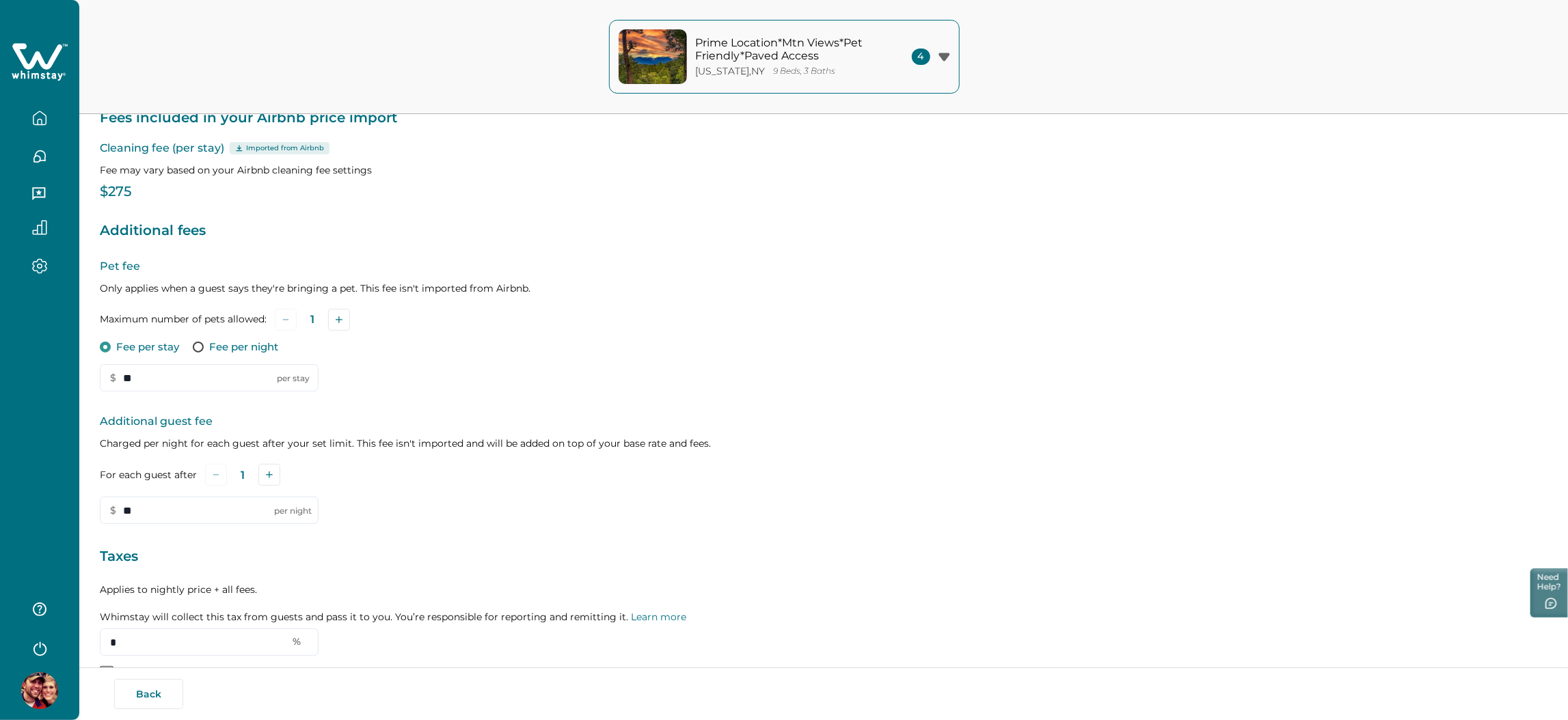
scroll to position [204, 0]
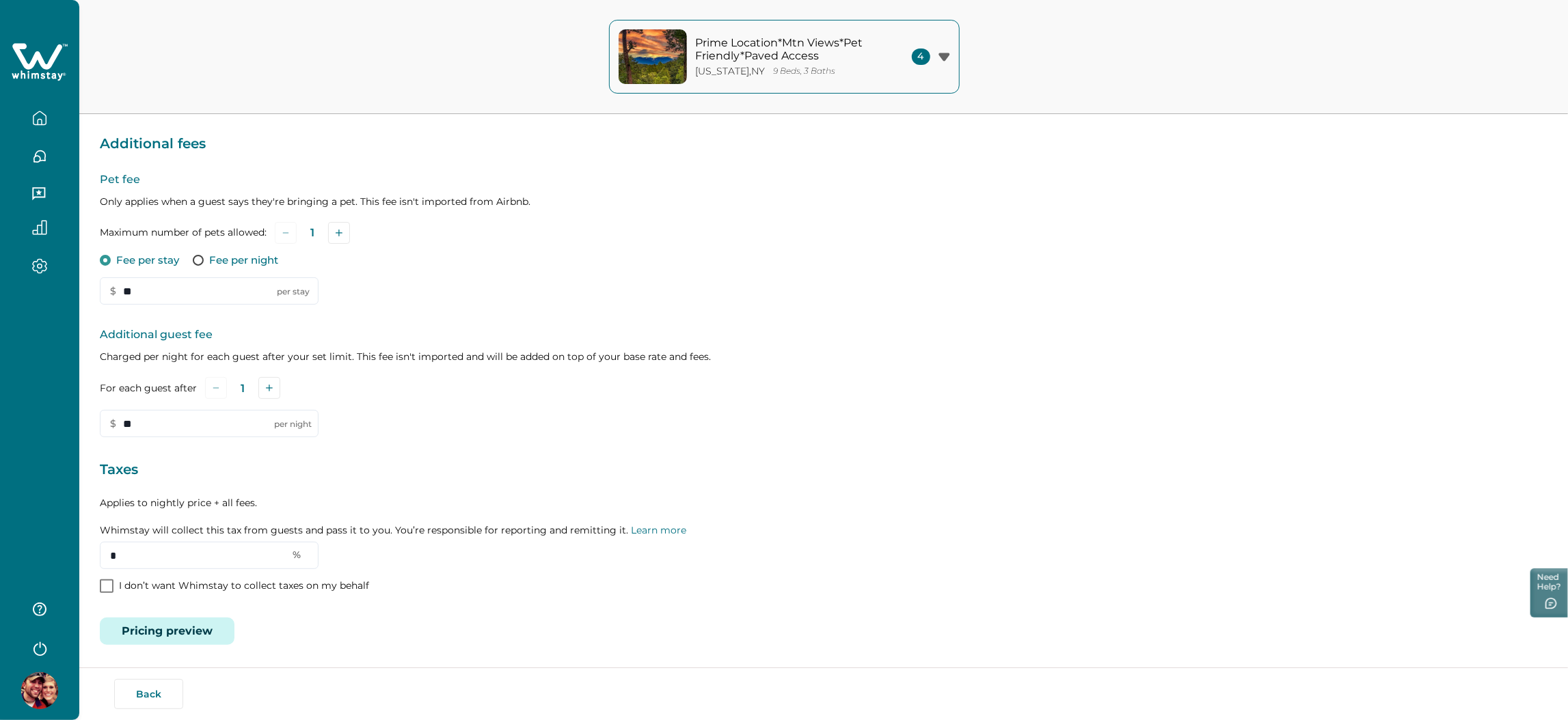
click at [180, 639] on button "Pricing preview" at bounding box center [167, 631] width 135 height 27
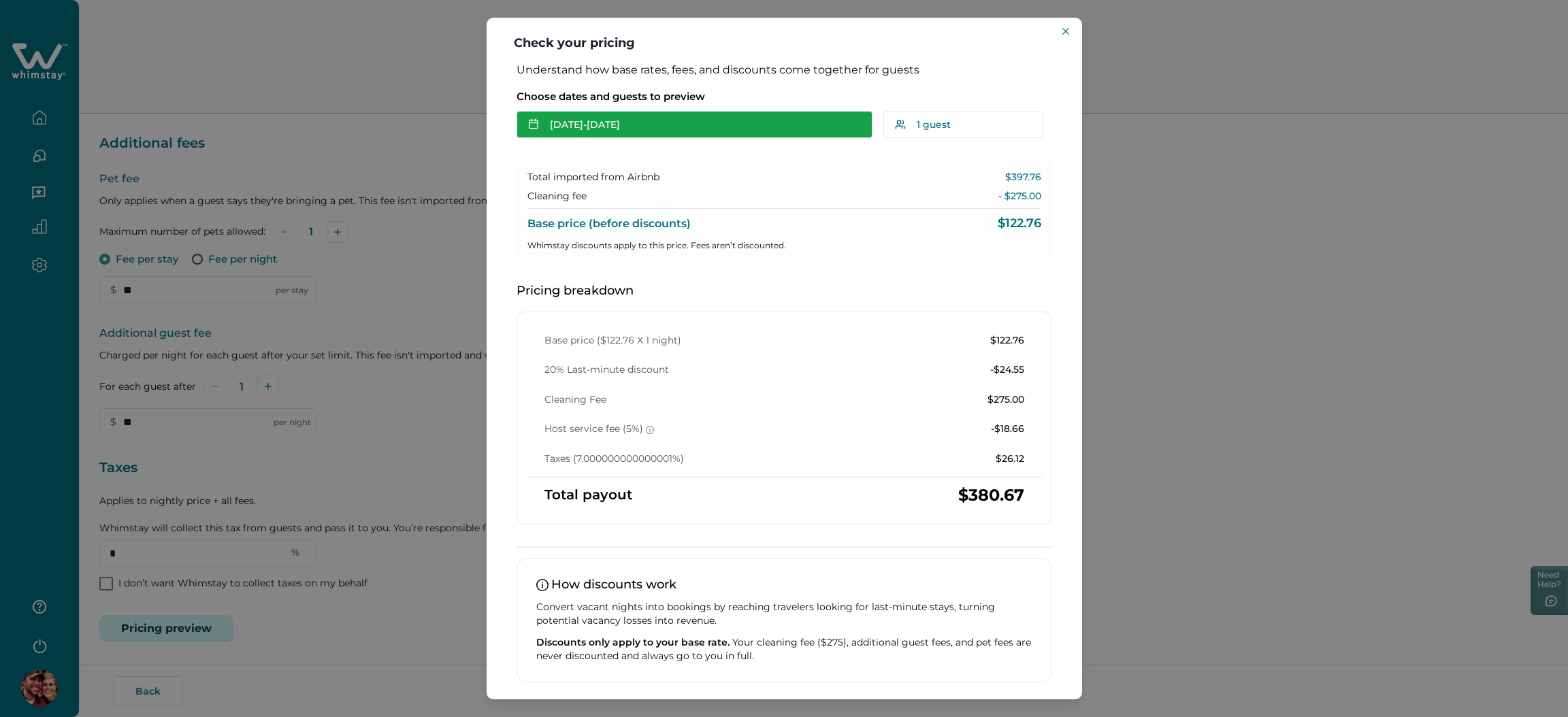
click at [585, 127] on button "Sep 23 - Sep 24" at bounding box center [693, 125] width 356 height 27
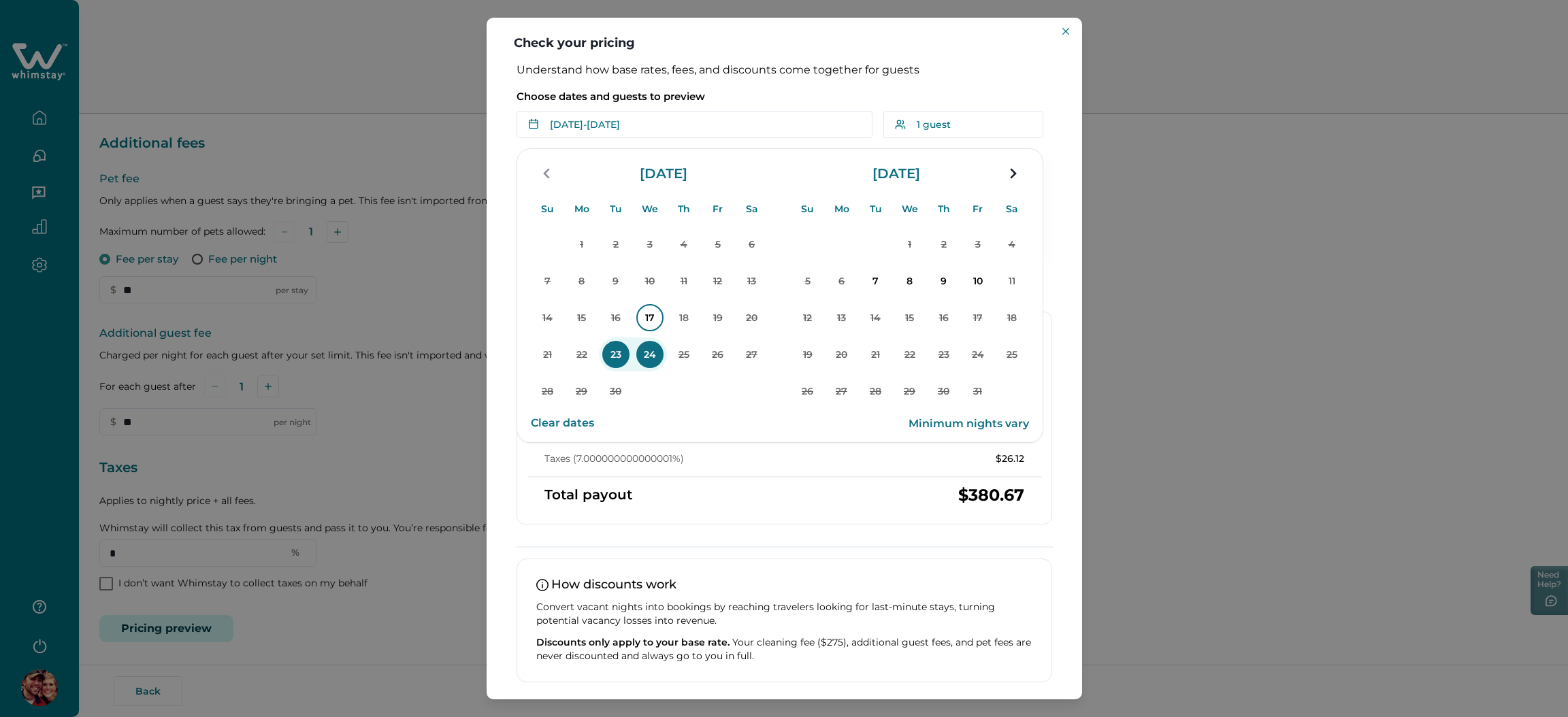
click at [643, 319] on p "17" at bounding box center [650, 318] width 27 height 27
click at [679, 318] on p "18" at bounding box center [684, 318] width 27 height 27
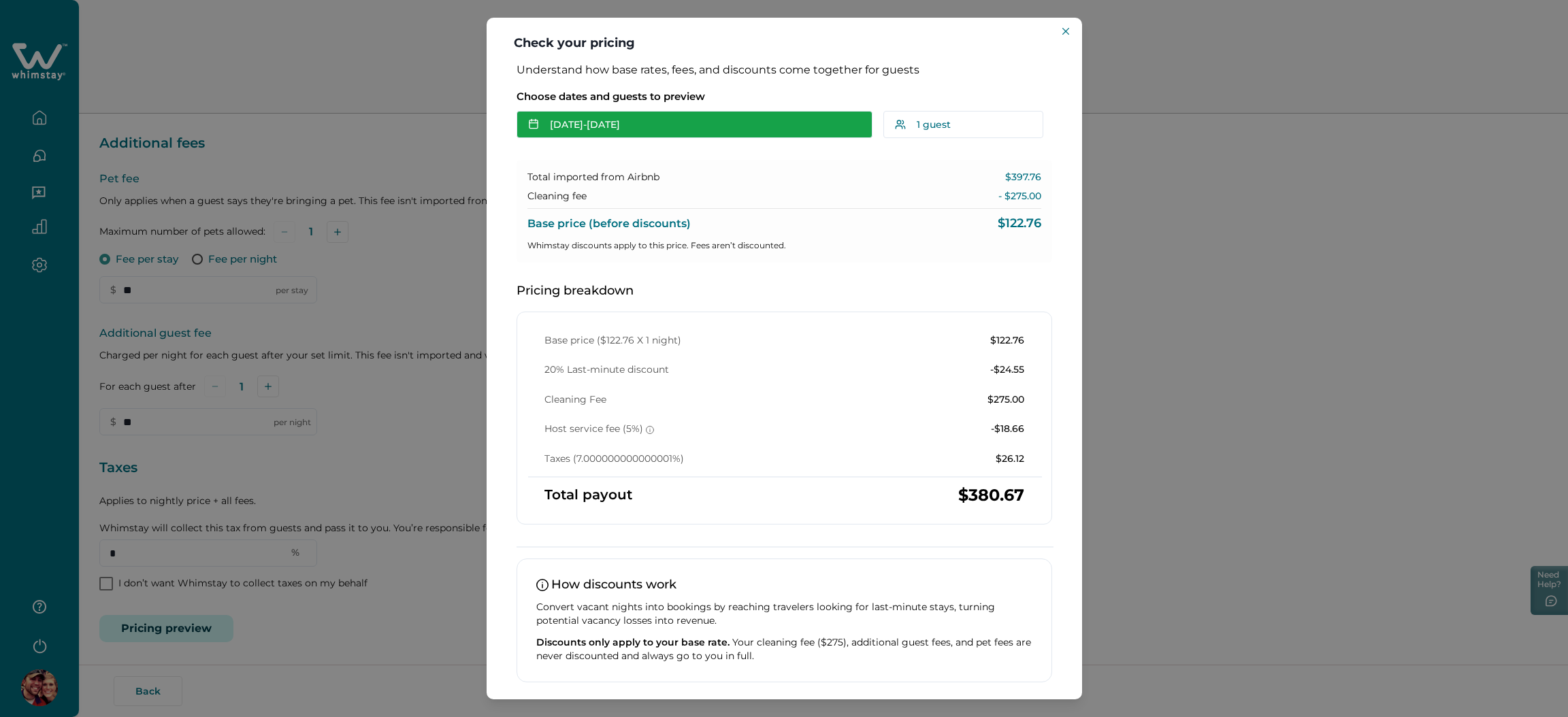
click at [640, 120] on button "Sep 17 - Sep 18" at bounding box center [693, 125] width 356 height 27
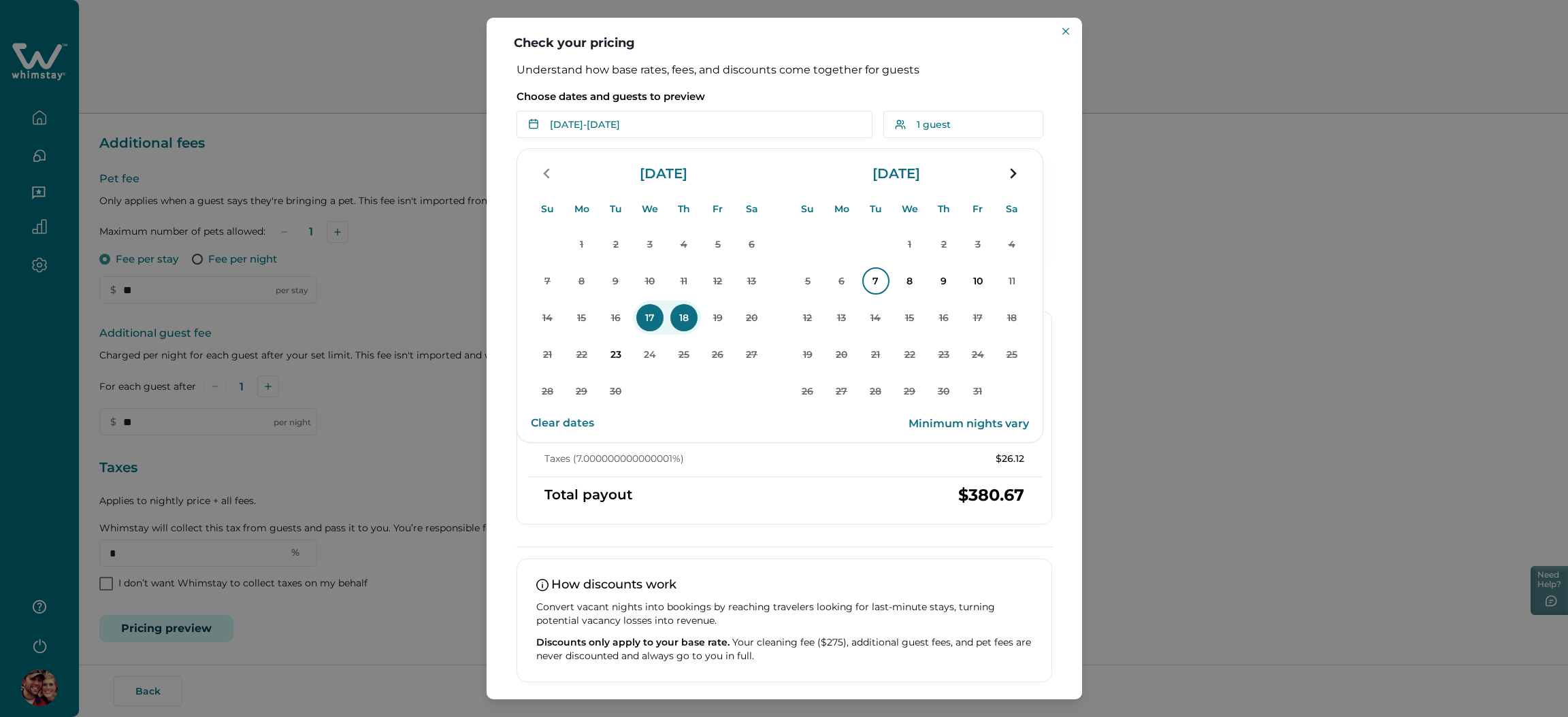
click at [878, 276] on p "7" at bounding box center [875, 281] width 27 height 27
click at [932, 278] on p "9" at bounding box center [943, 281] width 27 height 27
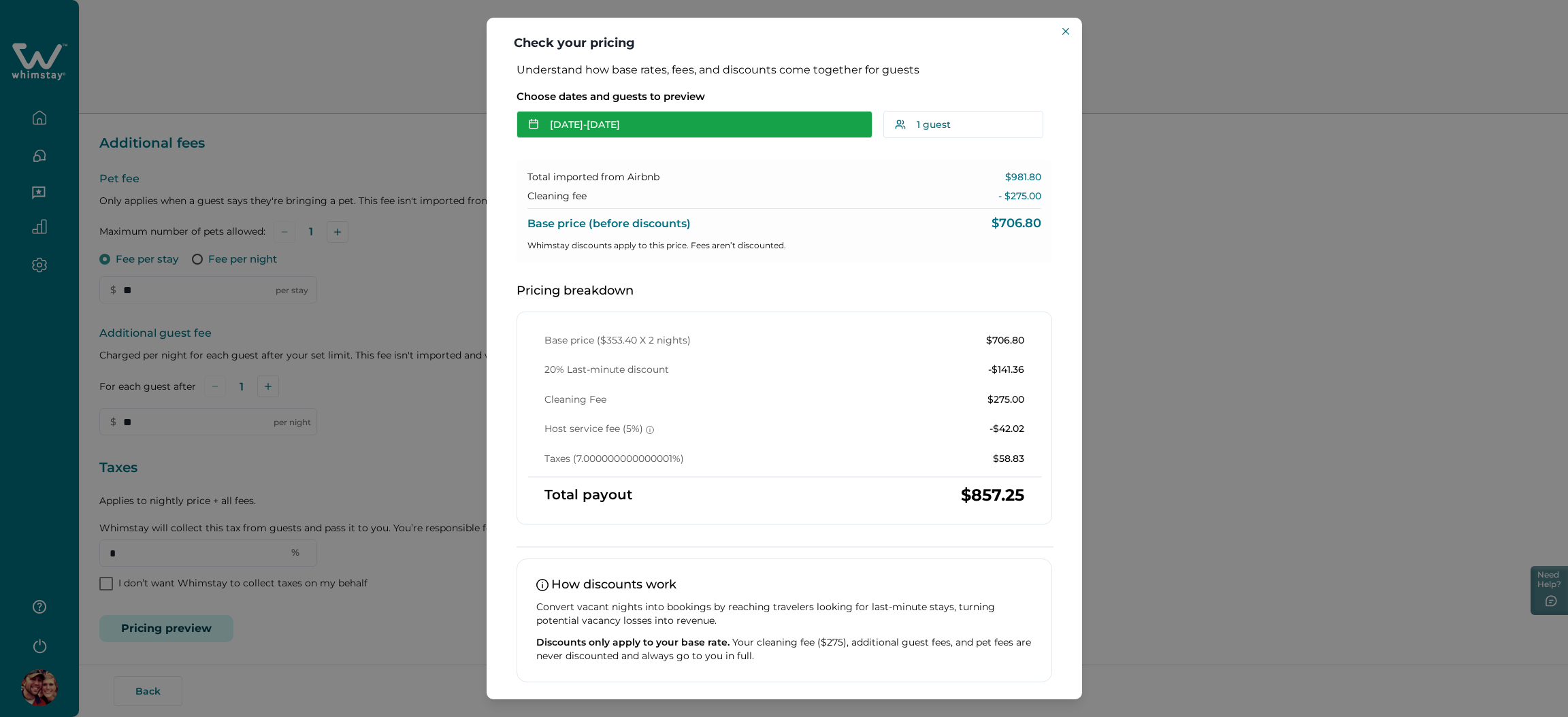
click at [598, 121] on button "Oct 07 - Oct 09" at bounding box center [693, 125] width 356 height 27
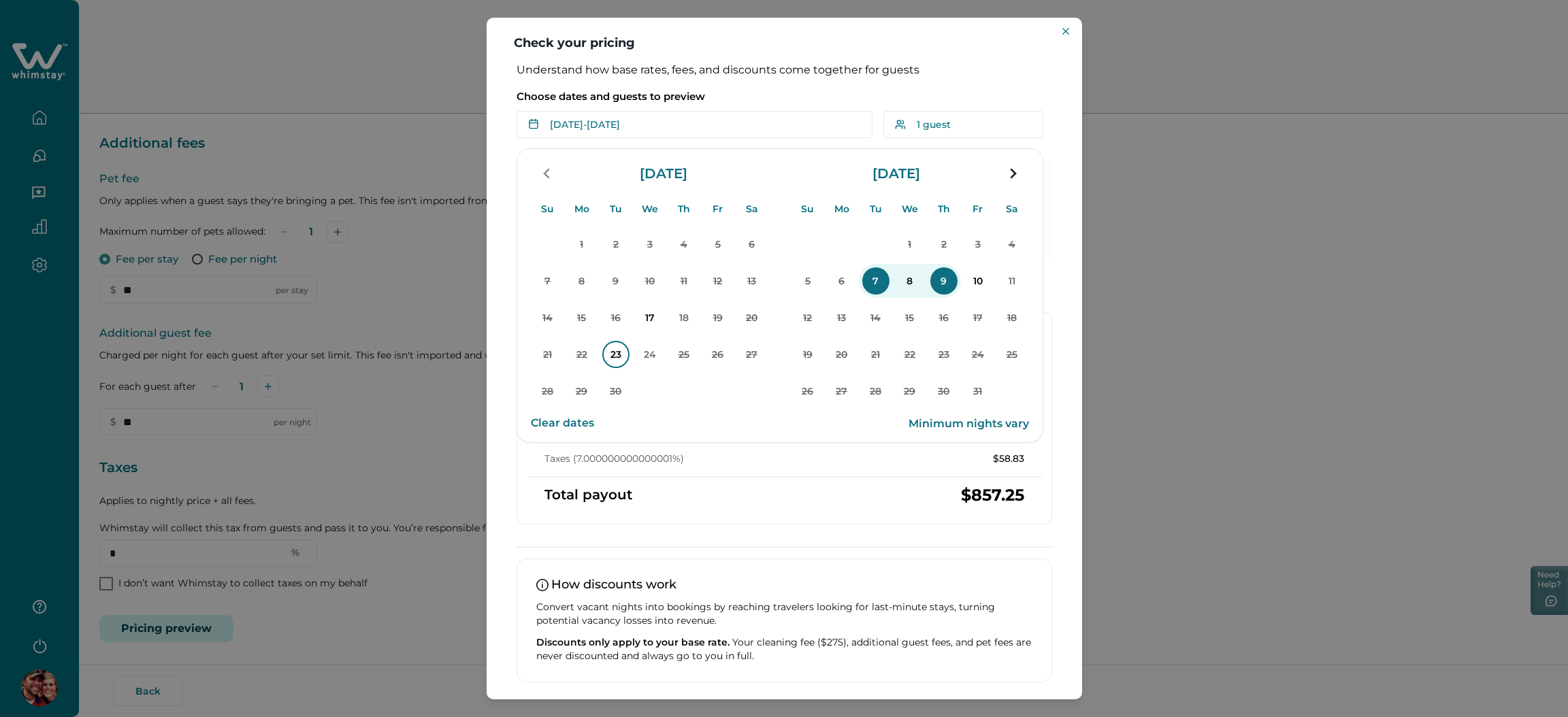
click at [617, 341] on p "23" at bounding box center [616, 355] width 27 height 27
click at [643, 342] on p "24" at bounding box center [650, 355] width 27 height 27
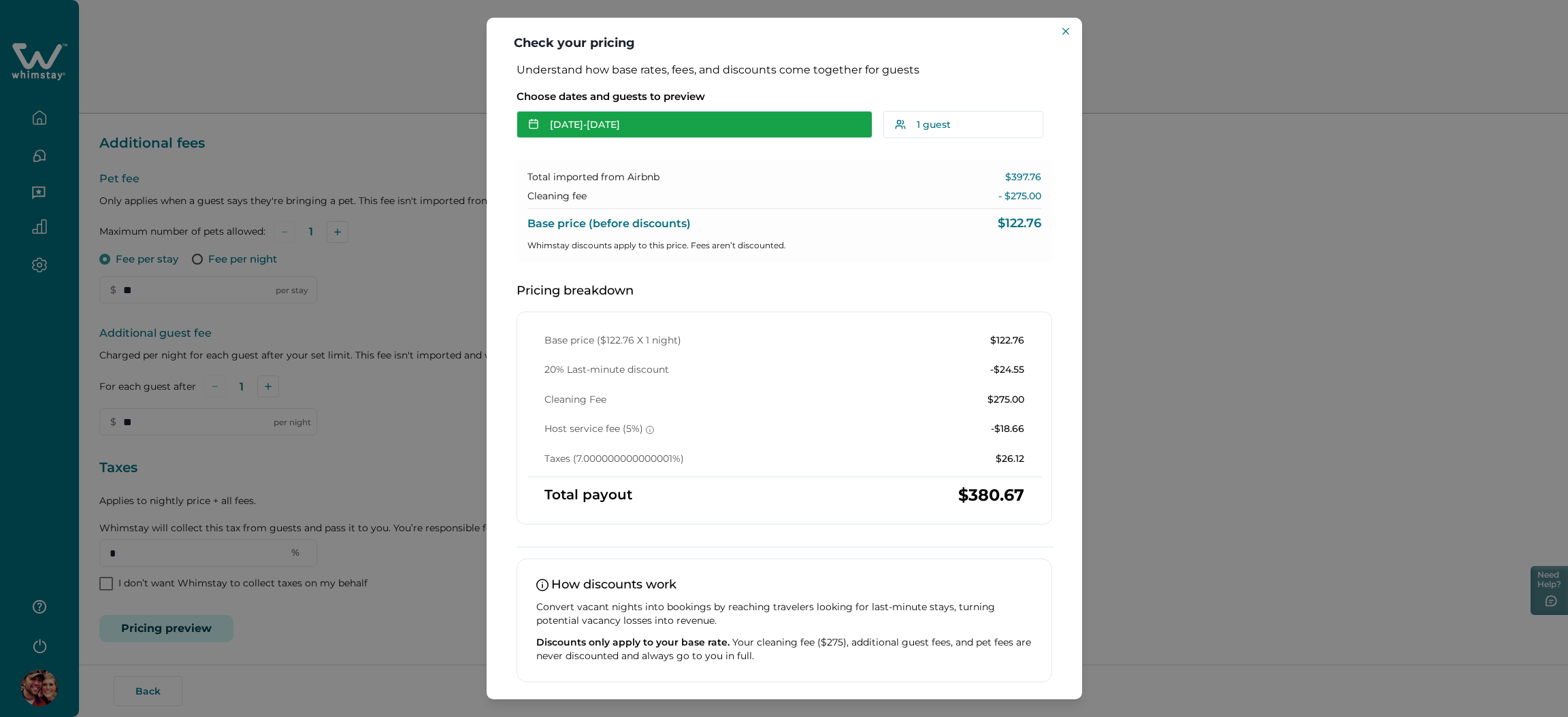
click at [683, 122] on button "Sep 23 - Sep 24" at bounding box center [693, 125] width 356 height 27
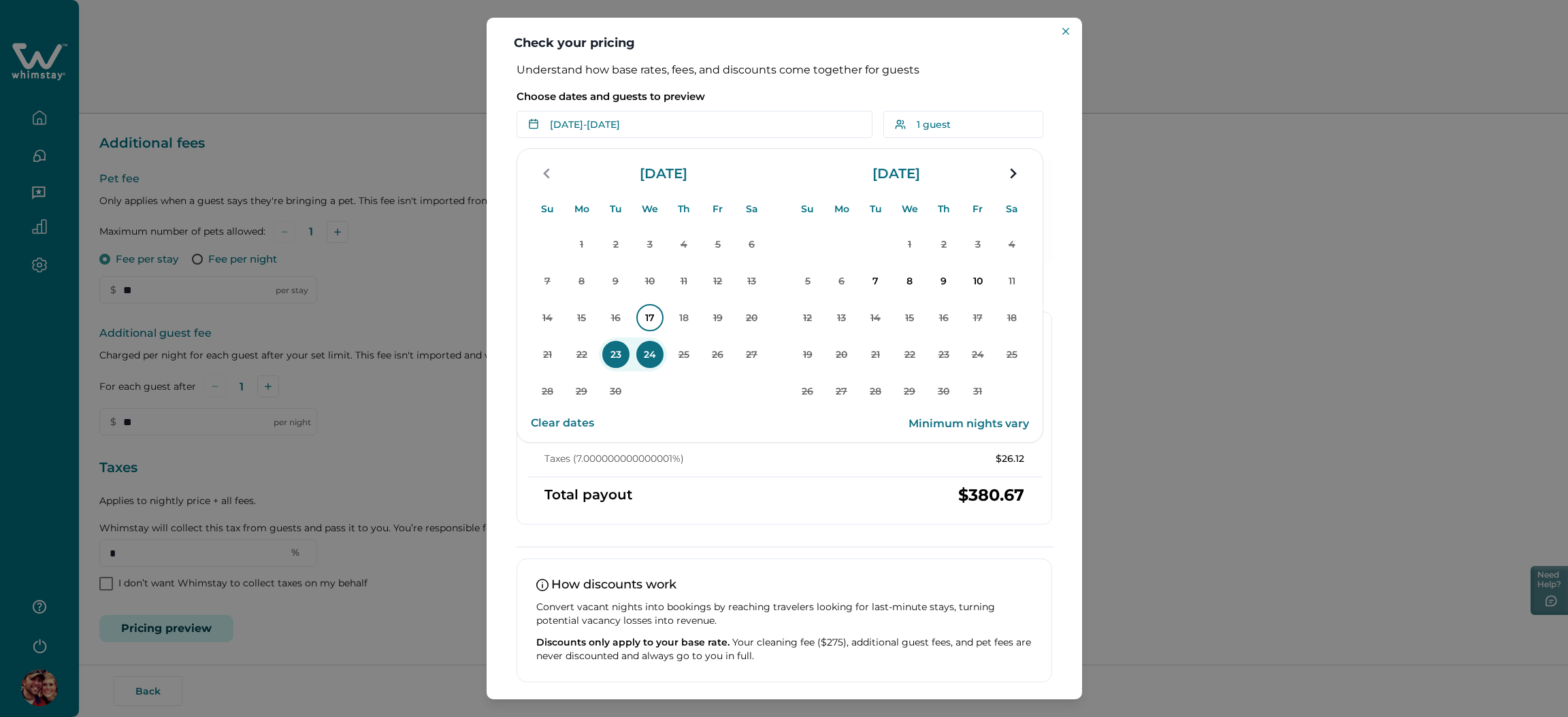
click at [645, 313] on p "17" at bounding box center [650, 318] width 27 height 27
click at [675, 313] on p "18" at bounding box center [684, 318] width 27 height 27
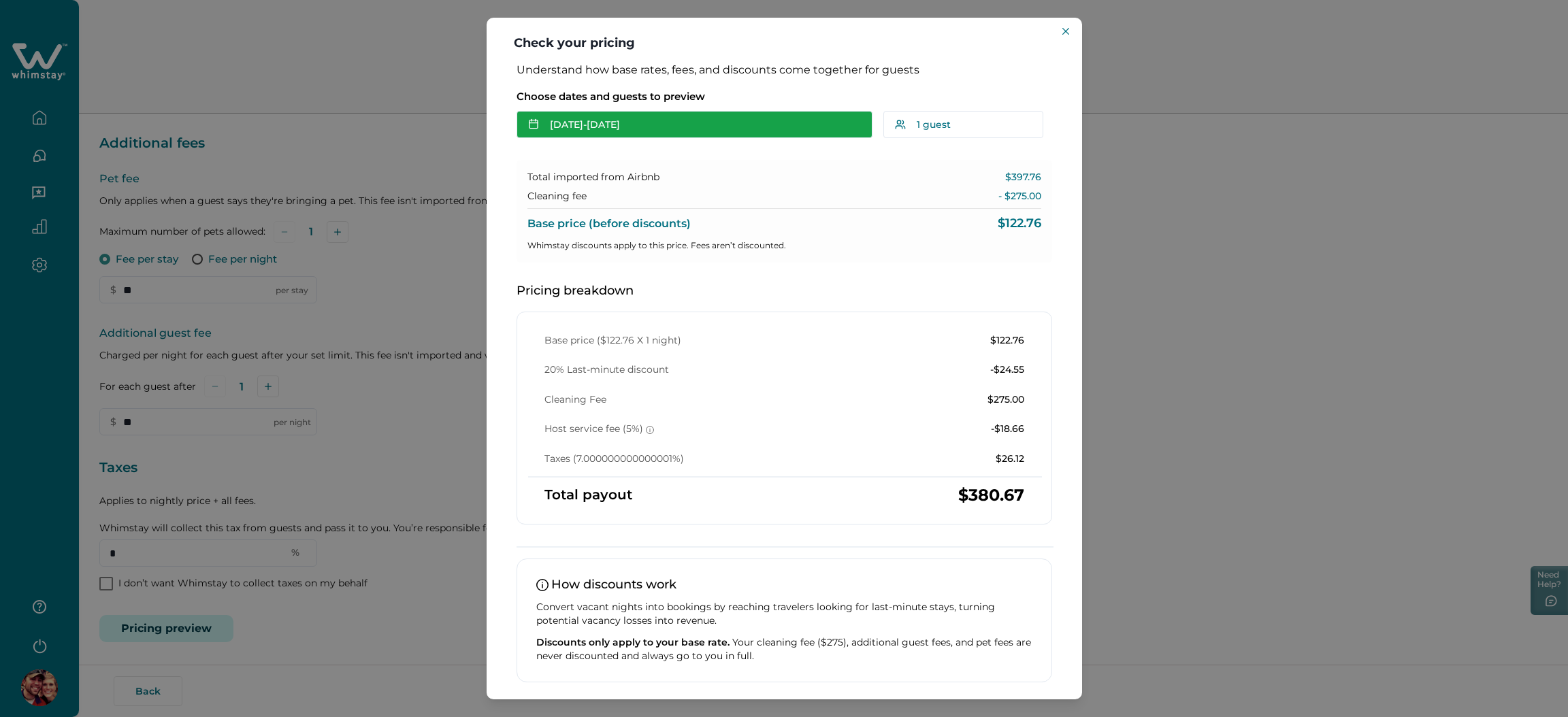
click at [632, 117] on button "Sep 17 - Sep 18" at bounding box center [693, 125] width 356 height 27
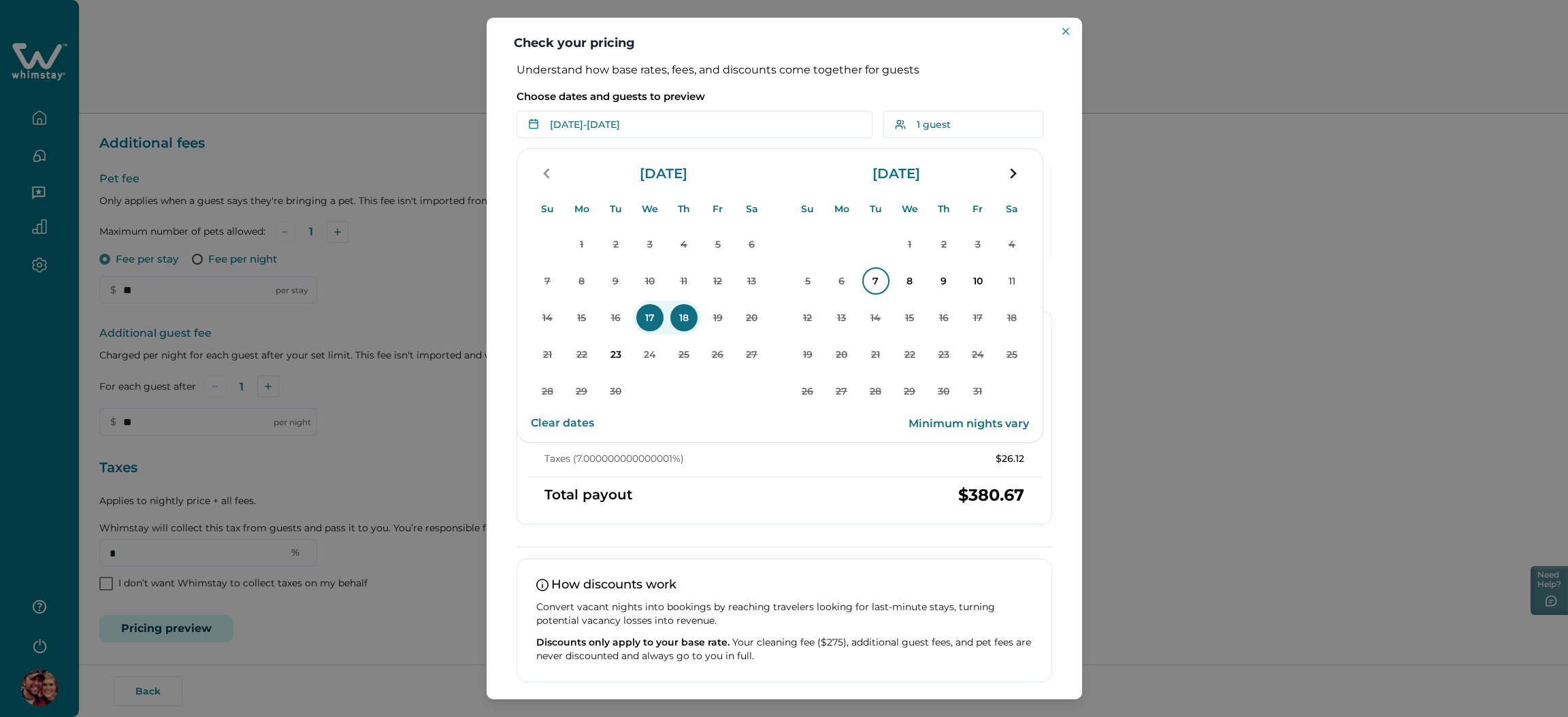
click at [878, 294] on button "7" at bounding box center [876, 282] width 34 height 34
click at [932, 283] on p "9" at bounding box center [943, 281] width 27 height 27
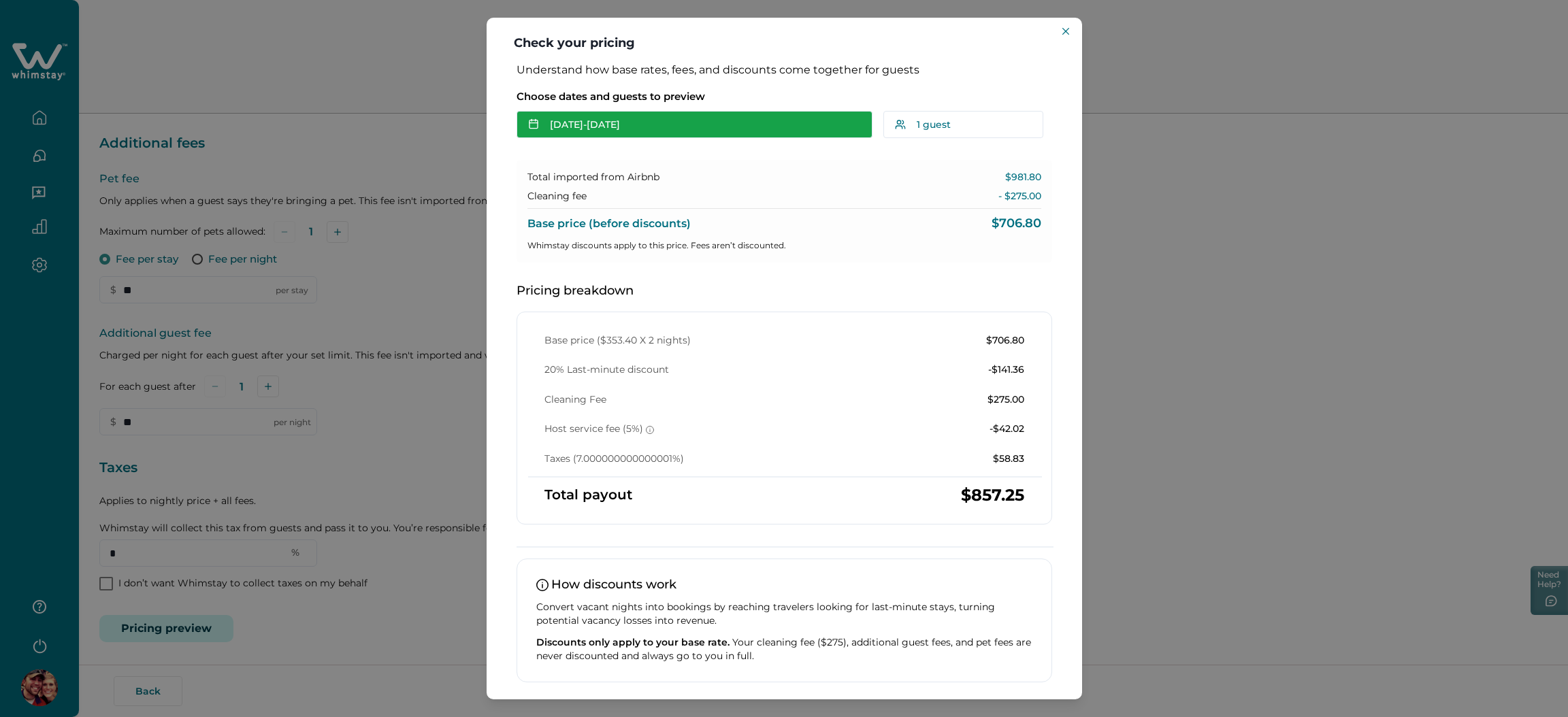
click at [673, 128] on button "Oct 07 - Oct 09" at bounding box center [693, 125] width 356 height 27
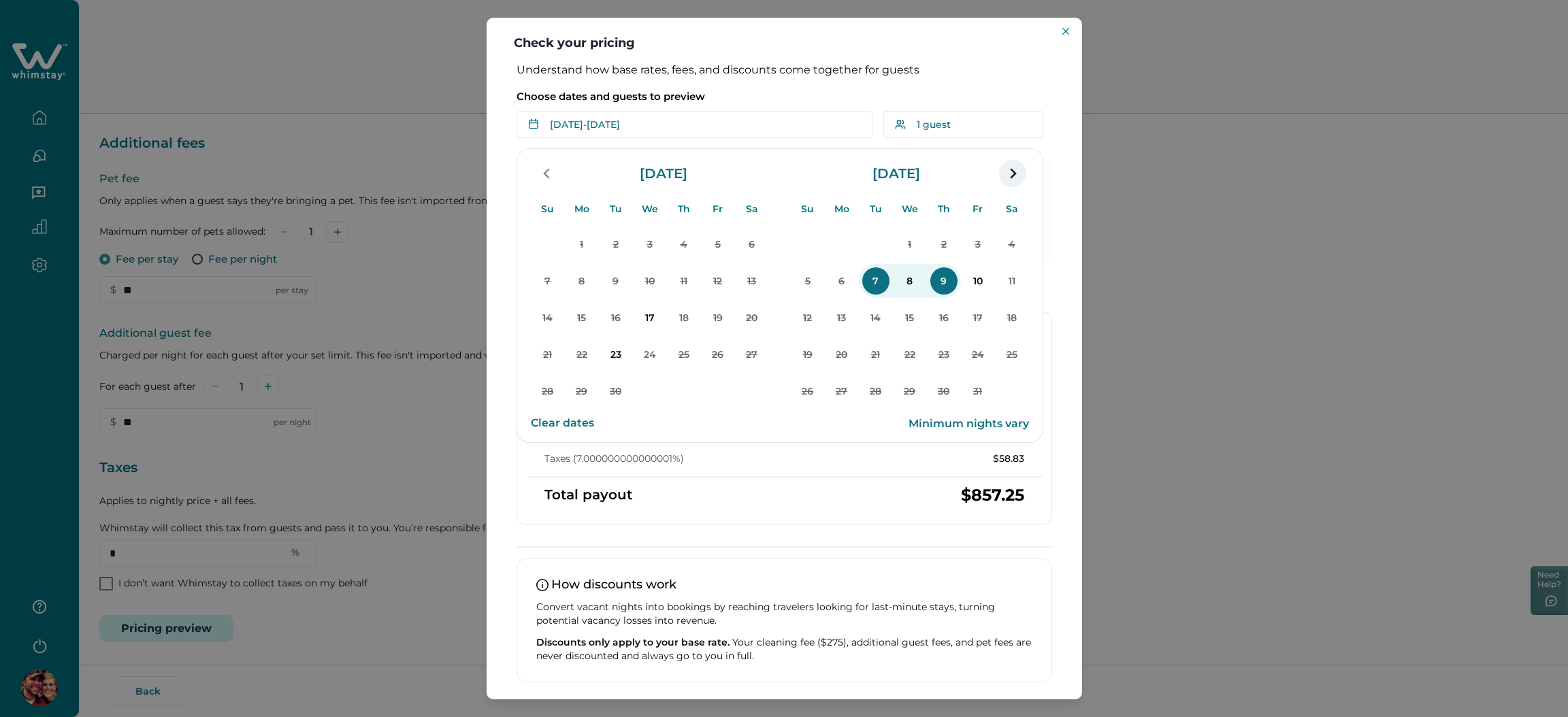
click at [1018, 177] on icon "navigation button" at bounding box center [1012, 173] width 22 height 24
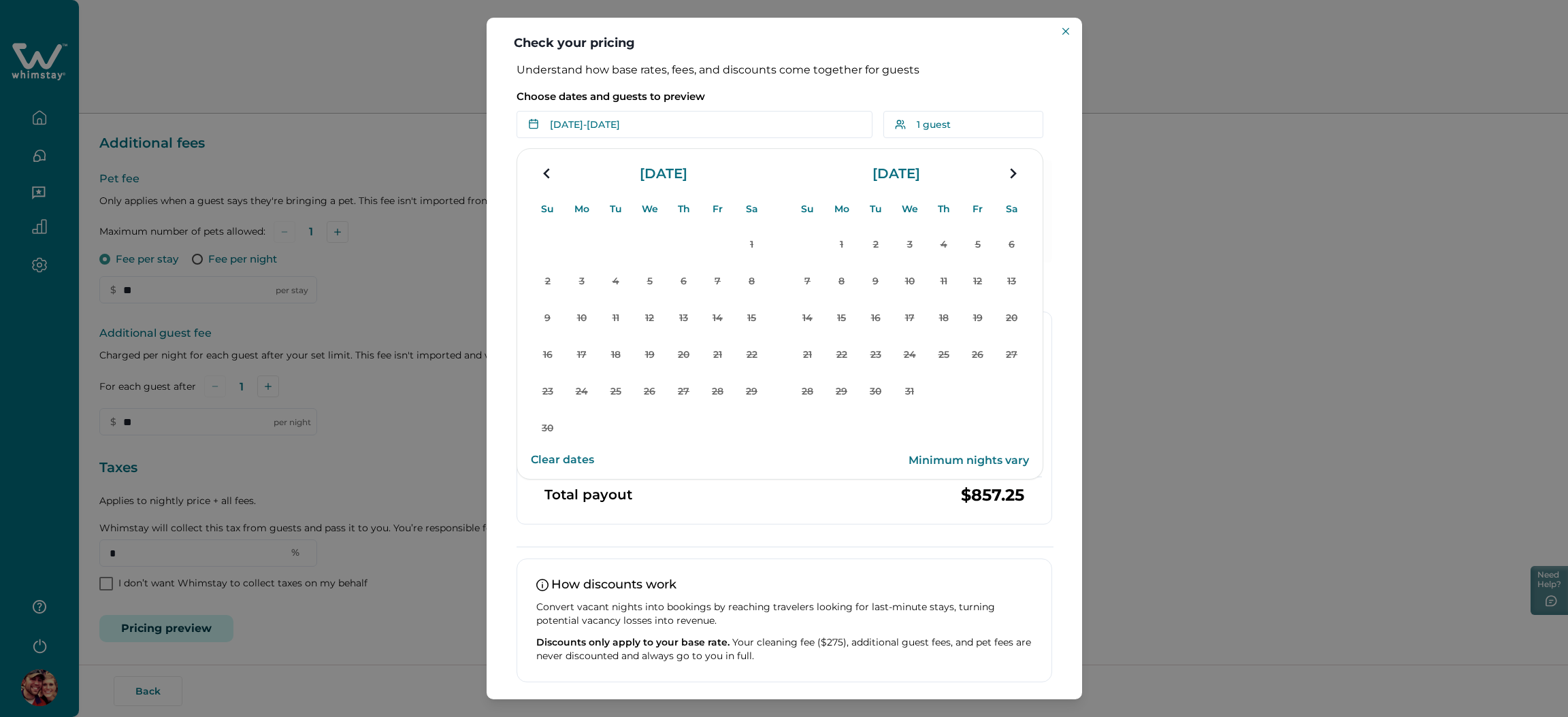
click at [556, 452] on button "Clear dates" at bounding box center [562, 460] width 63 height 27
click at [736, 89] on div "Choose dates and guests to preview Add Date - Add Date Su Mo Tu We Th Fr Sa Su …" at bounding box center [784, 110] width 536 height 56
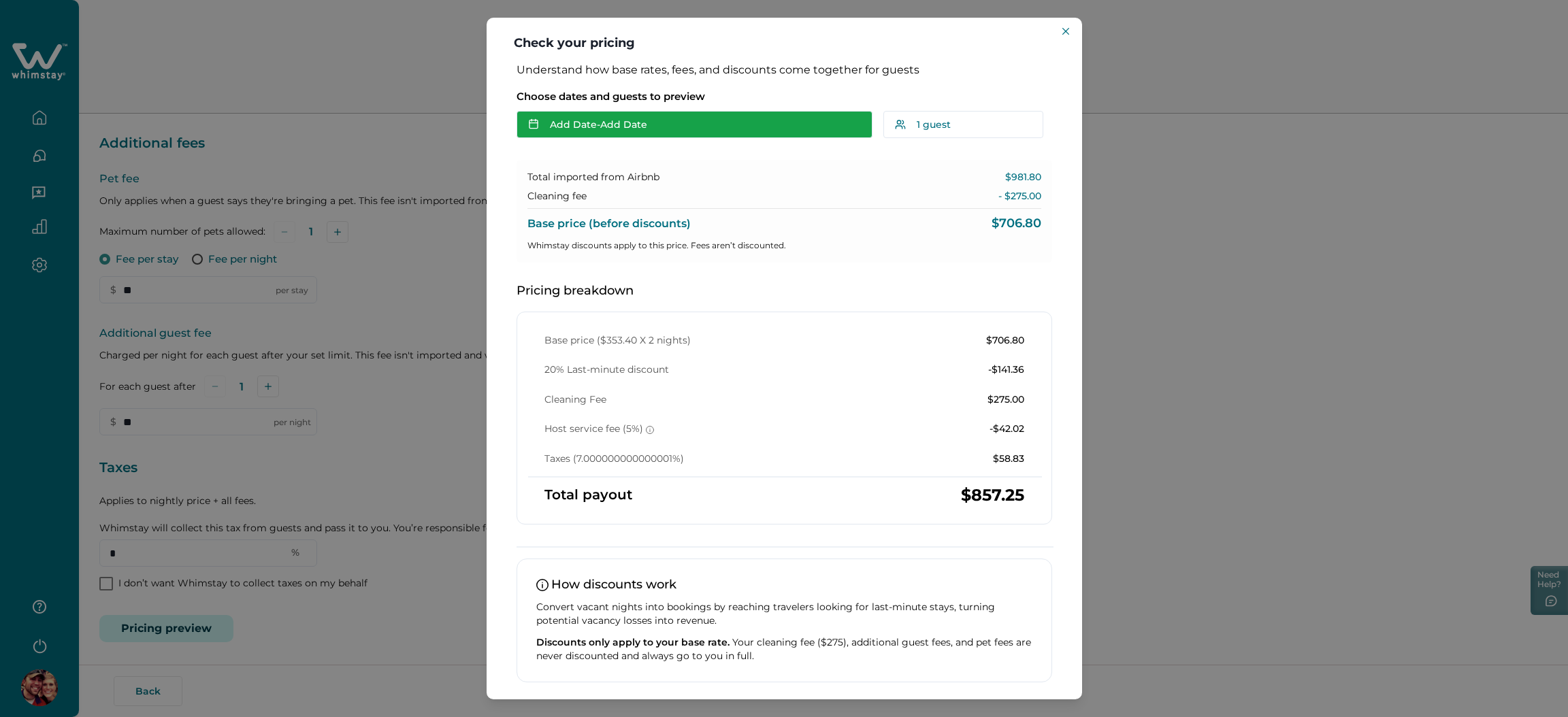
click at [636, 121] on button "Add Date - Add Date" at bounding box center [693, 125] width 356 height 27
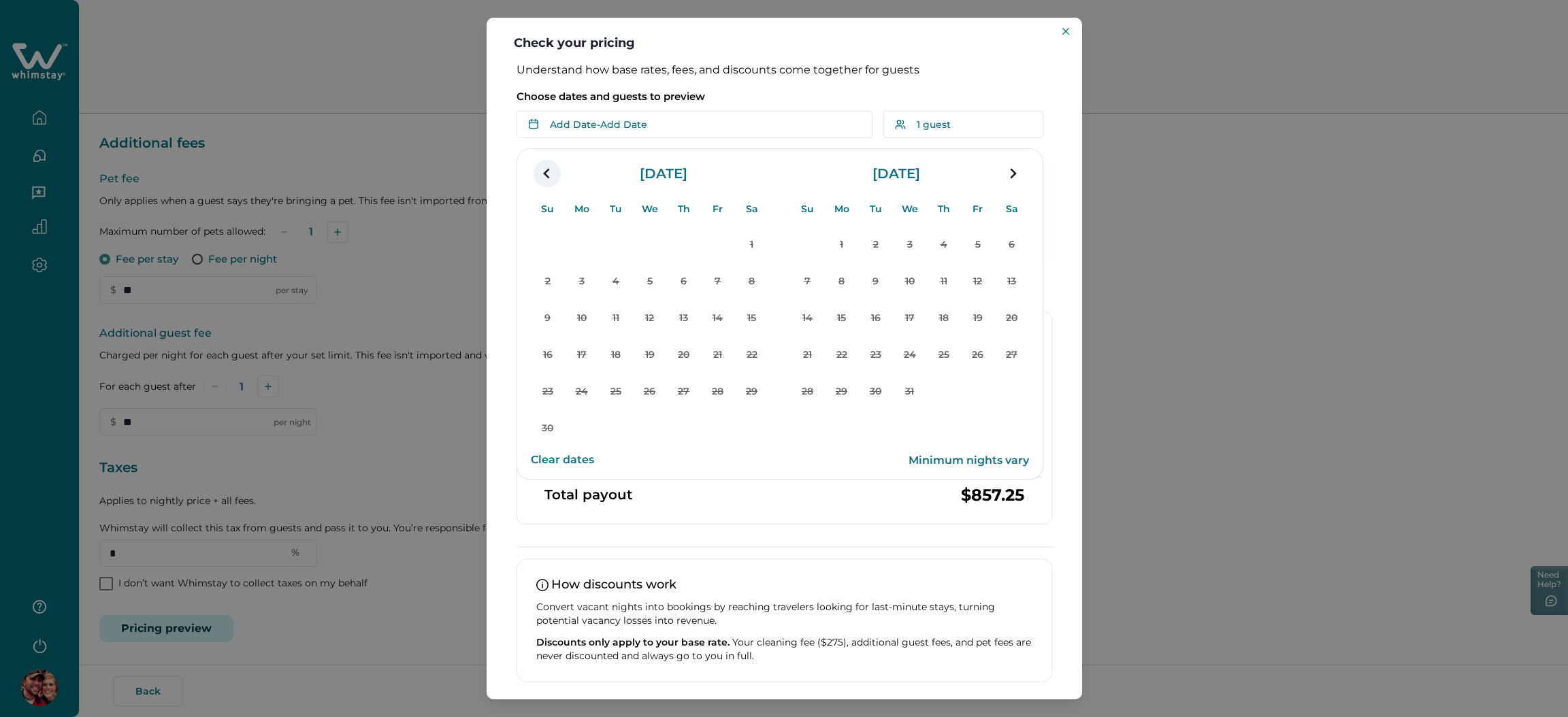
click at [544, 173] on icon "navigation button" at bounding box center [546, 173] width 6 height 10
click at [531, 152] on section "Su Mo Tu We Th Fr Sa Su Mo Tu We Th Fr Sa September 2025 Su Mo Tu We Th Fr Sa 1…" at bounding box center [779, 295] width 527 height 294
click at [954, 285] on p "9" at bounding box center [943, 281] width 27 height 27
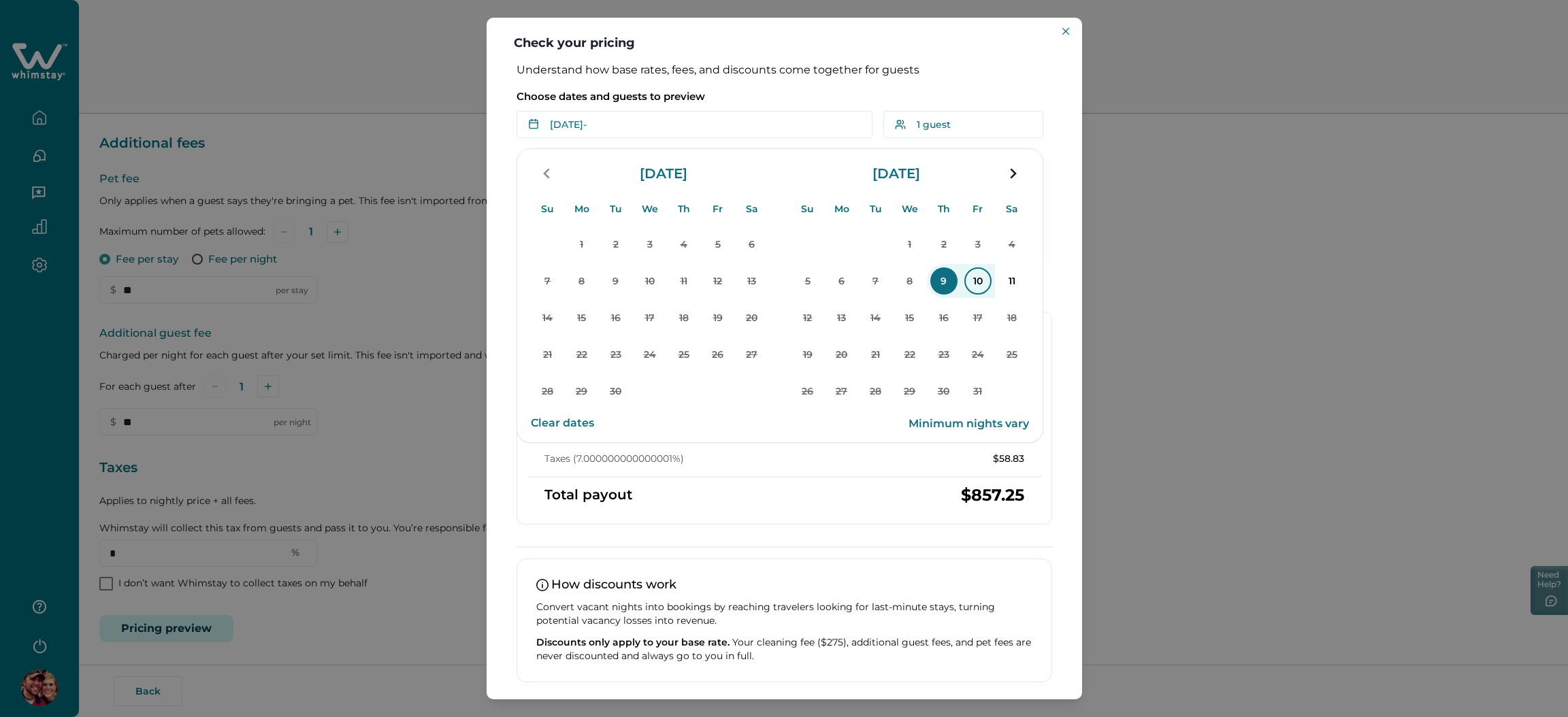
click at [985, 282] on p "10" at bounding box center [978, 281] width 27 height 27
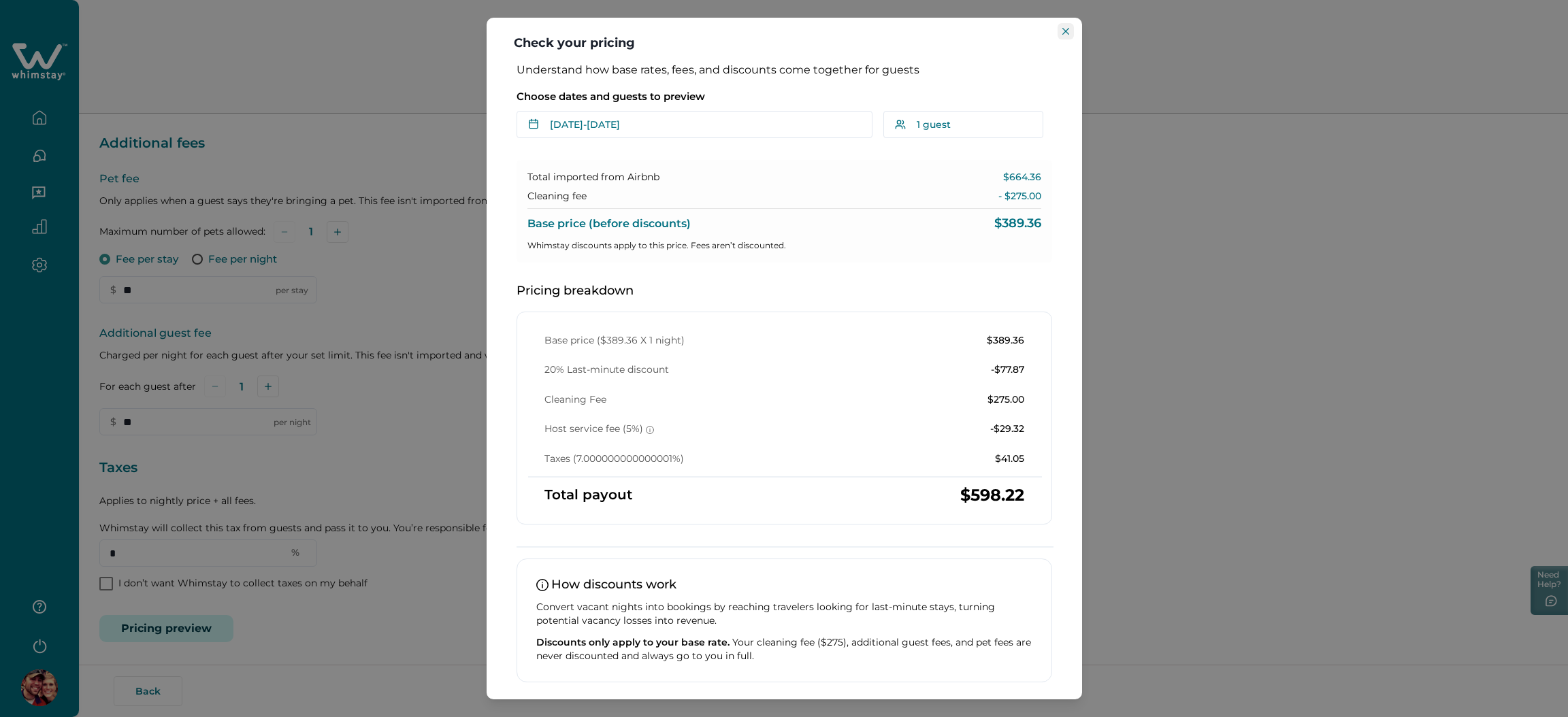
click at [1067, 28] on icon "Close" at bounding box center [1066, 32] width 7 height 7
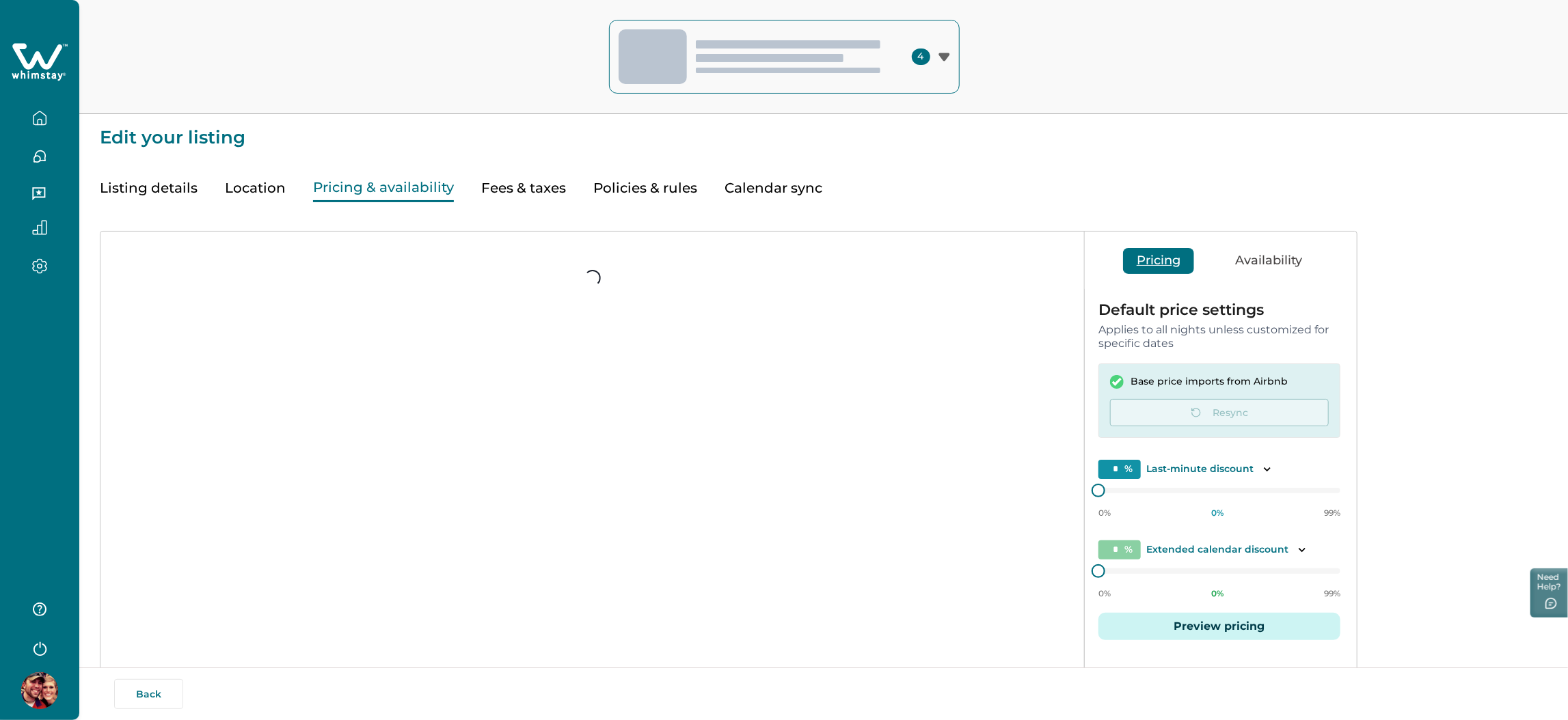
click at [35, 61] on icon at bounding box center [37, 55] width 50 height 26
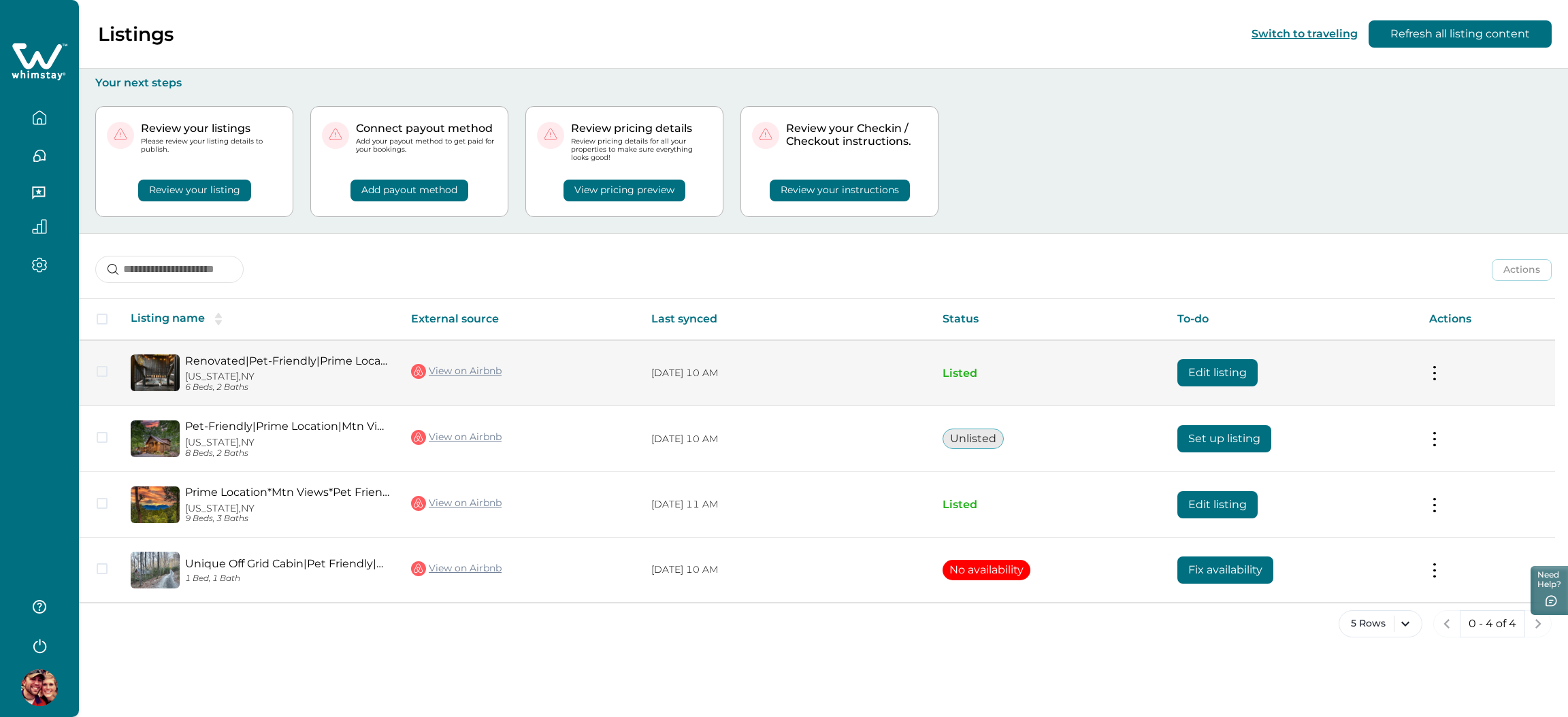
click at [1199, 366] on button "Edit listing" at bounding box center [1217, 373] width 81 height 27
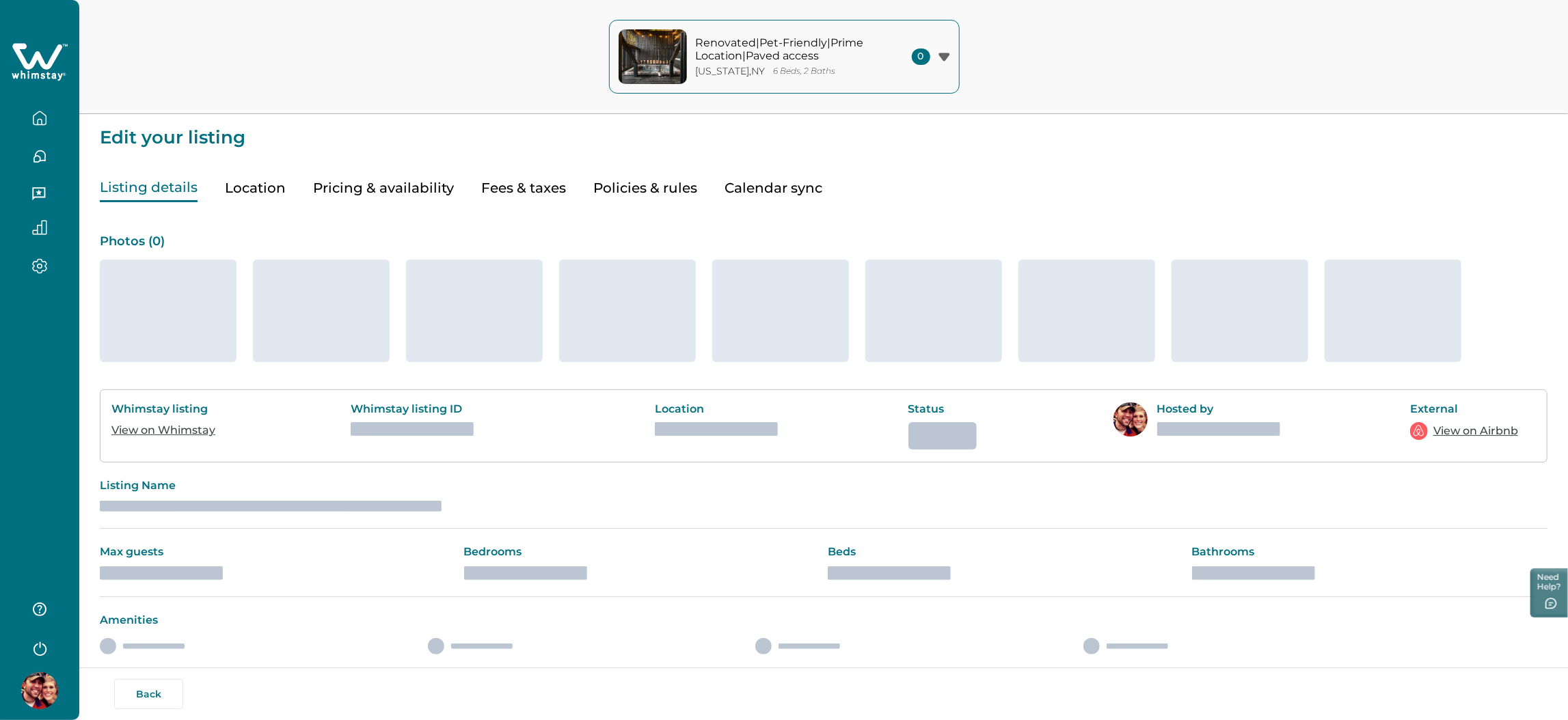
click at [370, 188] on button "Pricing & availability" at bounding box center [383, 188] width 141 height 28
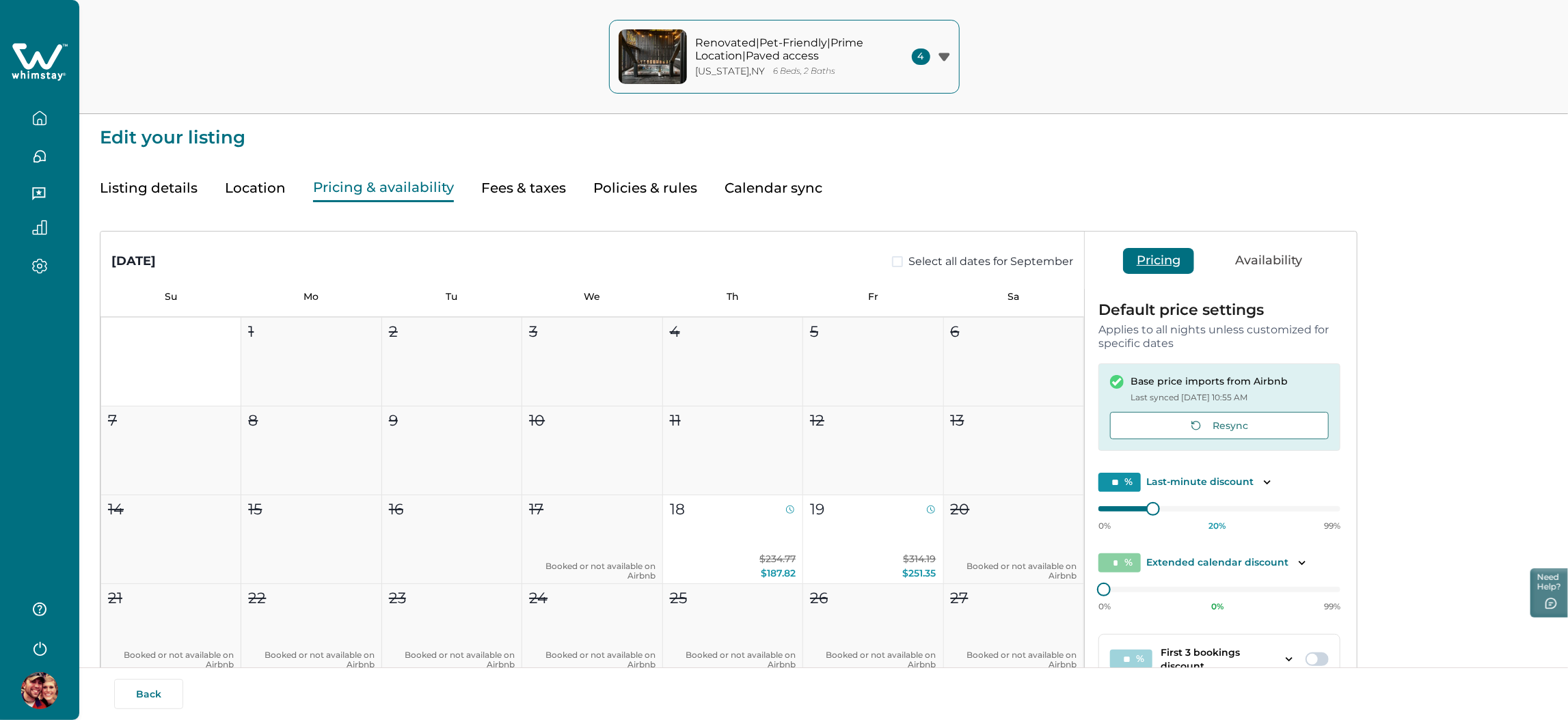
type input "**"
click at [483, 188] on button "Fees & taxes" at bounding box center [523, 188] width 85 height 28
type input "*"
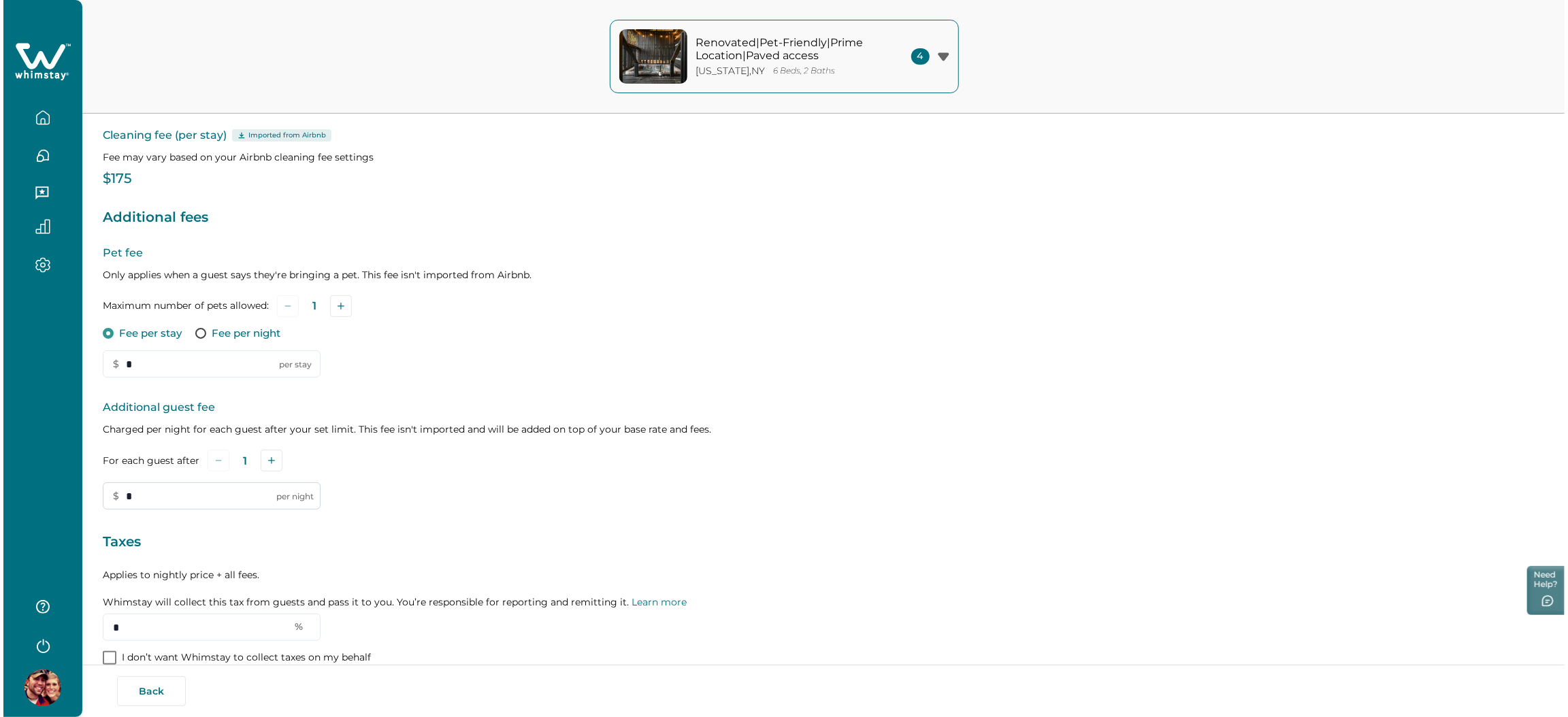
scroll to position [203, 0]
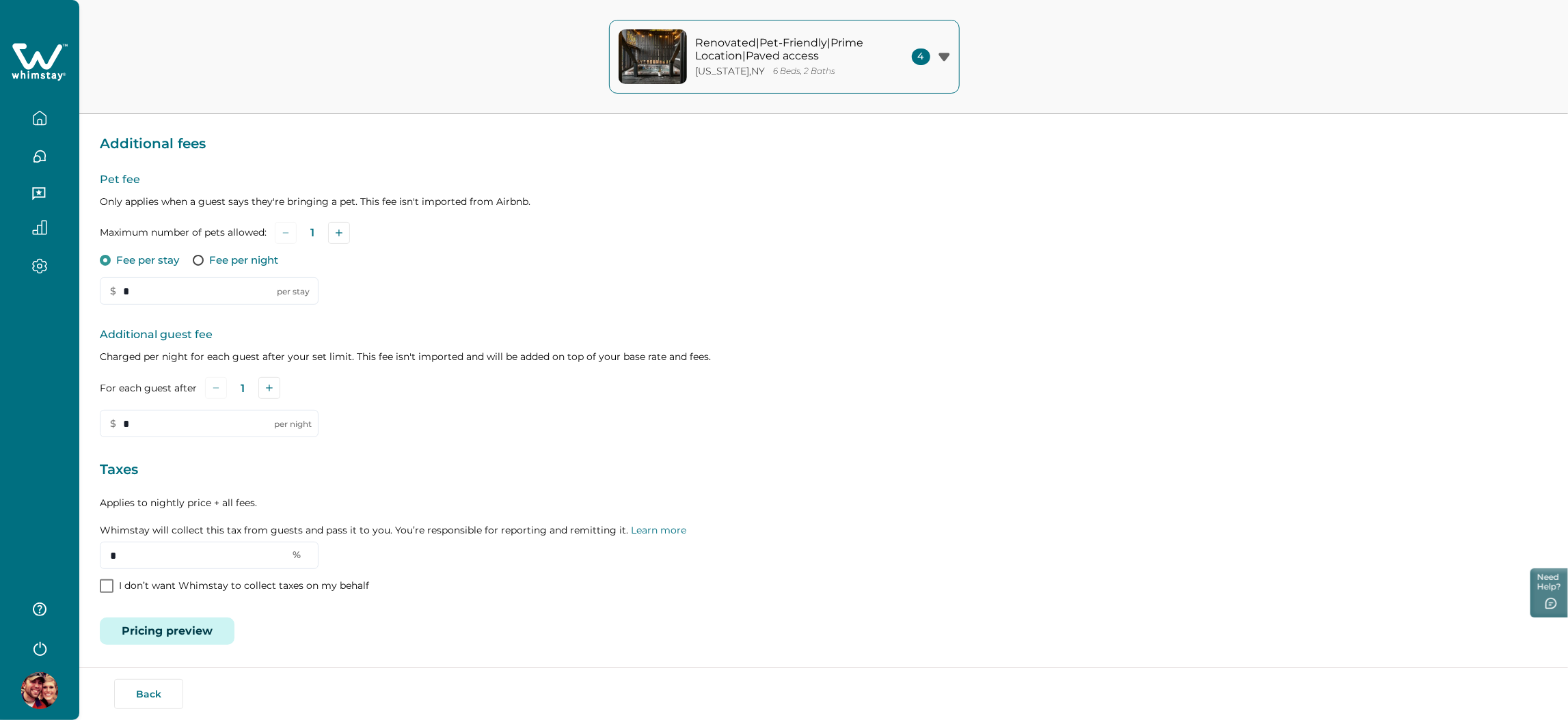
click at [191, 617] on button "Pricing preview" at bounding box center [167, 631] width 135 height 27
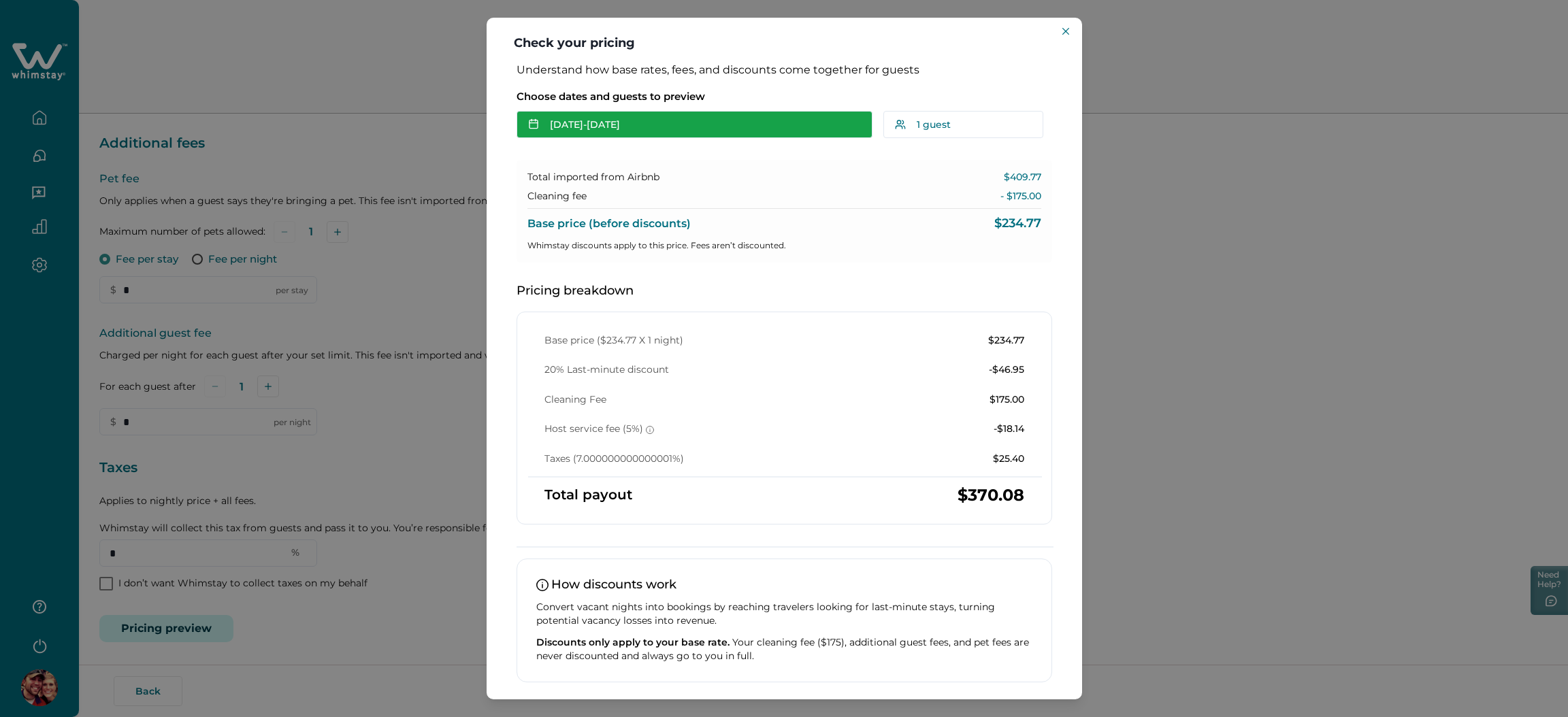
click at [669, 119] on button "[DATE] - [DATE]" at bounding box center [693, 125] width 356 height 27
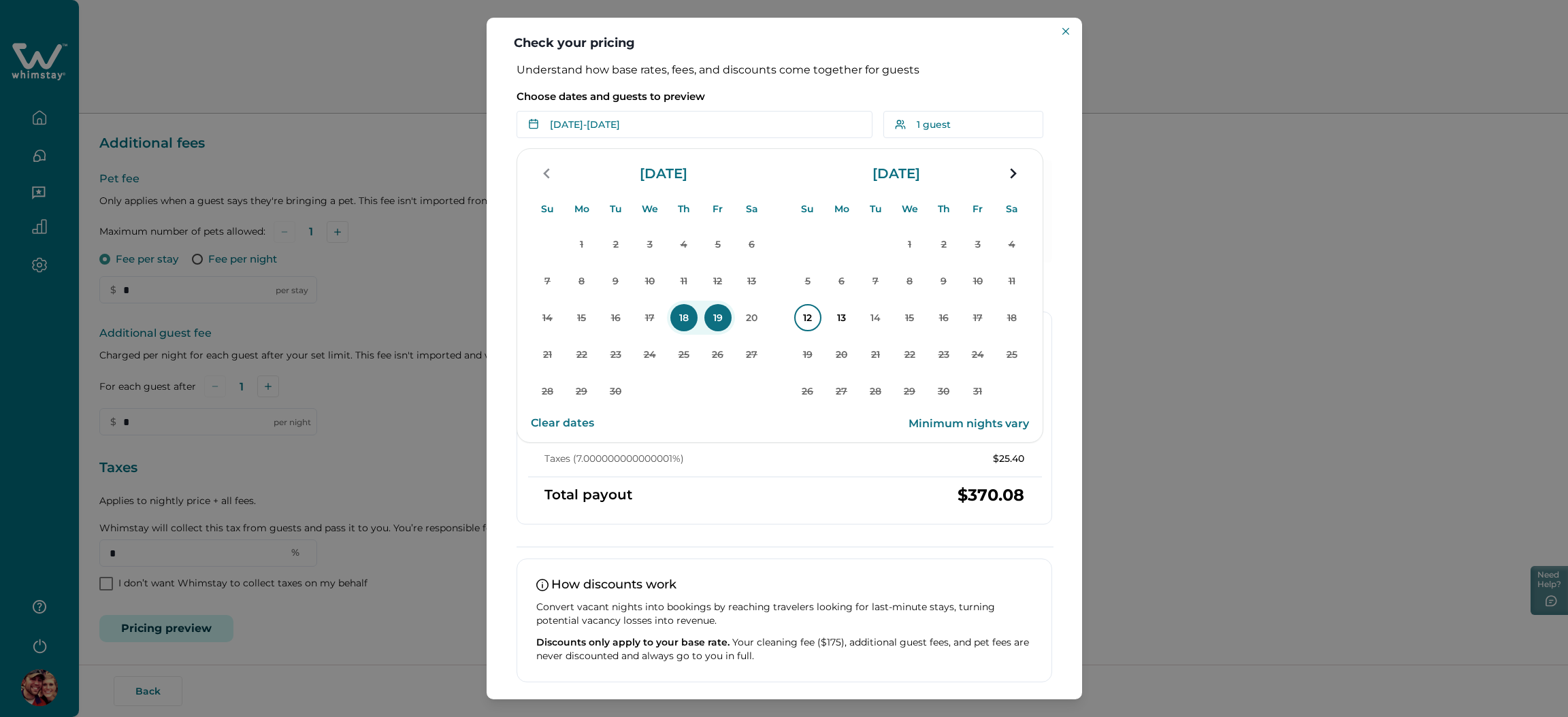
click at [807, 313] on p "12" at bounding box center [808, 318] width 27 height 27
click at [845, 316] on p "13" at bounding box center [842, 318] width 27 height 27
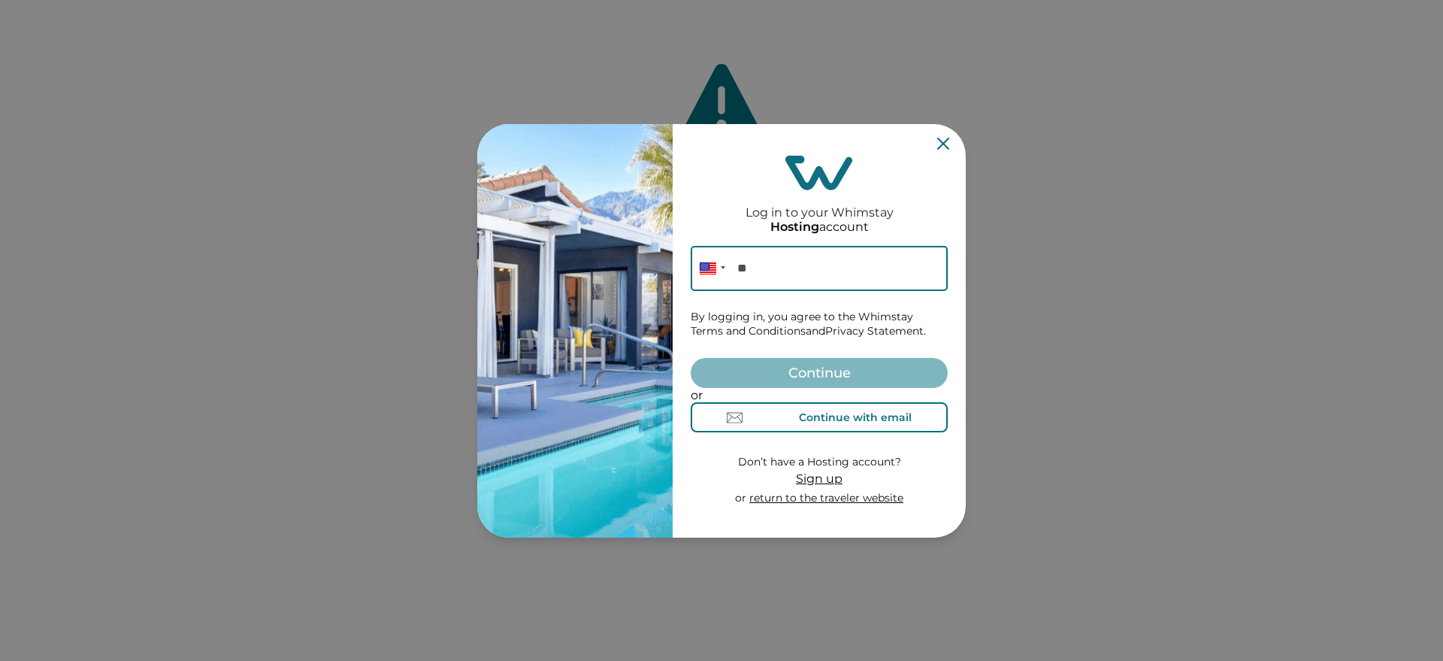
click at [799, 423] on div "Continue with email" at bounding box center [855, 417] width 113 height 12
click at [782, 271] on input at bounding box center [819, 268] width 257 height 45
paste input "**********"
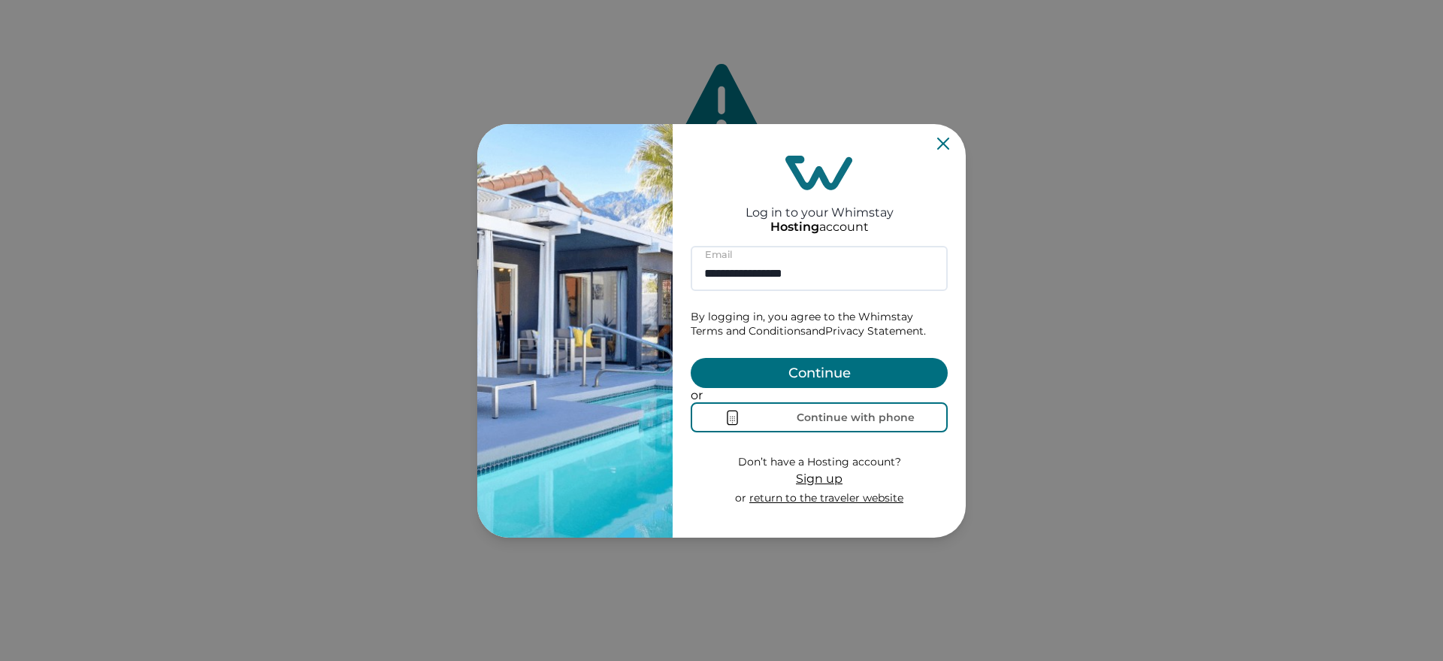
type input "**********"
click at [818, 358] on button "Continue" at bounding box center [819, 373] width 257 height 30
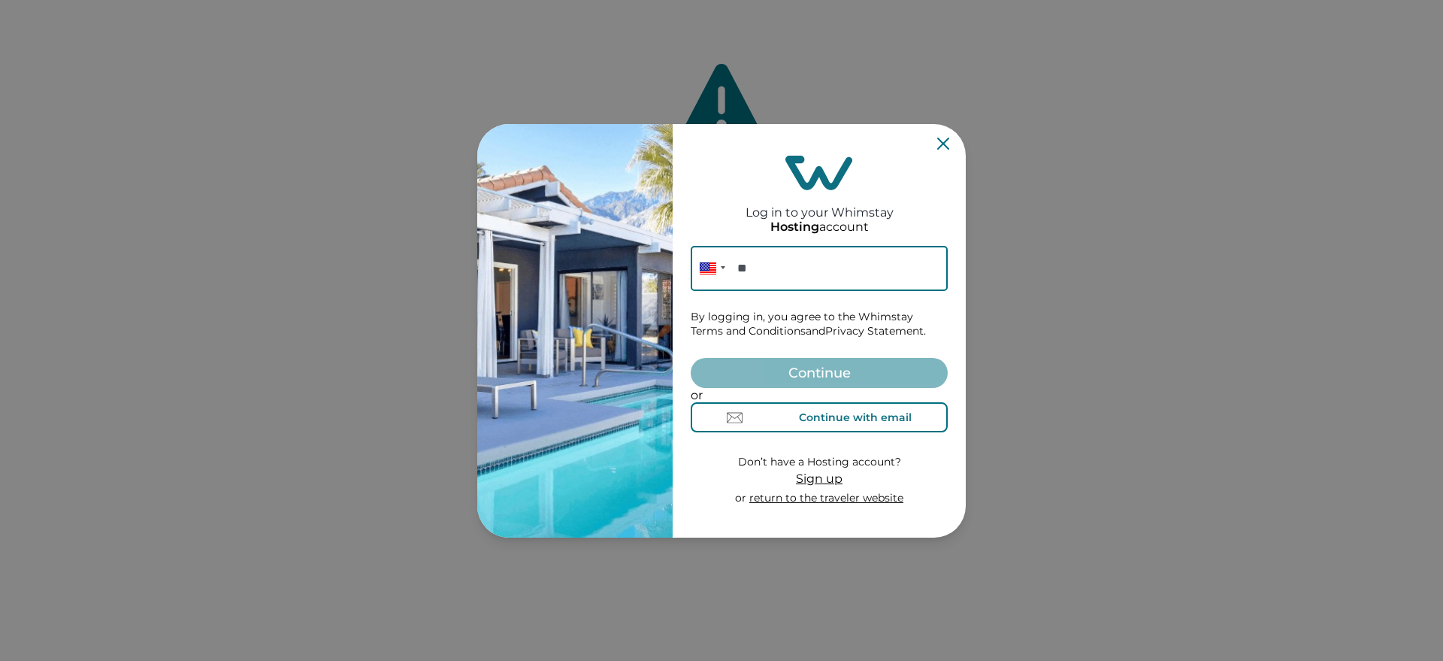
click at [799, 423] on div "Continue with email" at bounding box center [855, 417] width 113 height 12
click at [771, 246] on input at bounding box center [819, 268] width 257 height 45
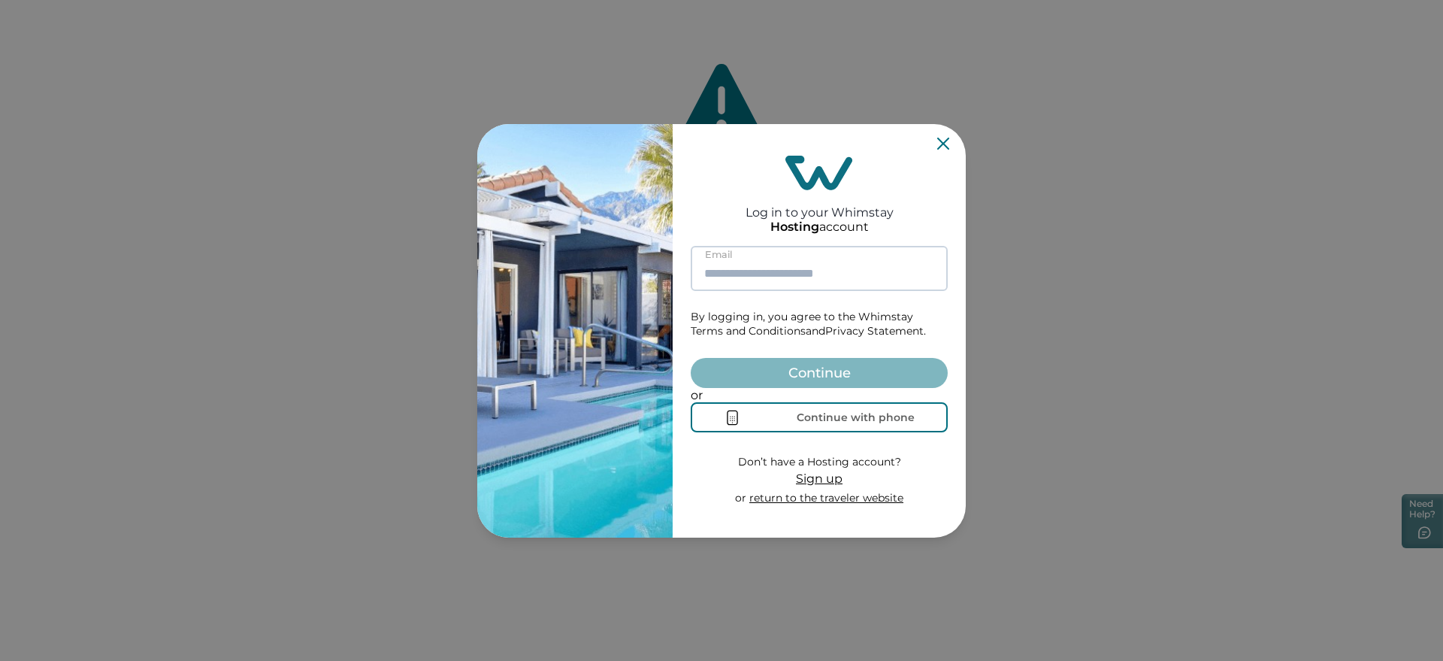
paste input "**********"
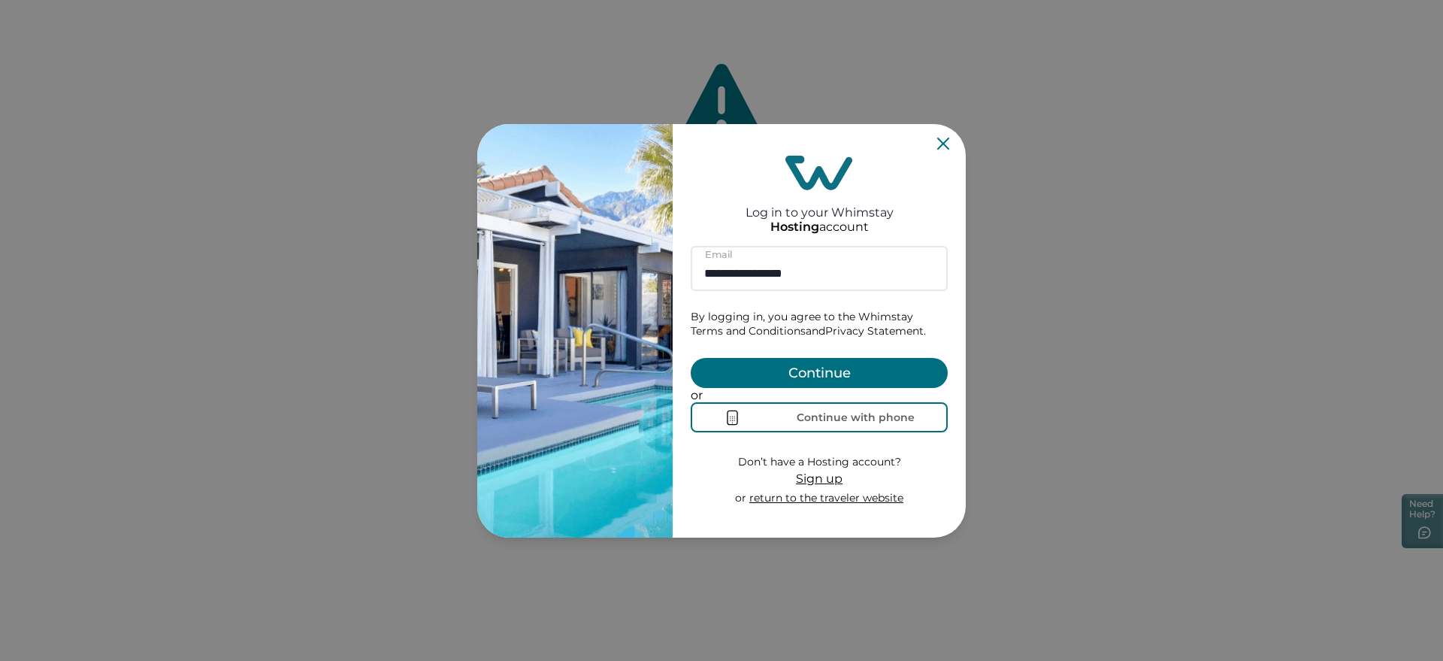
type input "**********"
click at [797, 374] on button "Continue" at bounding box center [819, 373] width 257 height 30
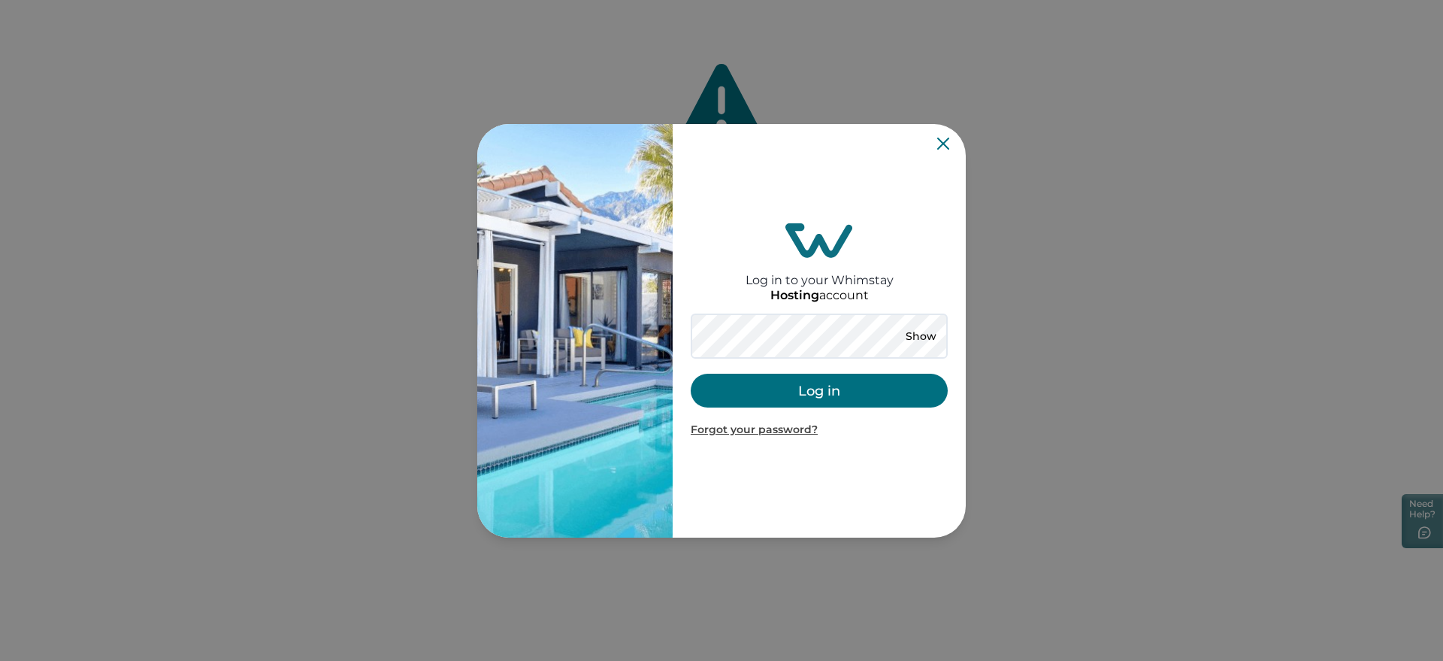
click at [742, 388] on button "Log in" at bounding box center [819, 391] width 257 height 34
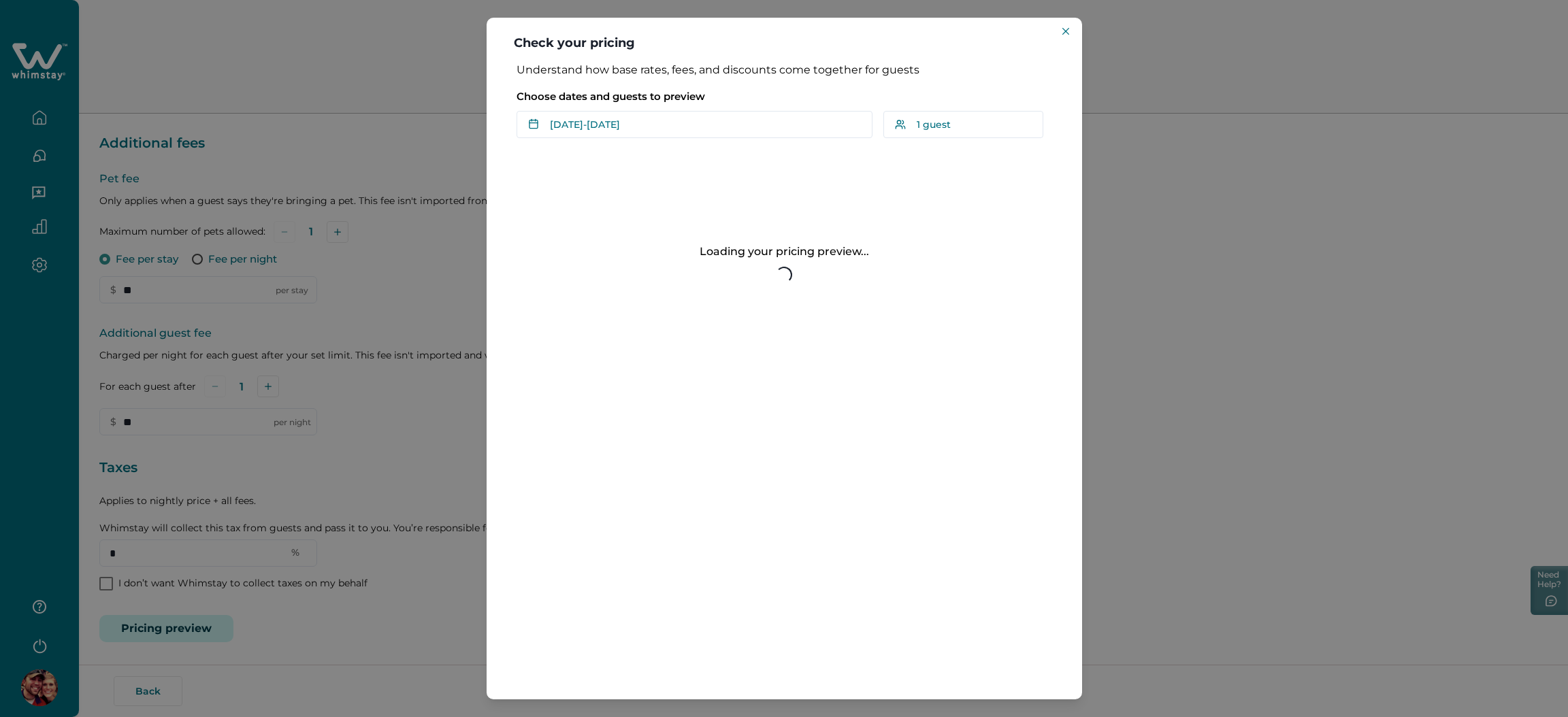
scroll to position [203, 0]
